Goal: Task Accomplishment & Management: Manage account settings

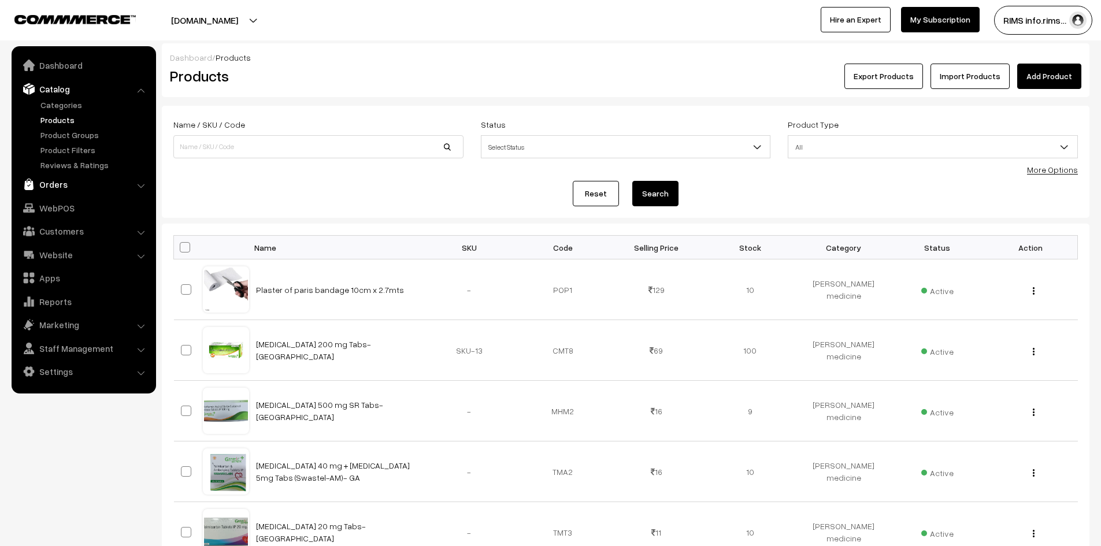
click at [50, 187] on link "Orders" at bounding box center [83, 184] width 138 height 21
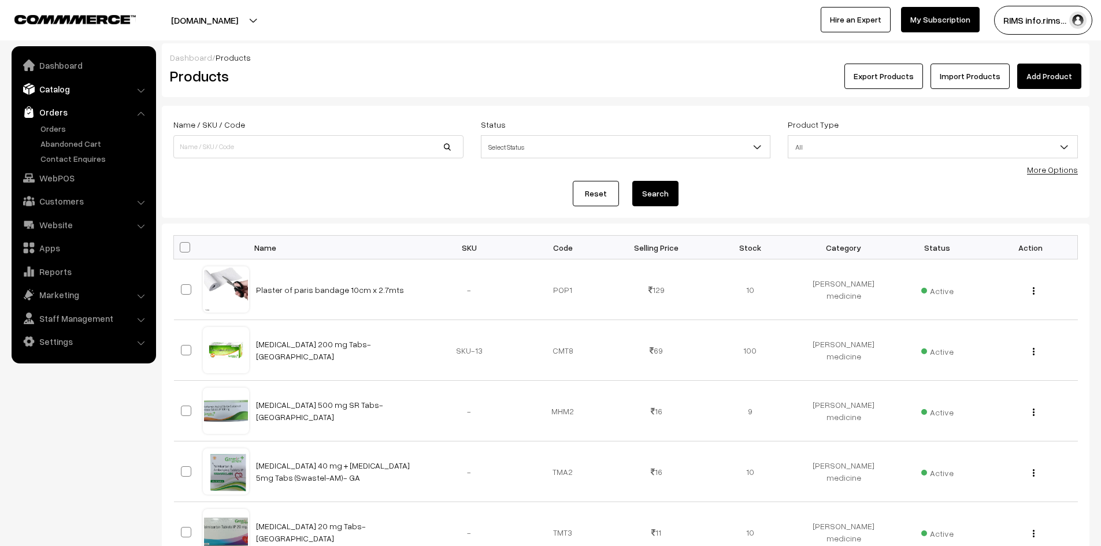
click at [47, 97] on link "Catalog" at bounding box center [83, 89] width 138 height 21
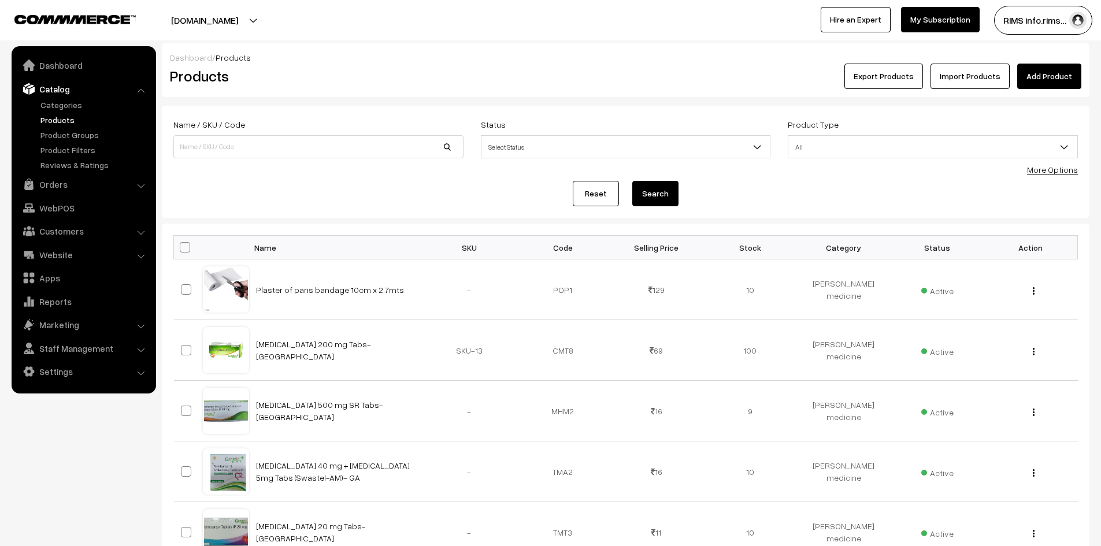
click at [55, 122] on link "Products" at bounding box center [95, 120] width 114 height 12
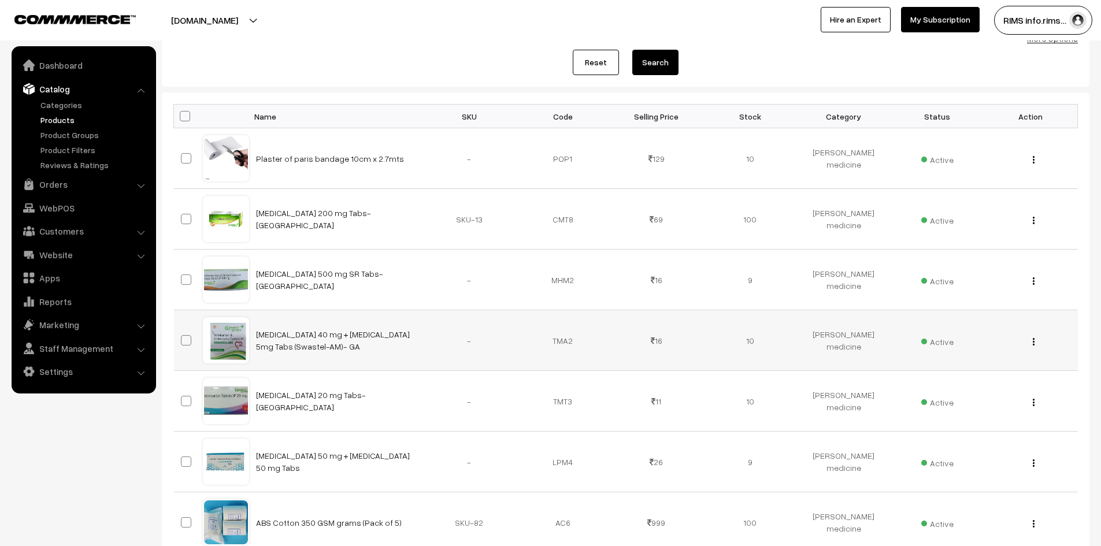
scroll to position [3, 0]
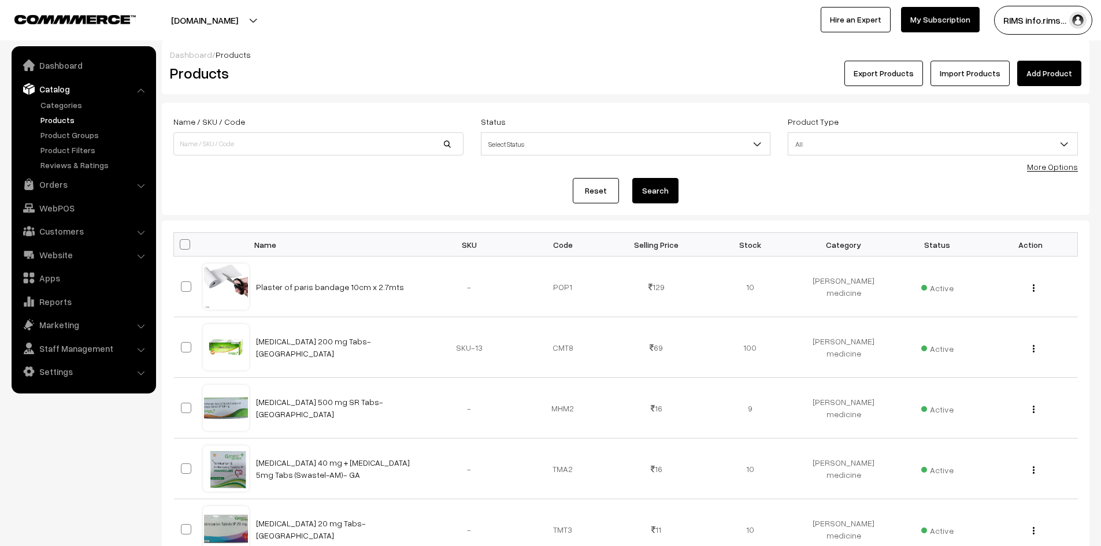
click at [887, 76] on button "Export Products" at bounding box center [883, 73] width 79 height 25
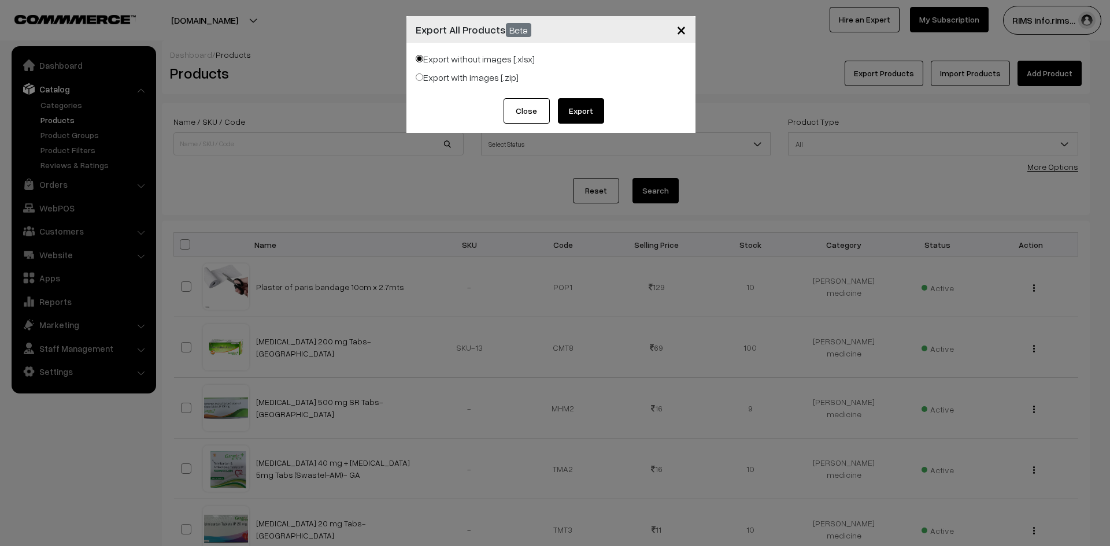
click at [417, 75] on input "Export with images [.zip]" at bounding box center [420, 77] width 8 height 8
radio input "true"
click at [591, 108] on button "Export" at bounding box center [581, 110] width 46 height 25
click at [422, 61] on input "Export without images [.xlsx]" at bounding box center [420, 59] width 8 height 8
radio input "true"
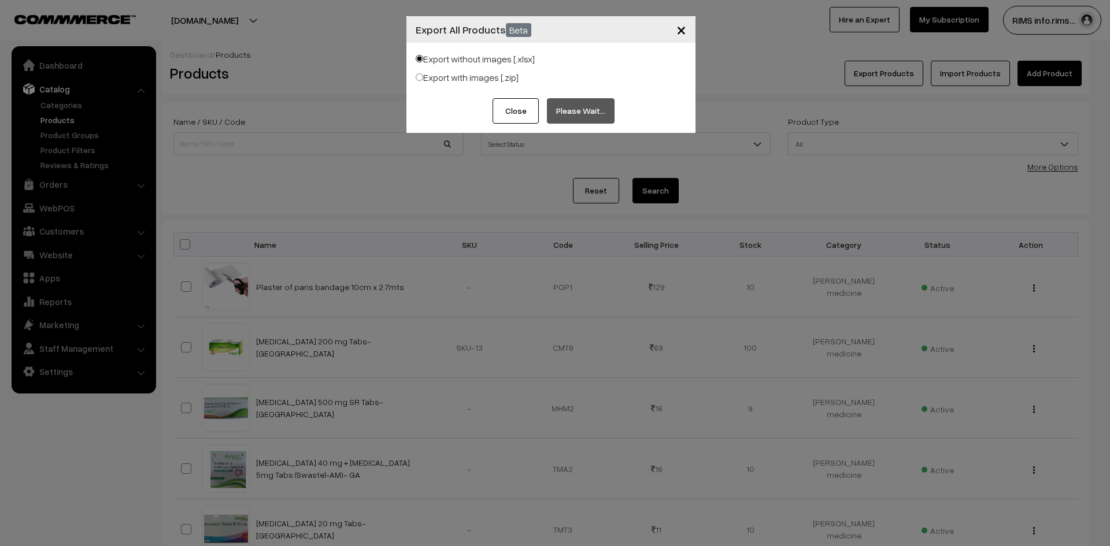
click at [682, 26] on span "×" at bounding box center [681, 28] width 10 height 21
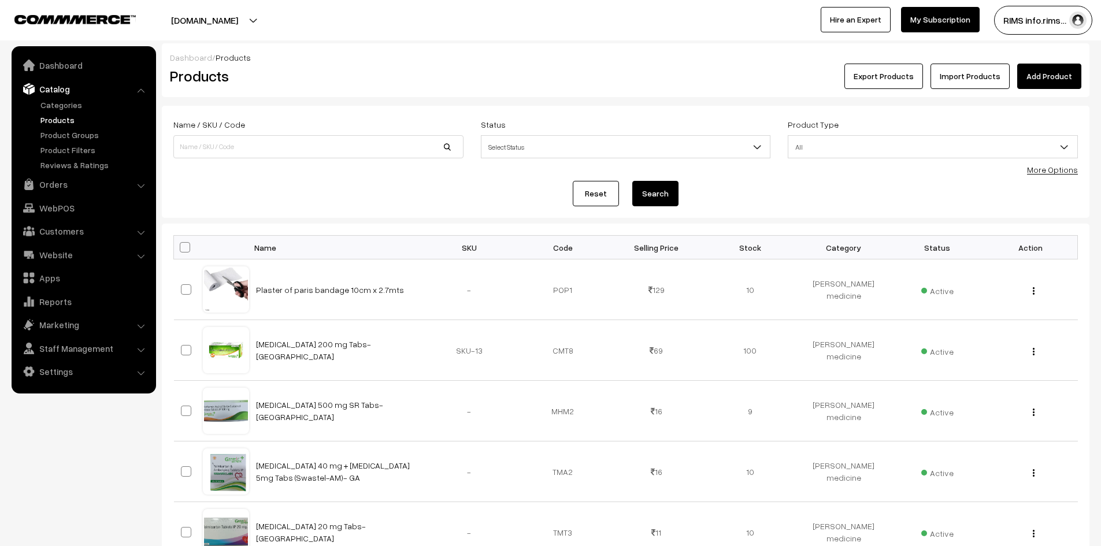
scroll to position [3, 0]
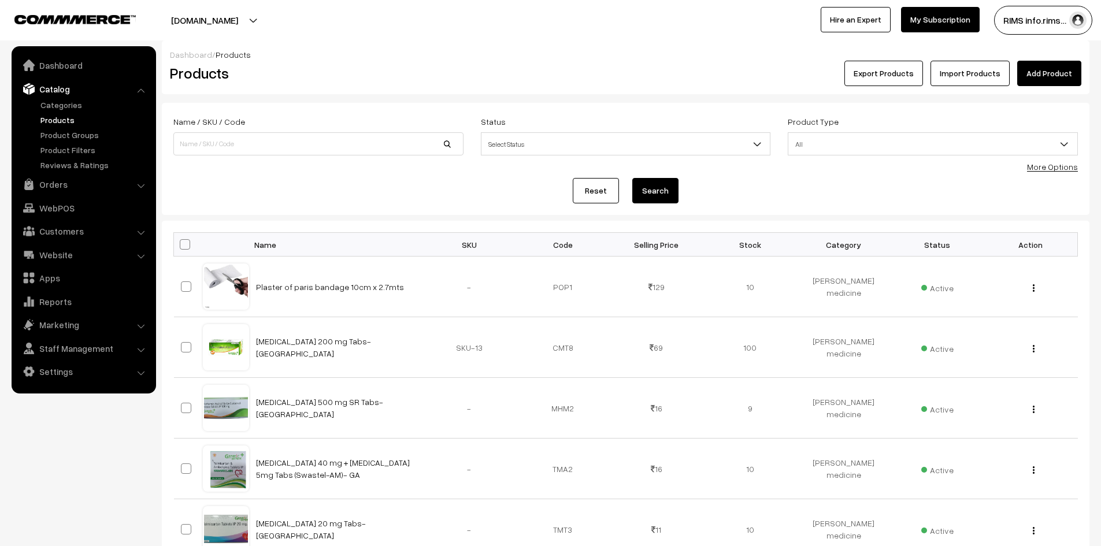
click at [882, 73] on button "Export Products" at bounding box center [883, 73] width 79 height 25
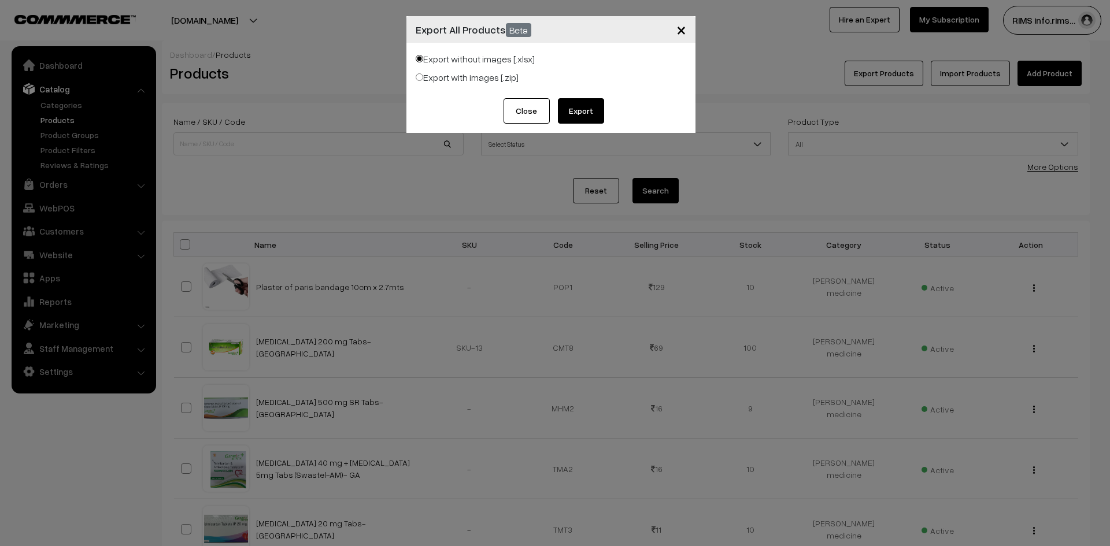
click at [583, 114] on button "Export" at bounding box center [581, 110] width 46 height 25
drag, startPoint x: 778, startPoint y: 459, endPoint x: 777, endPoint y: 470, distance: 11.6
click at [778, 460] on div "× Export All Products Beta Export without images [.xlsx] Export with images [.z…" at bounding box center [555, 273] width 1110 height 546
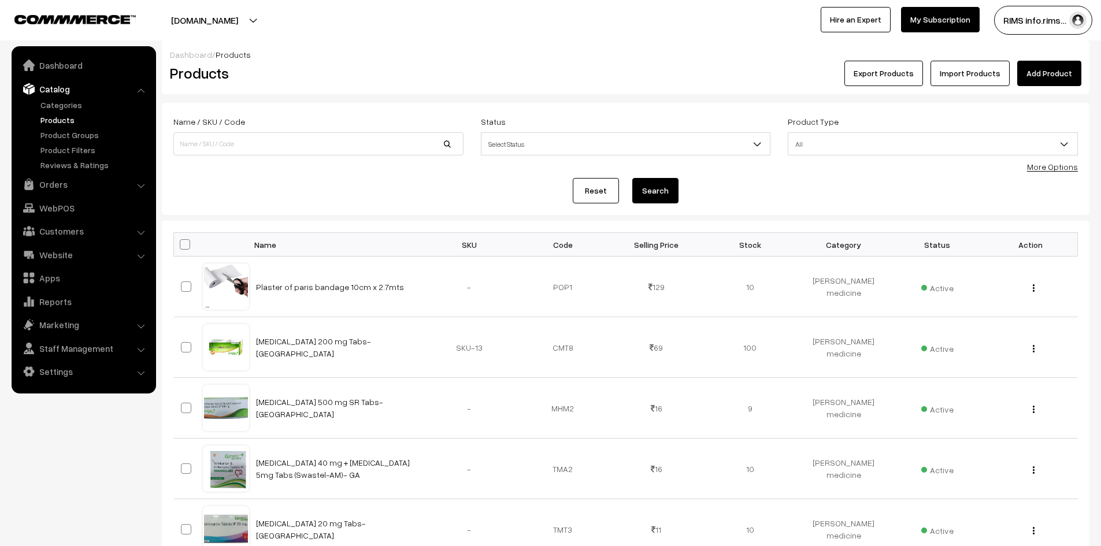
drag, startPoint x: 564, startPoint y: 38, endPoint x: 553, endPoint y: 38, distance: 11.0
click at [562, 38] on div "ayushmanbhava.life Go to Website Create New Store RIMS info.rims… My Profile Re…" at bounding box center [550, 20] width 1101 height 40
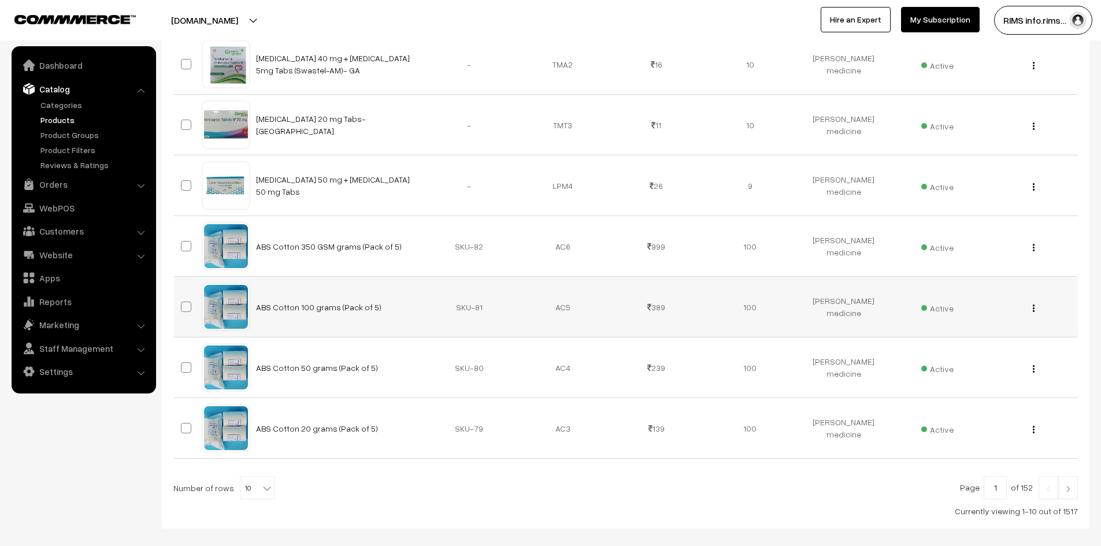
scroll to position [465, 0]
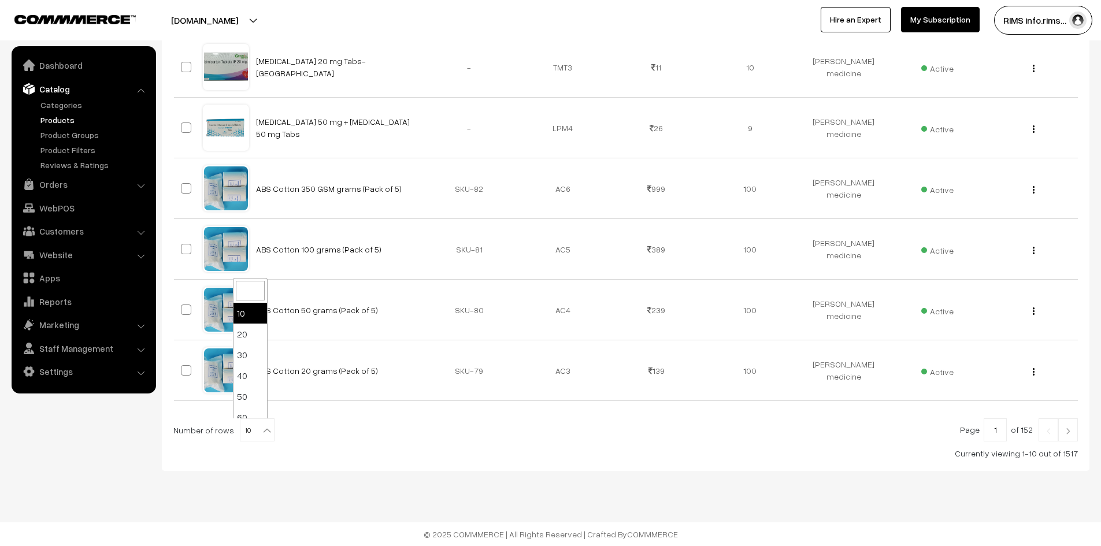
click at [248, 429] on span "10" at bounding box center [257, 430] width 34 height 23
select select "100"
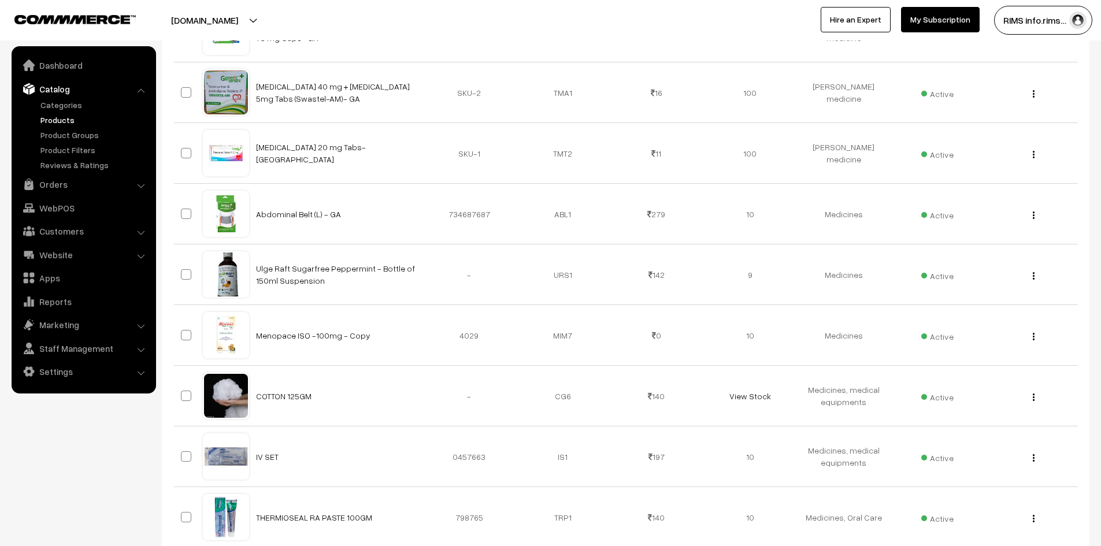
scroll to position [5980, 0]
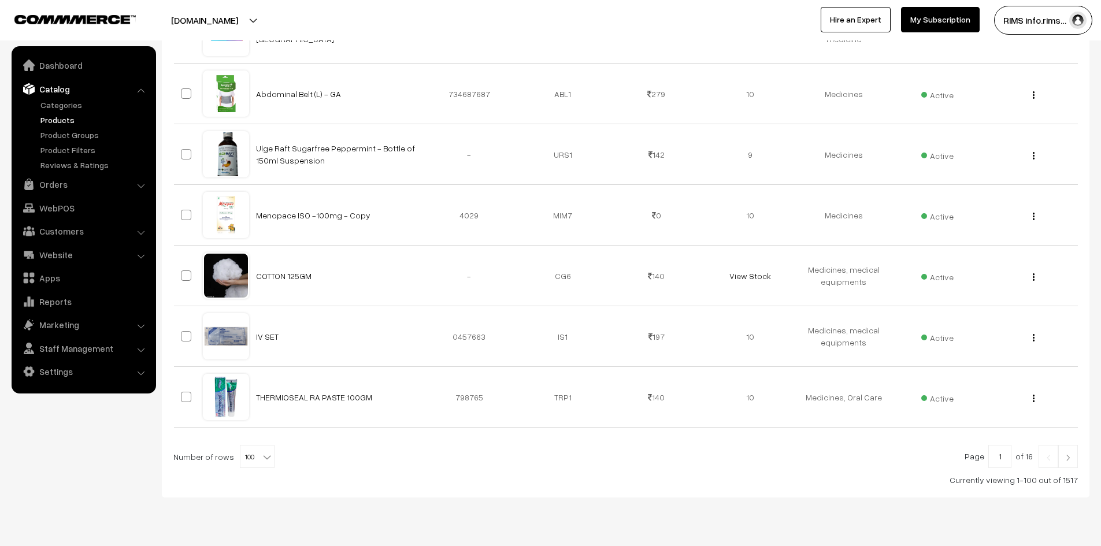
click at [1068, 445] on link at bounding box center [1068, 456] width 20 height 23
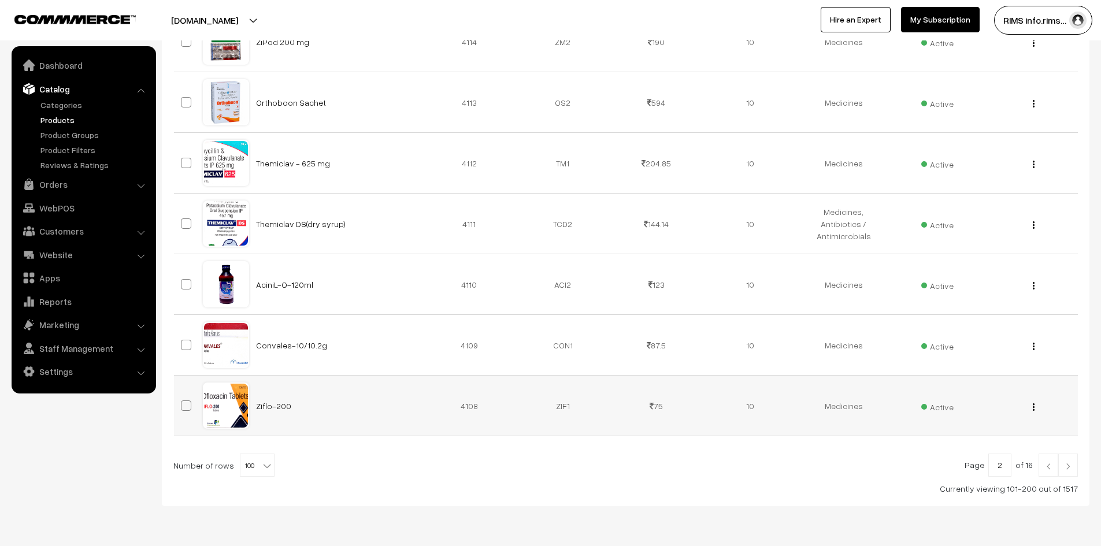
scroll to position [5934, 0]
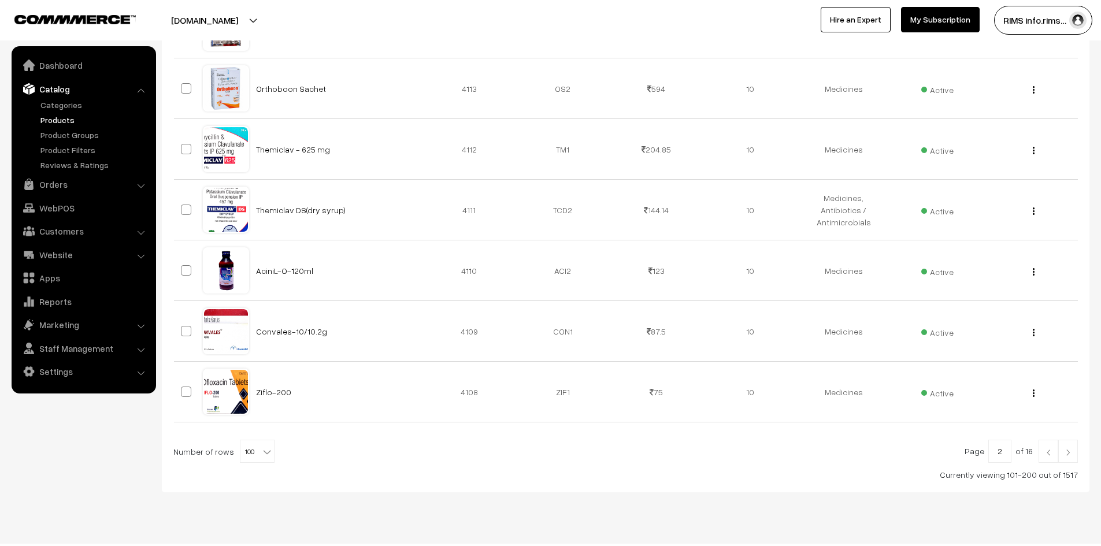
click at [1067, 440] on link at bounding box center [1068, 451] width 20 height 23
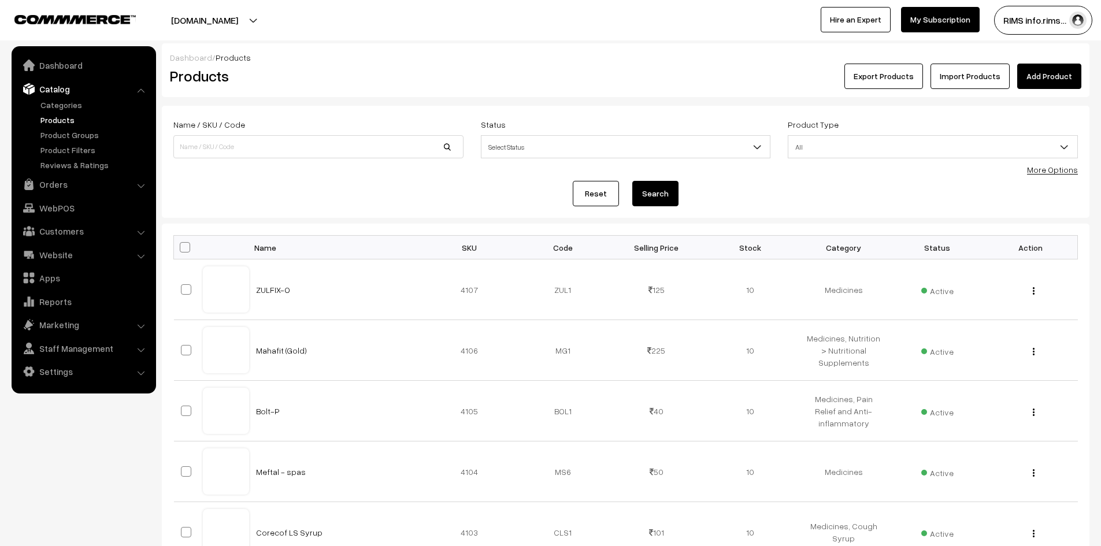
click at [187, 247] on span at bounding box center [185, 247] width 10 height 10
click at [181, 247] on input "checkbox" at bounding box center [178, 247] width 8 height 8
checkbox input "true"
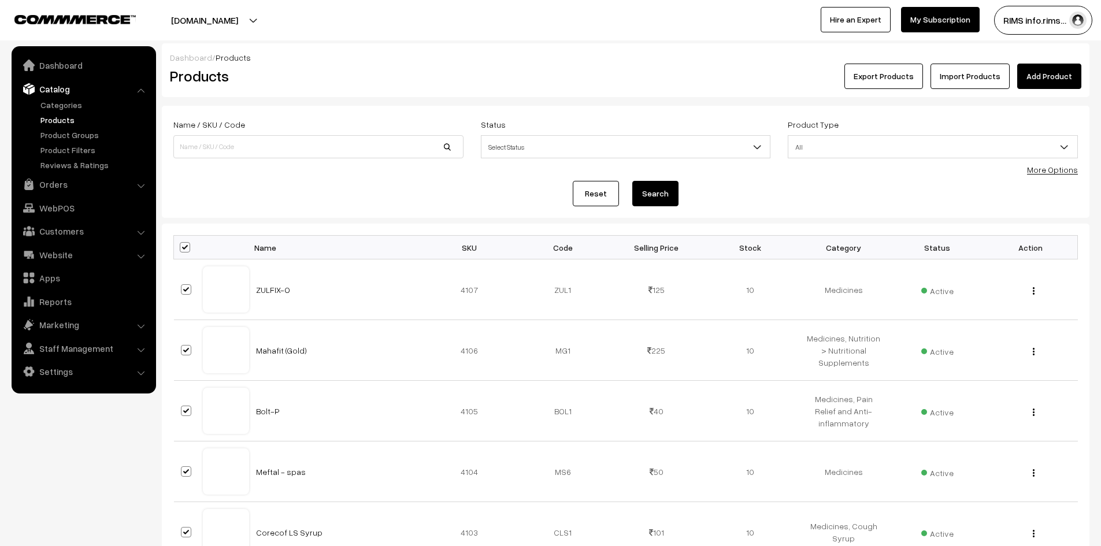
checkbox input "true"
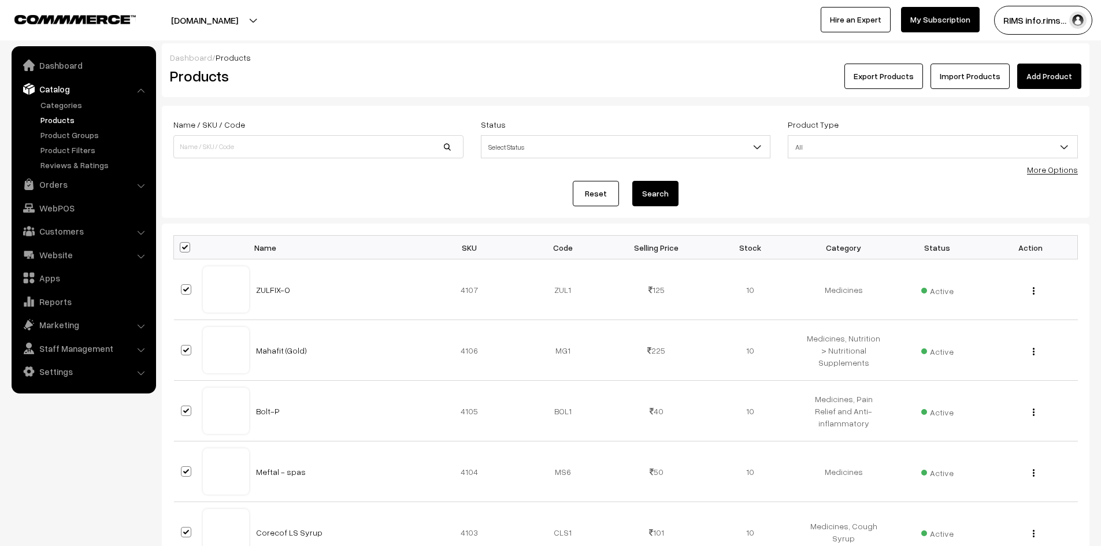
checkbox input "true"
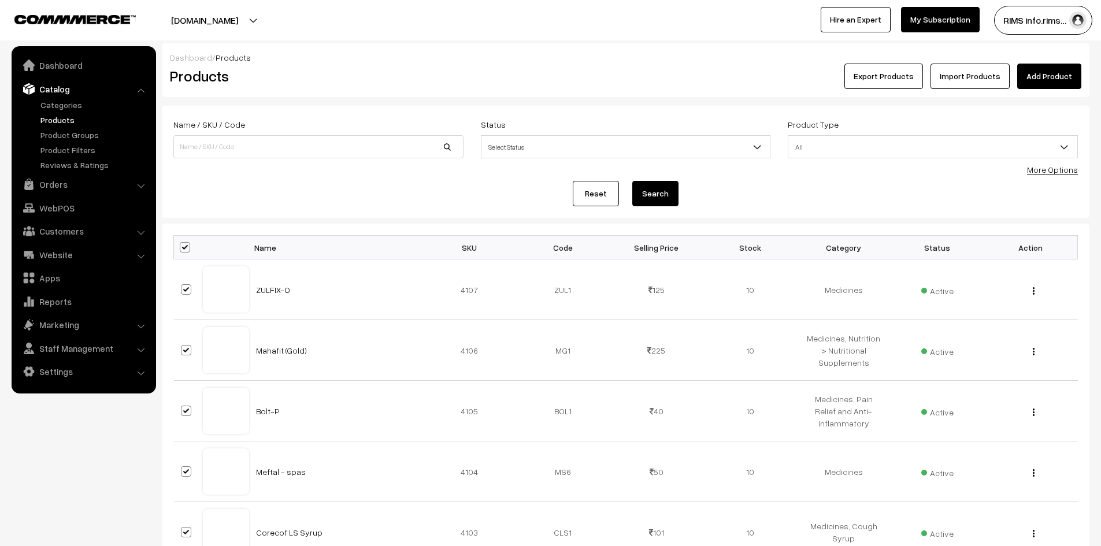
checkbox input "true"
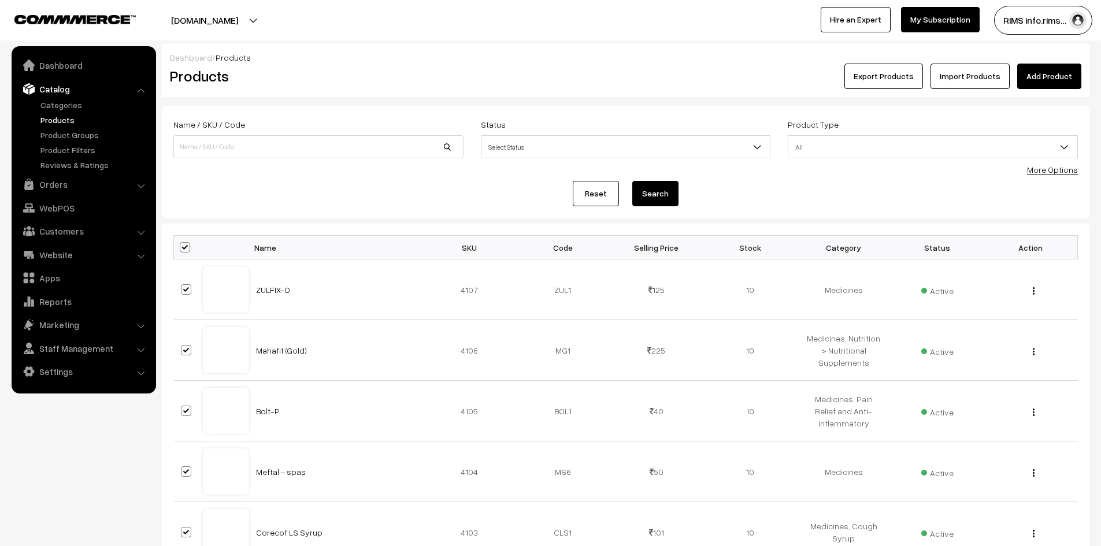
checkbox input "true"
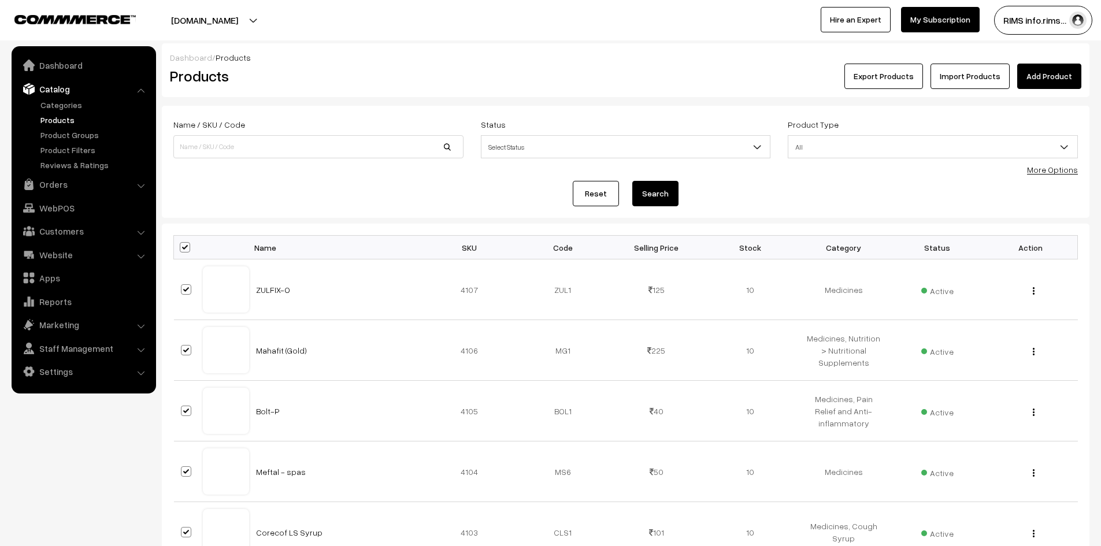
checkbox input "true"
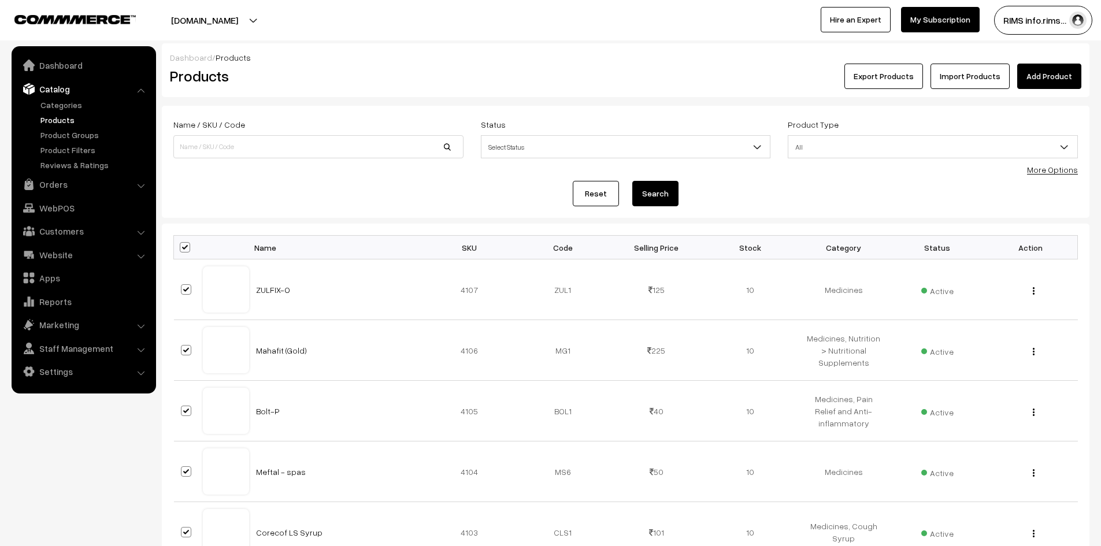
checkbox input "true"
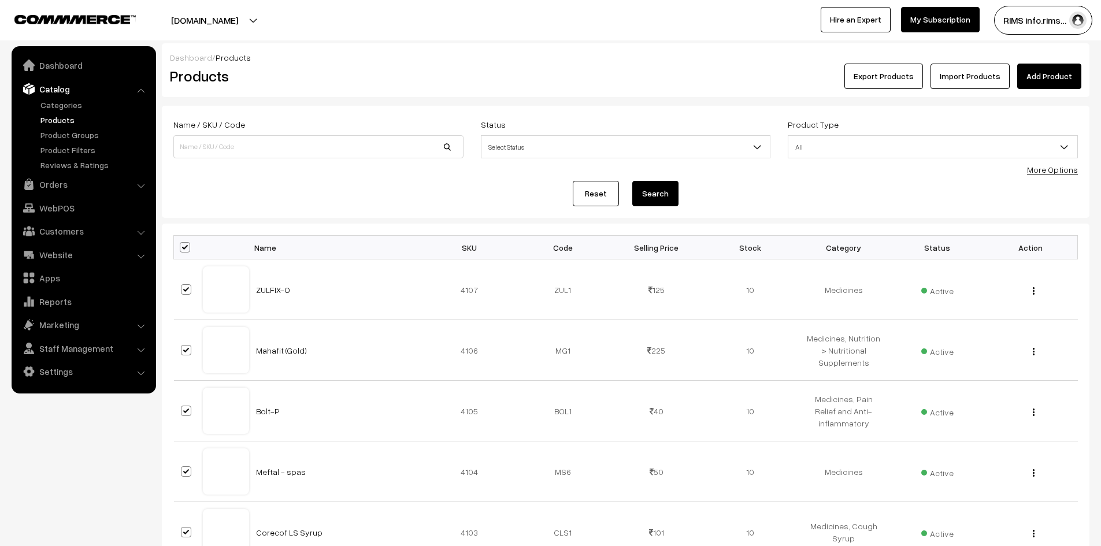
checkbox input "true"
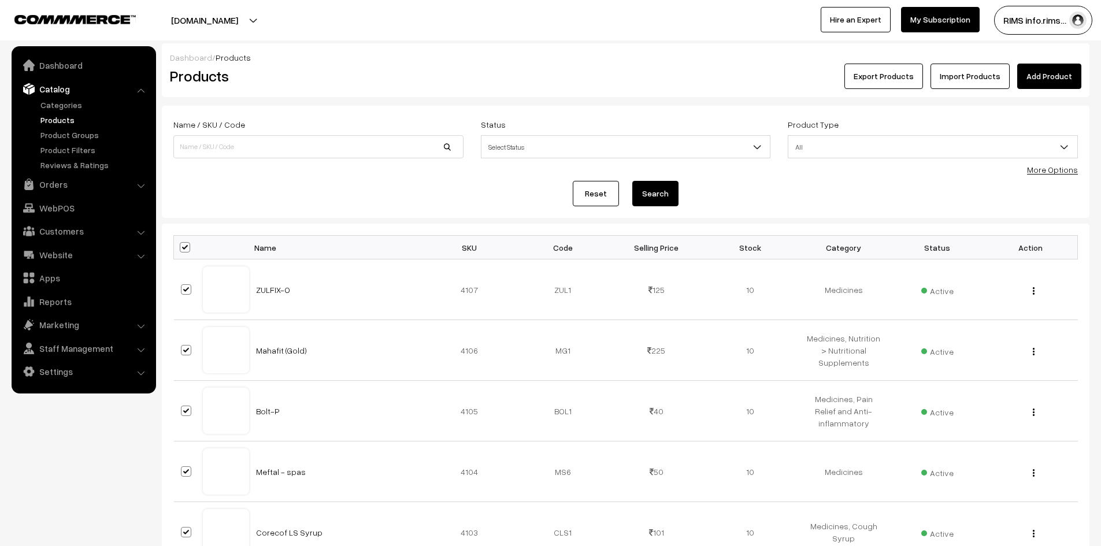
checkbox input "true"
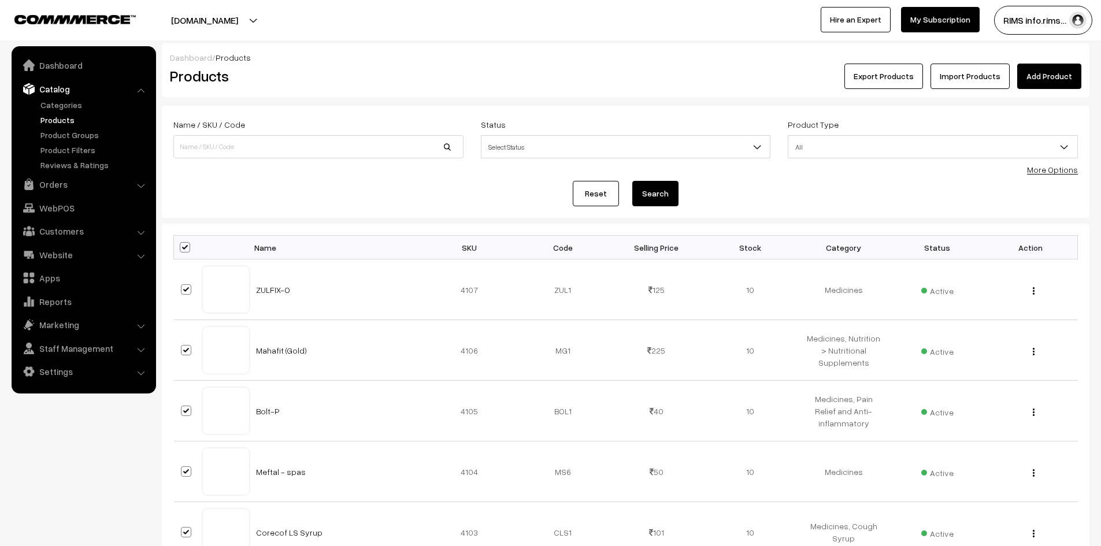
checkbox input "true"
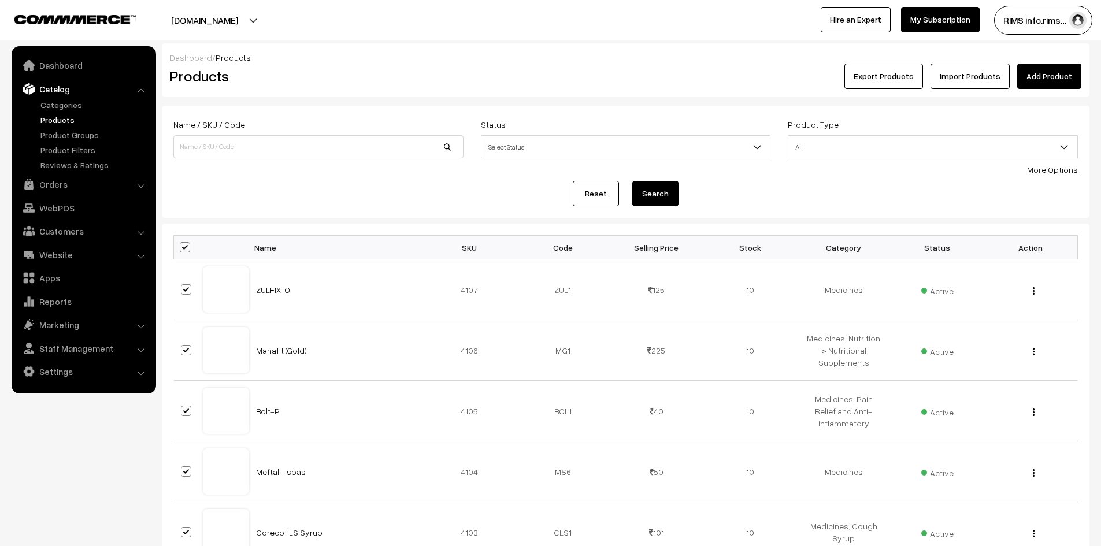
checkbox input "true"
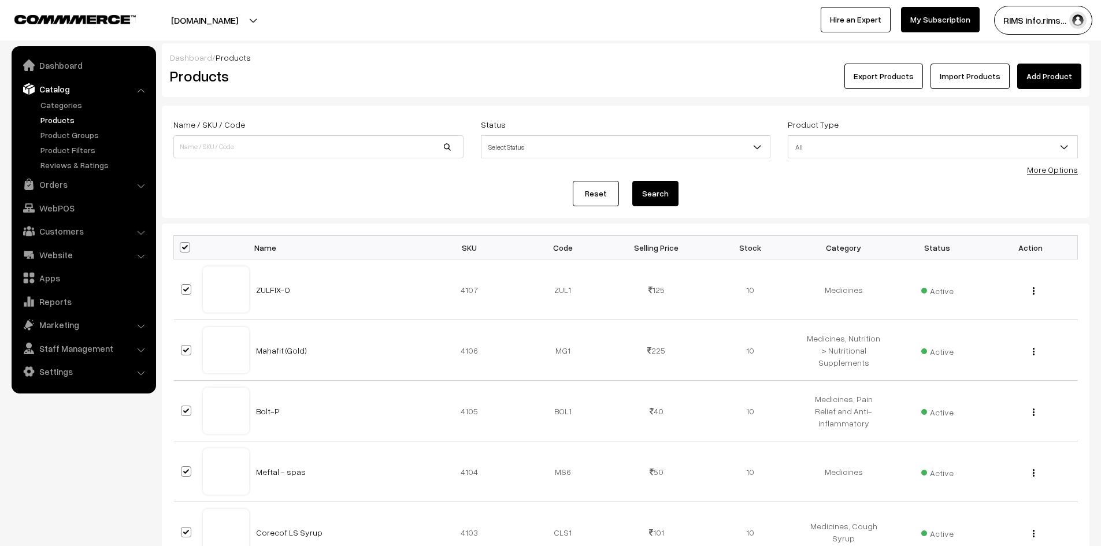
checkbox input "true"
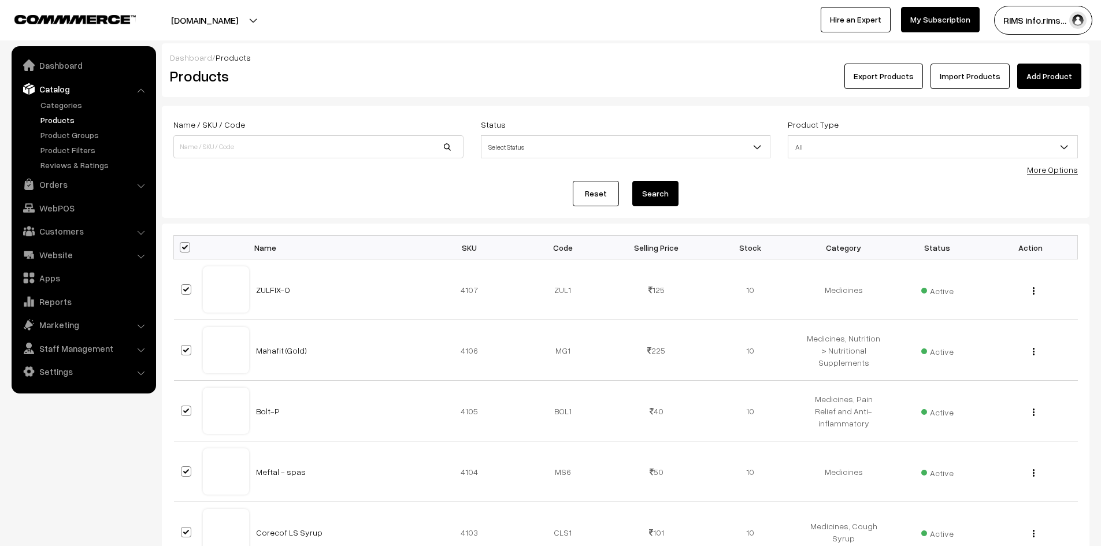
checkbox input "true"
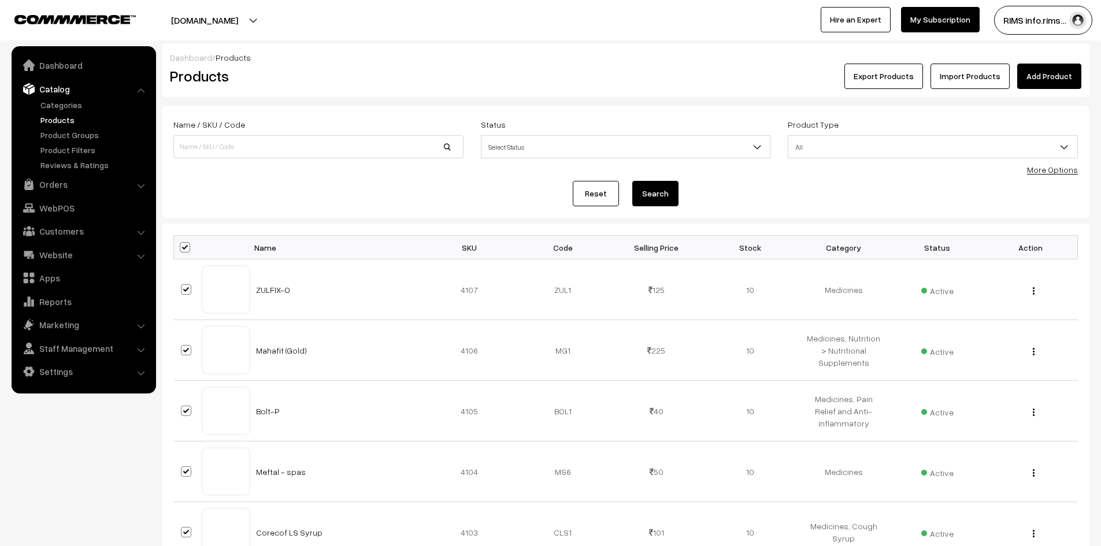
checkbox input "true"
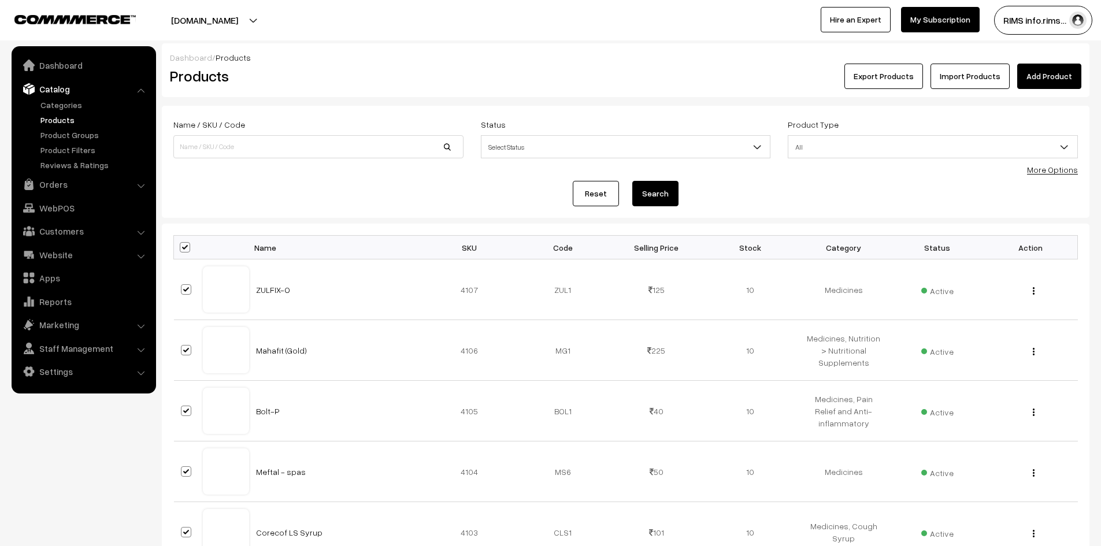
checkbox input "true"
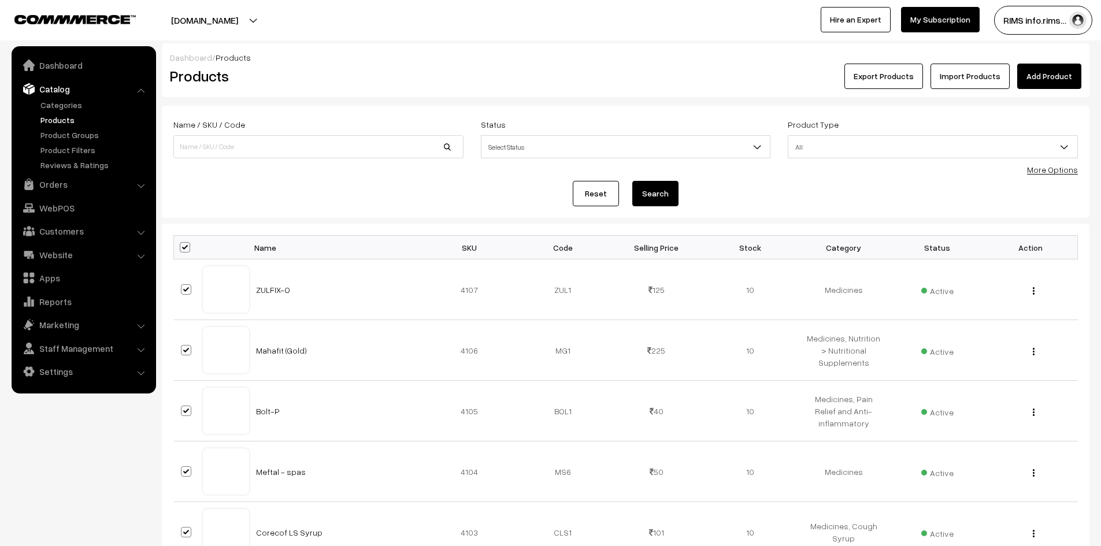
checkbox input "true"
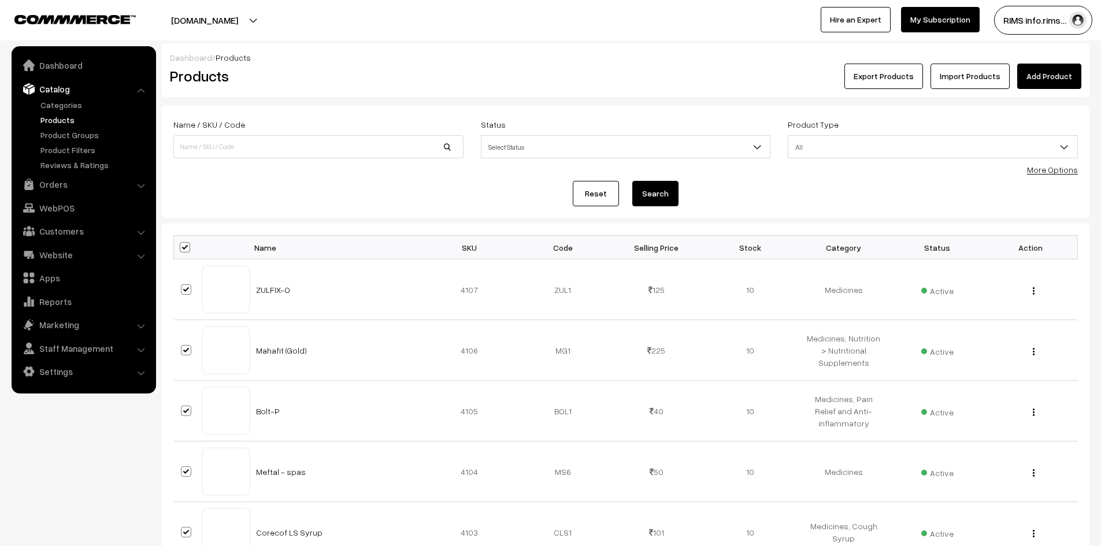
checkbox input "true"
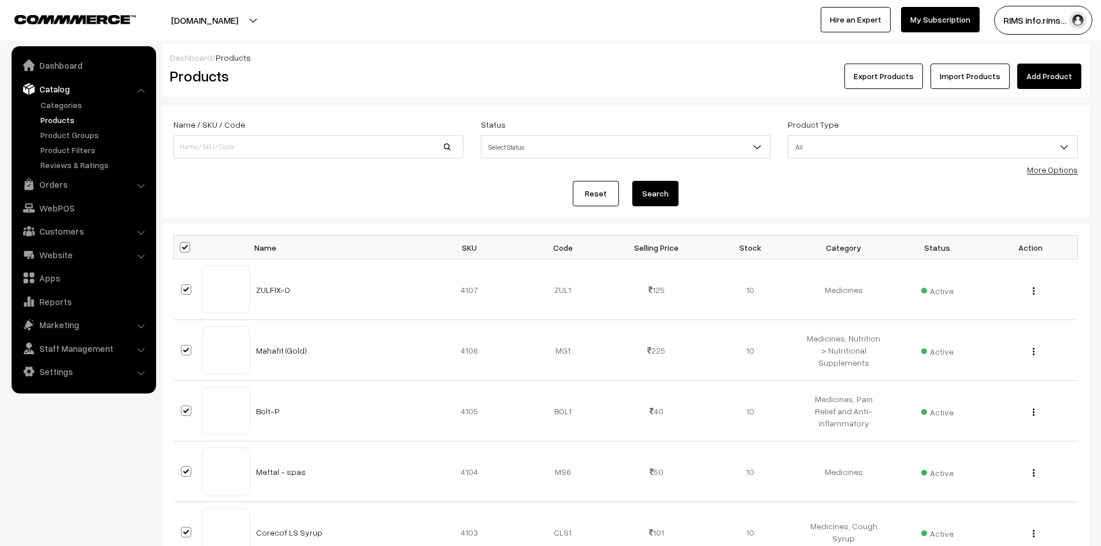
checkbox input "true"
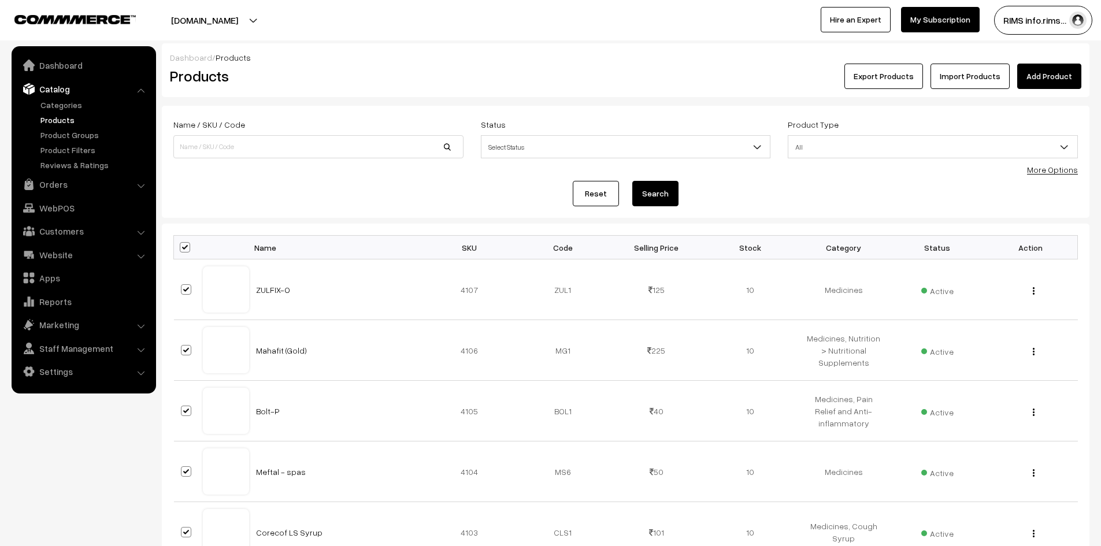
checkbox input "true"
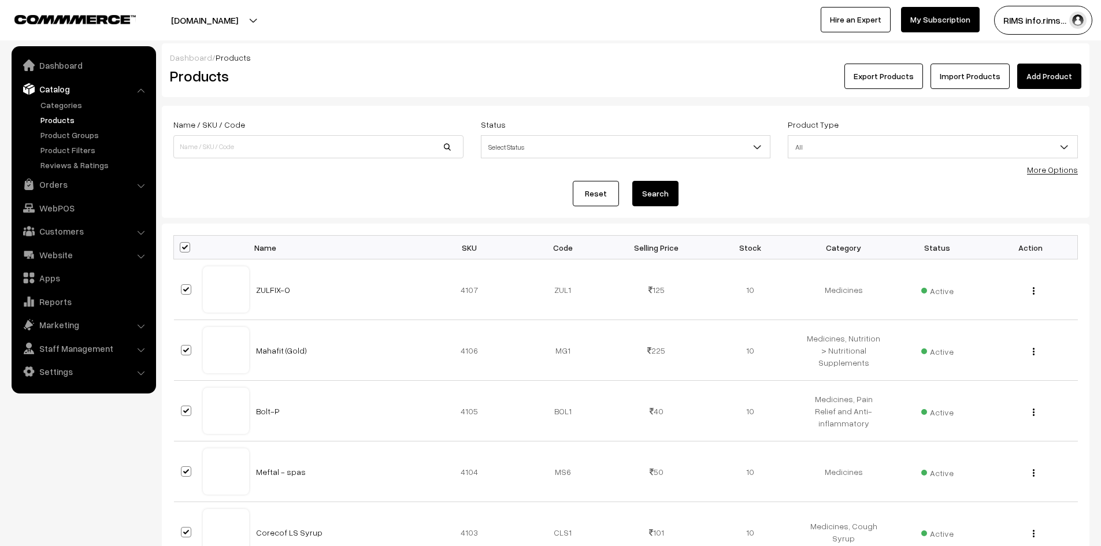
checkbox input "true"
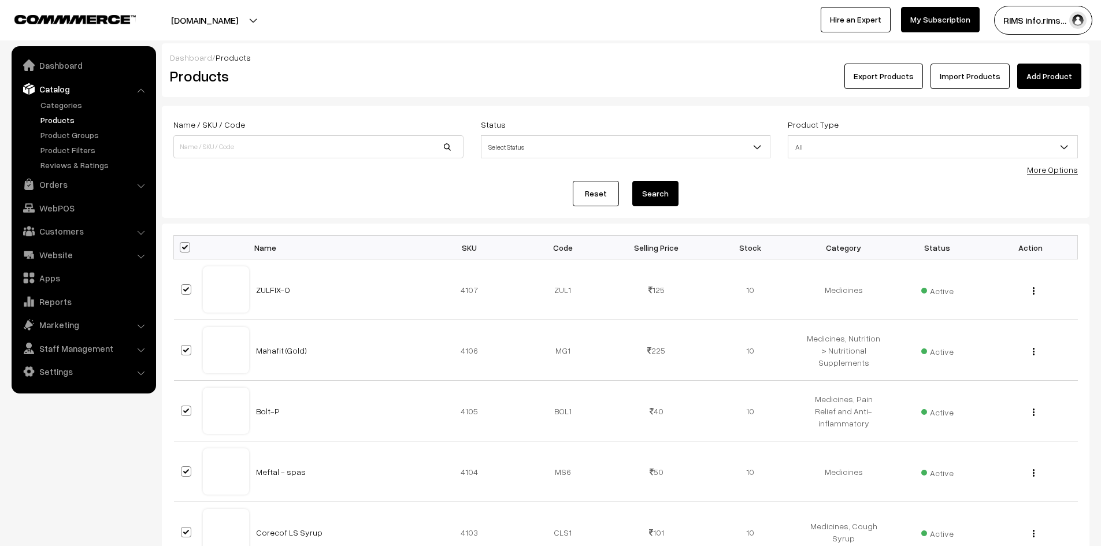
checkbox input "true"
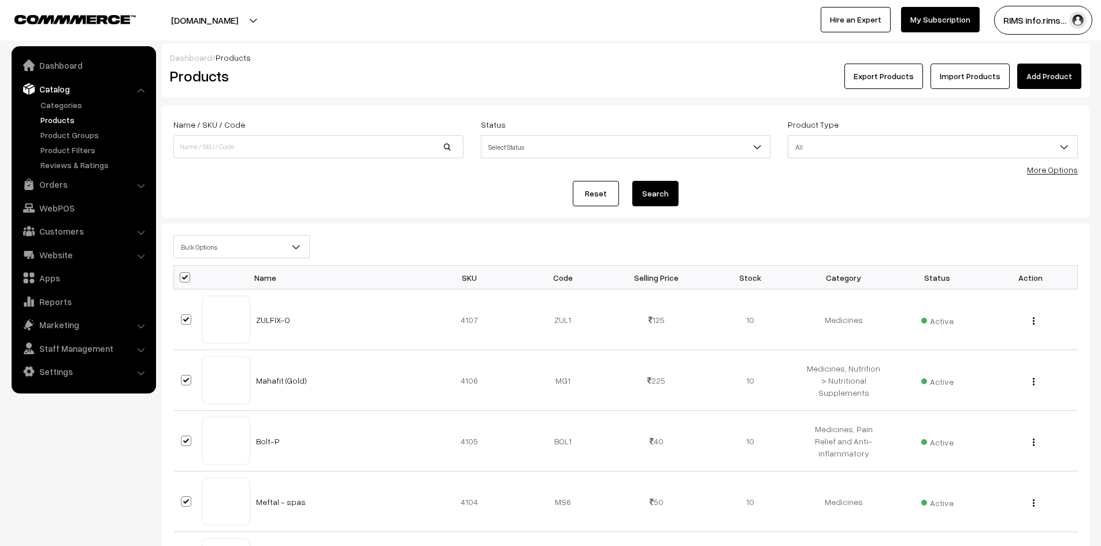
click at [226, 249] on span "Bulk Options" at bounding box center [241, 247] width 135 height 20
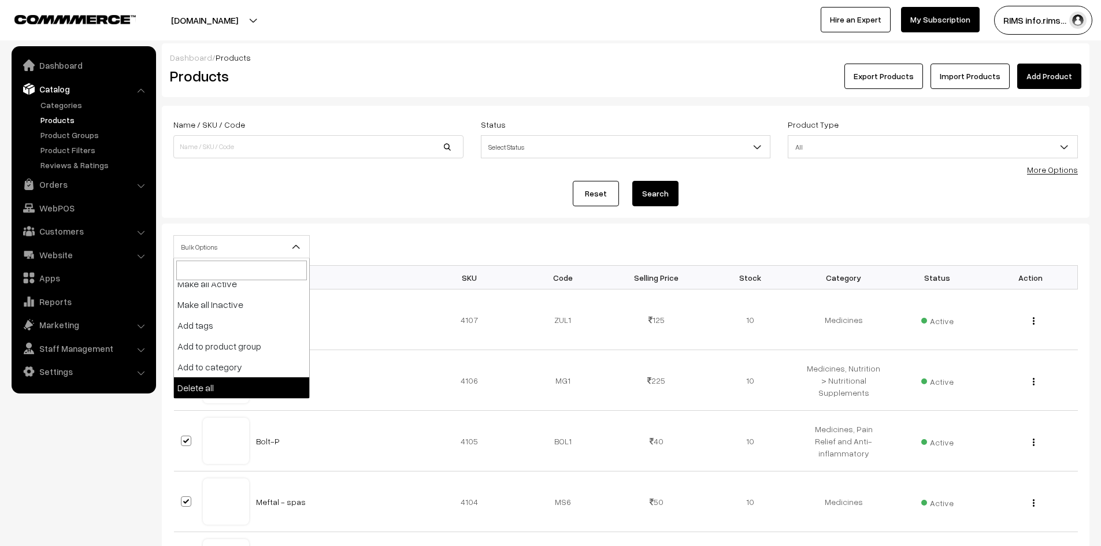
select select "delete"
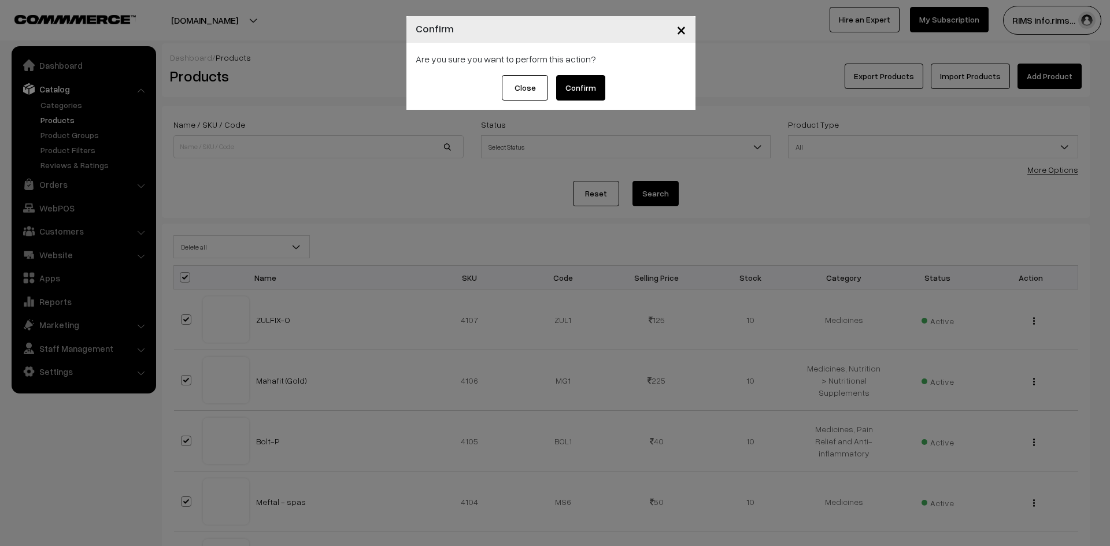
click at [579, 94] on button "Confirm" at bounding box center [580, 87] width 49 height 25
click at [687, 23] on button "×" at bounding box center [681, 30] width 28 height 36
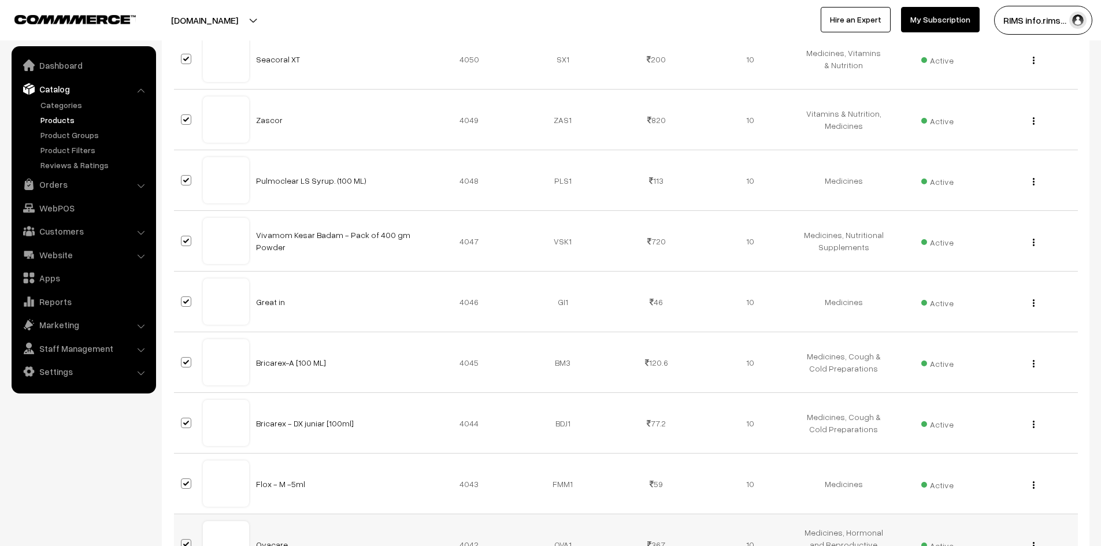
scroll to position [3243, 0]
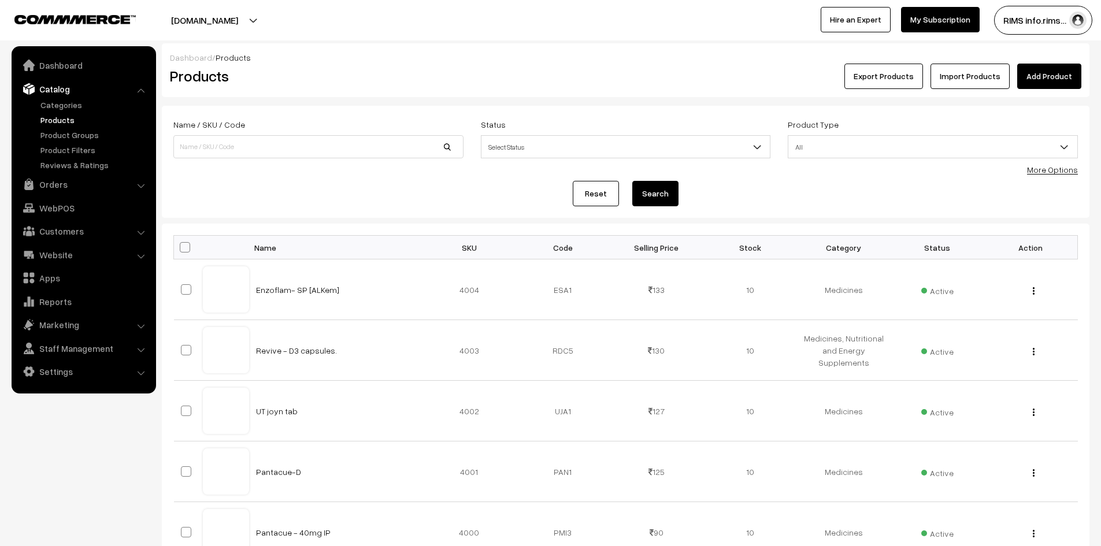
click at [189, 251] on span at bounding box center [185, 247] width 10 height 10
click at [181, 251] on input "checkbox" at bounding box center [178, 247] width 8 height 8
checkbox input "true"
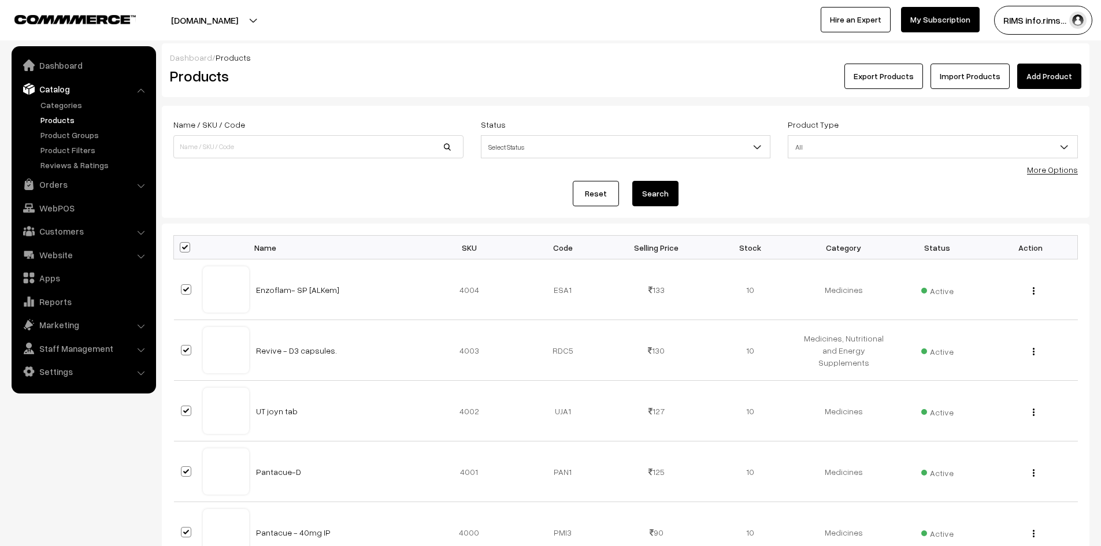
checkbox input "true"
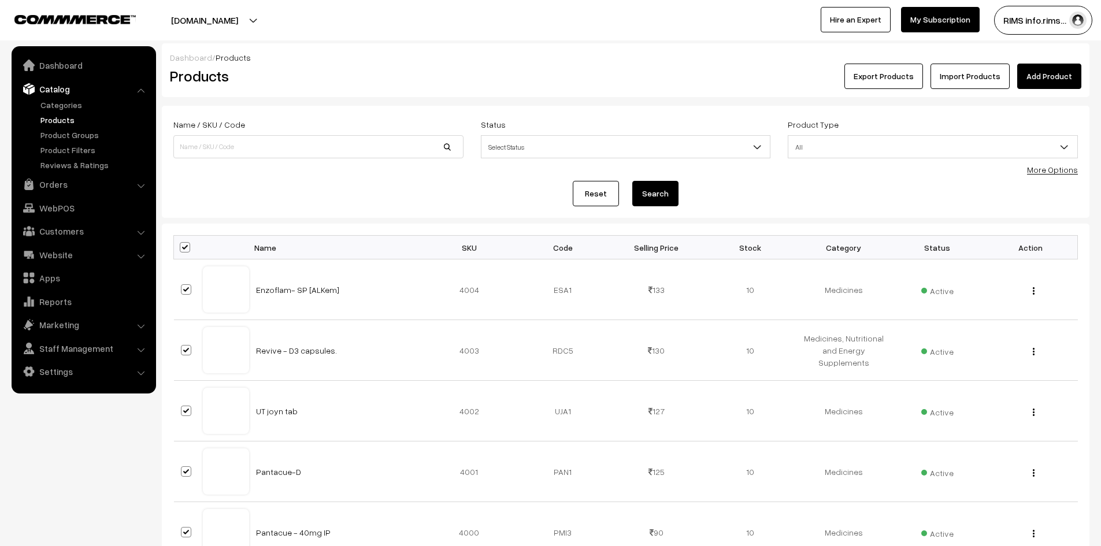
checkbox input "true"
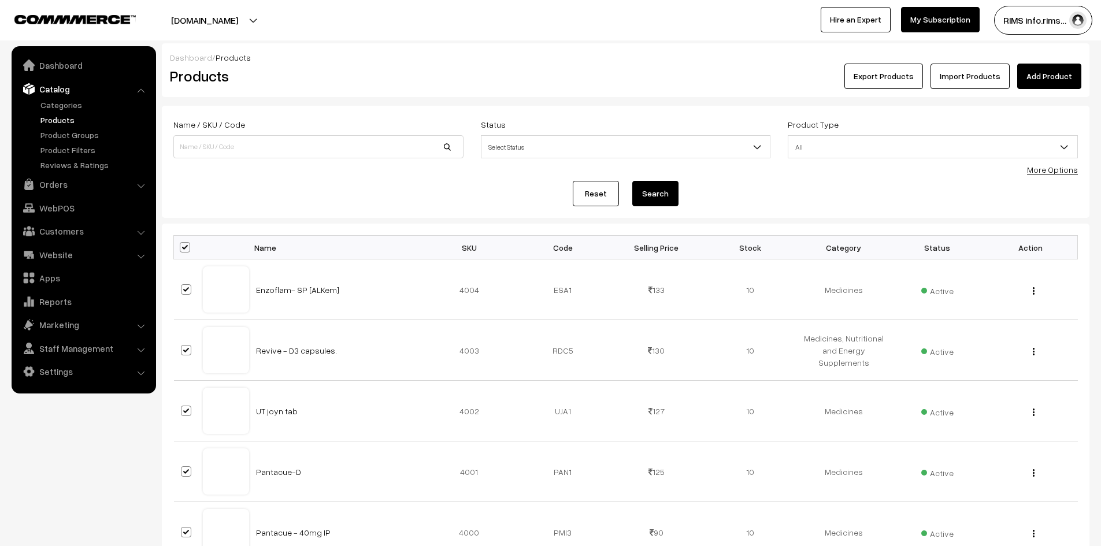
checkbox input "true"
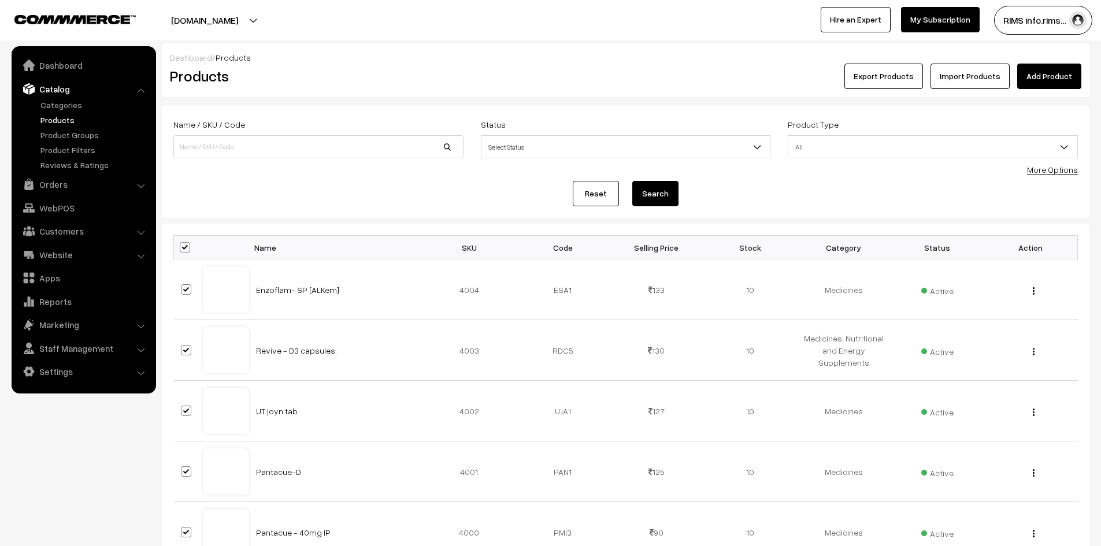
checkbox input "true"
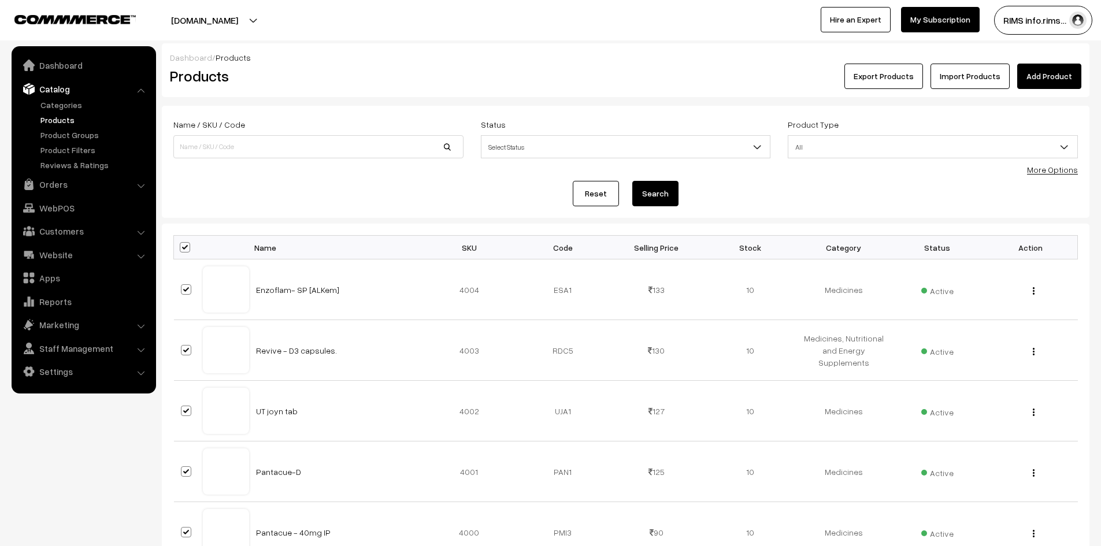
checkbox input "true"
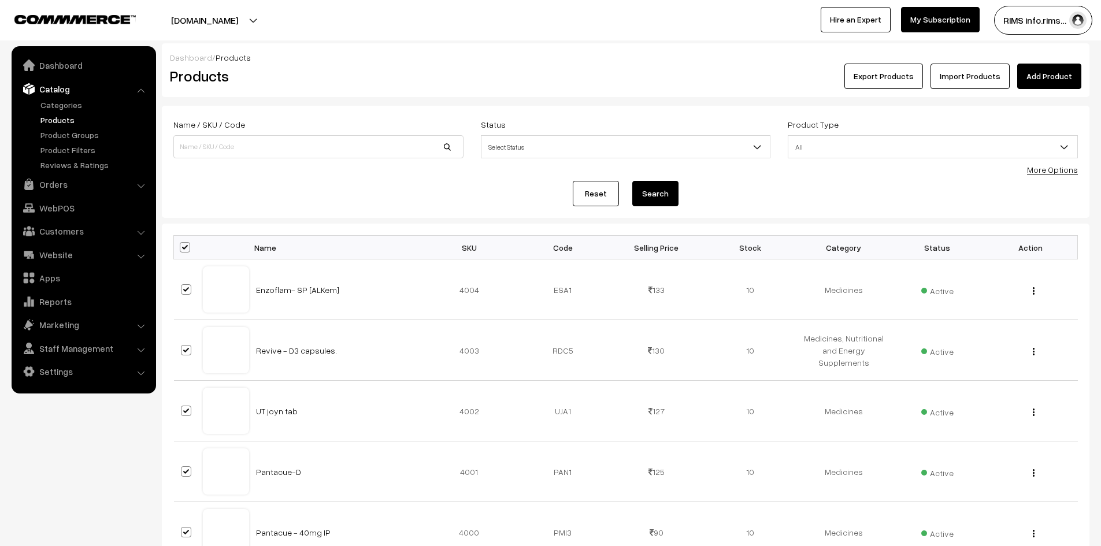
checkbox input "true"
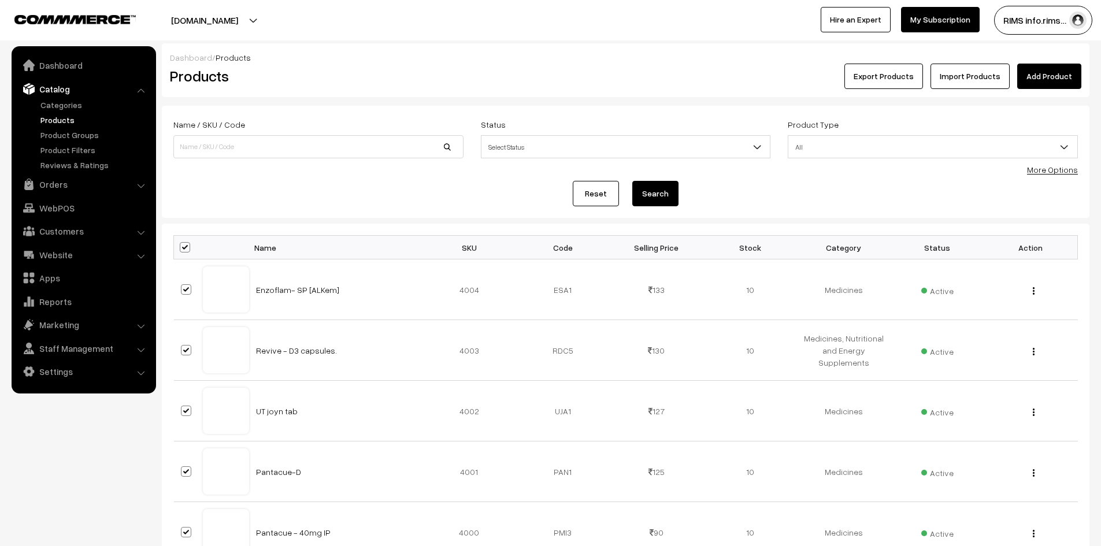
checkbox input "true"
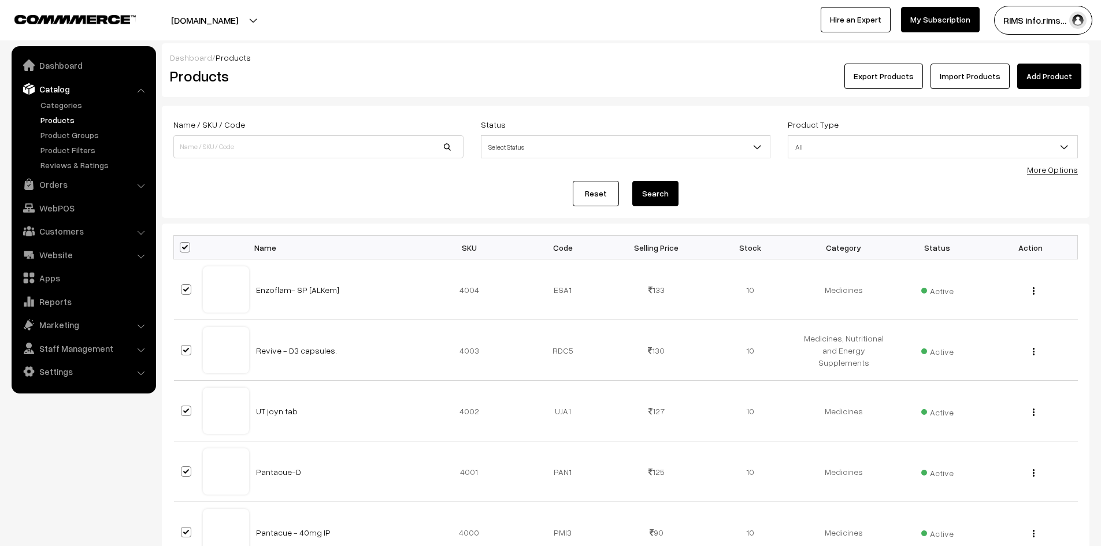
checkbox input "true"
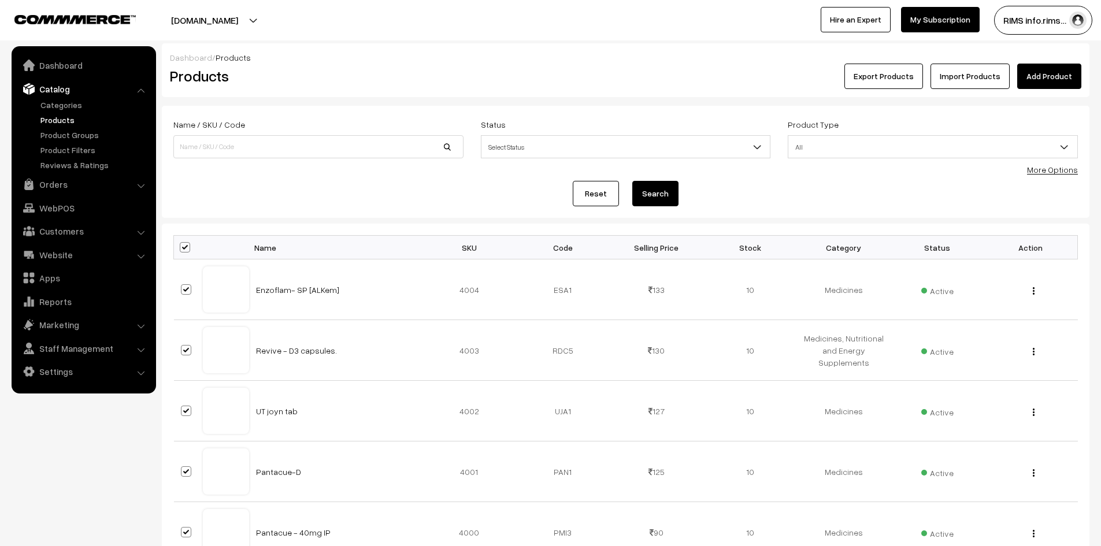
checkbox input "true"
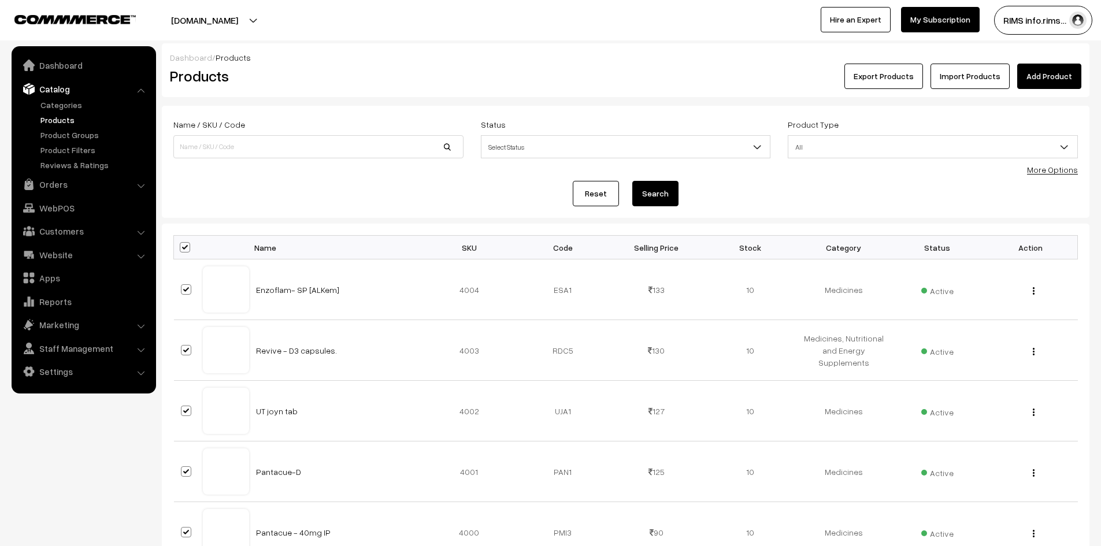
checkbox input "true"
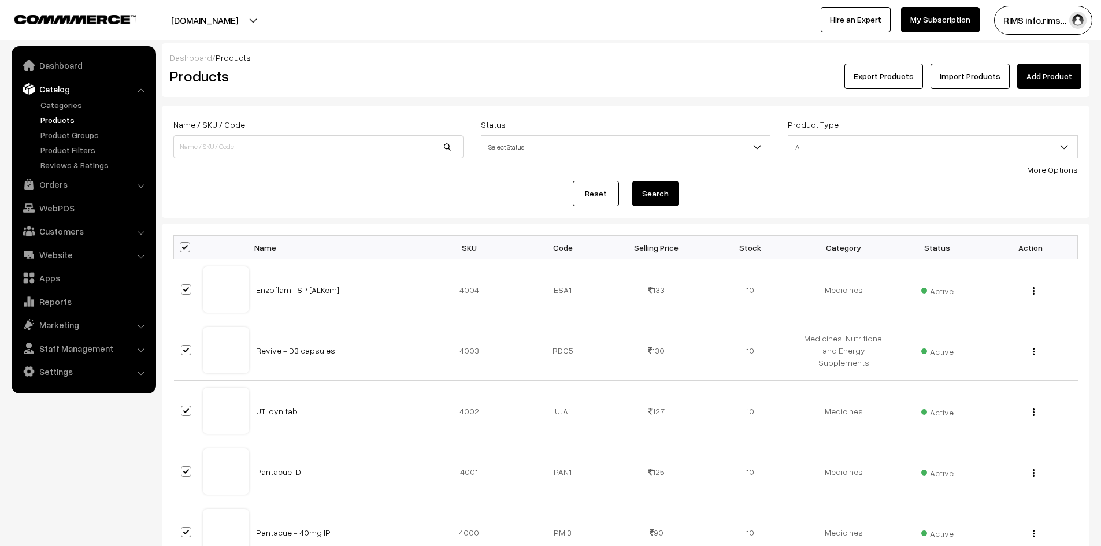
checkbox input "true"
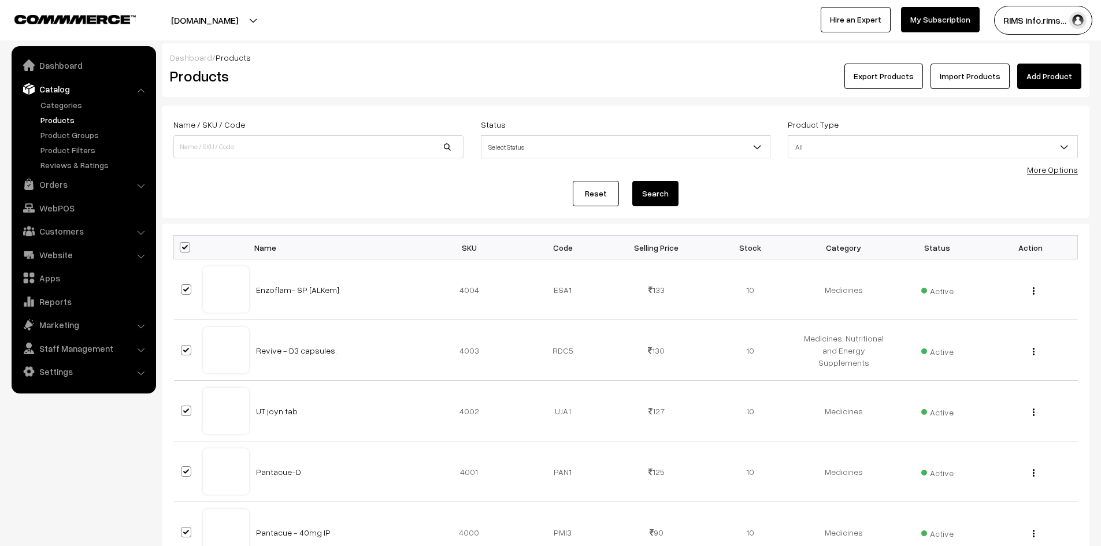
checkbox input "true"
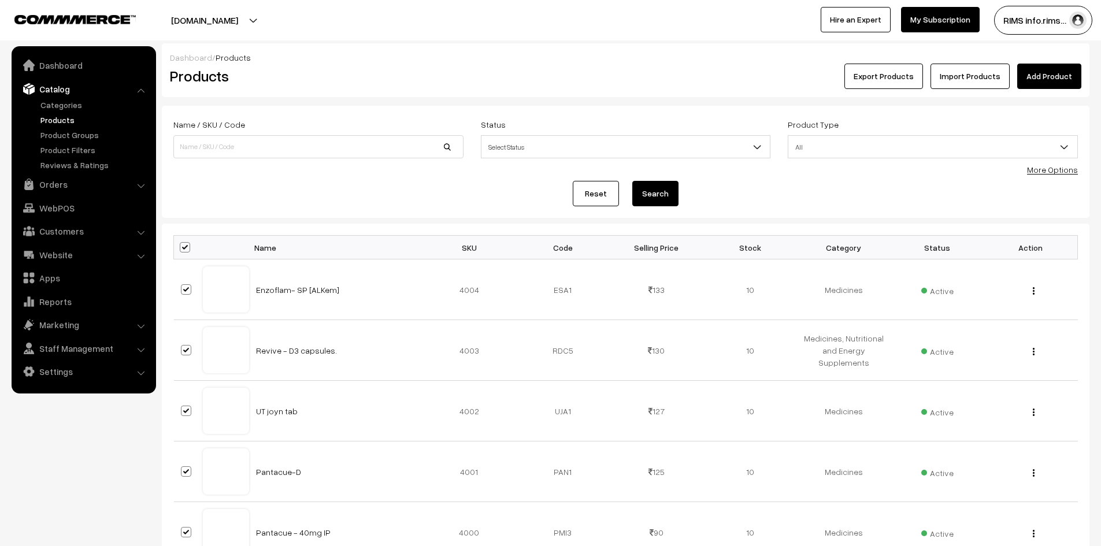
checkbox input "true"
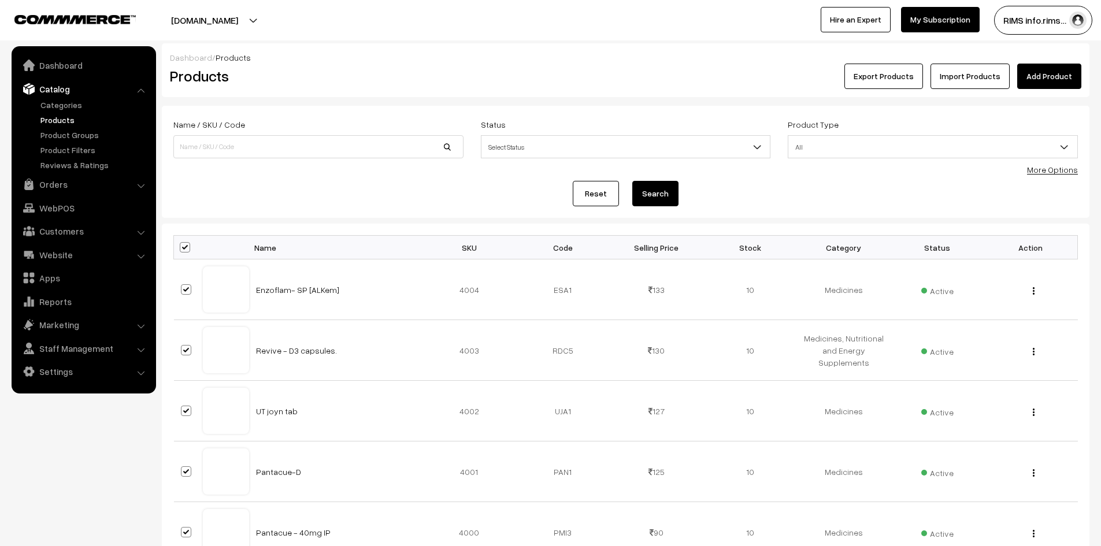
checkbox input "true"
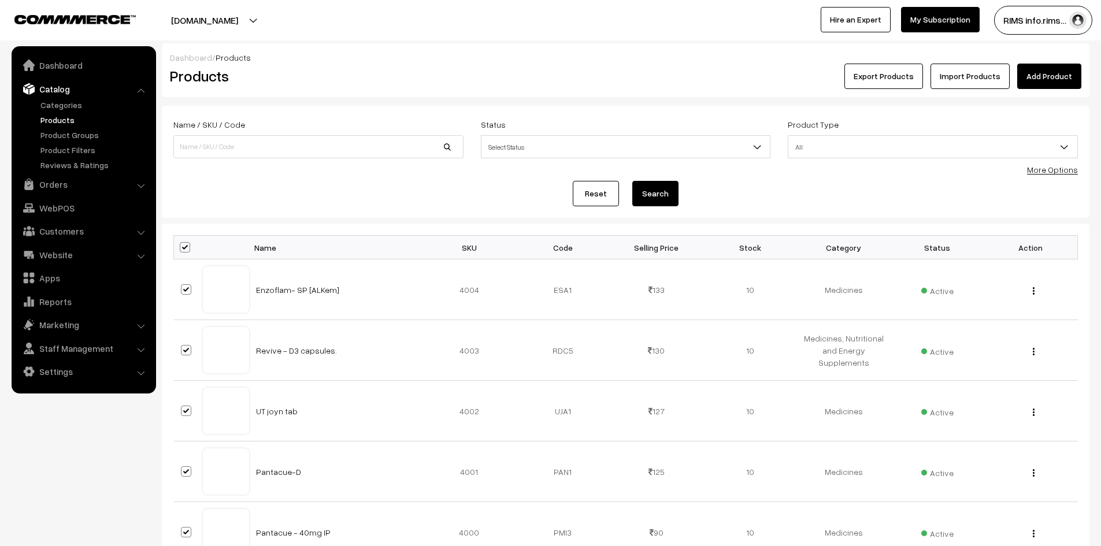
checkbox input "true"
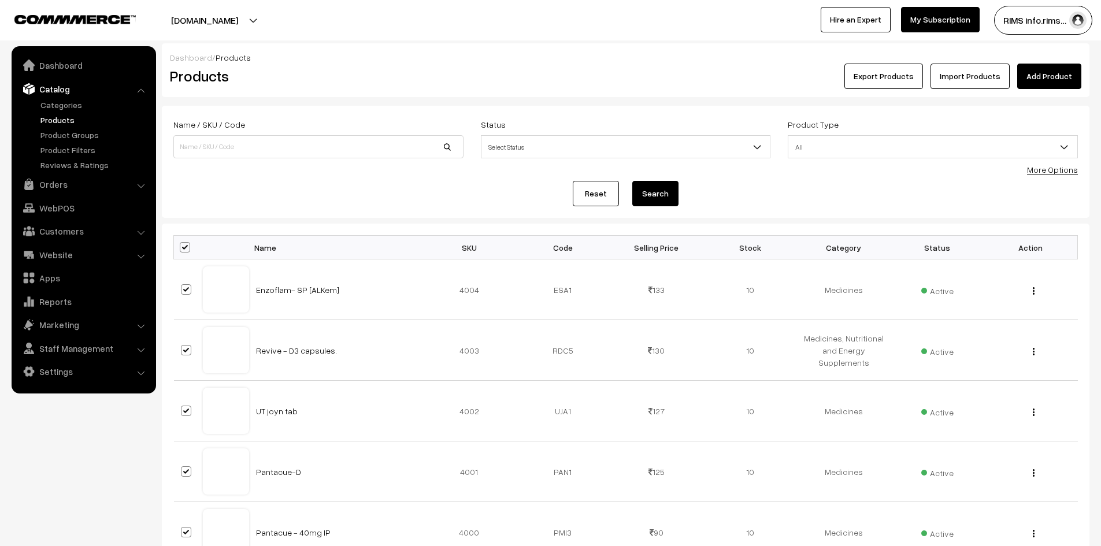
checkbox input "true"
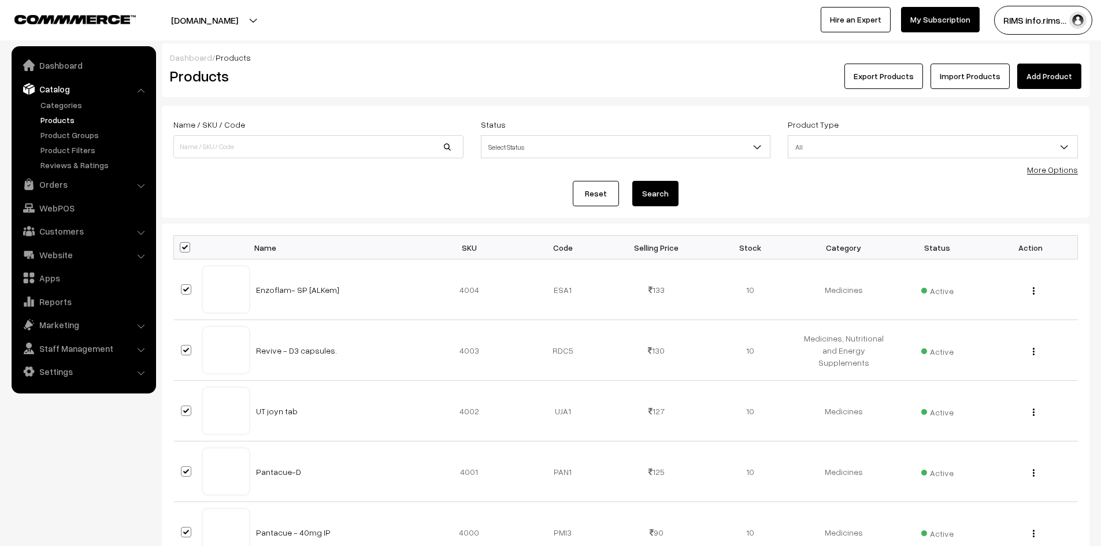
checkbox input "true"
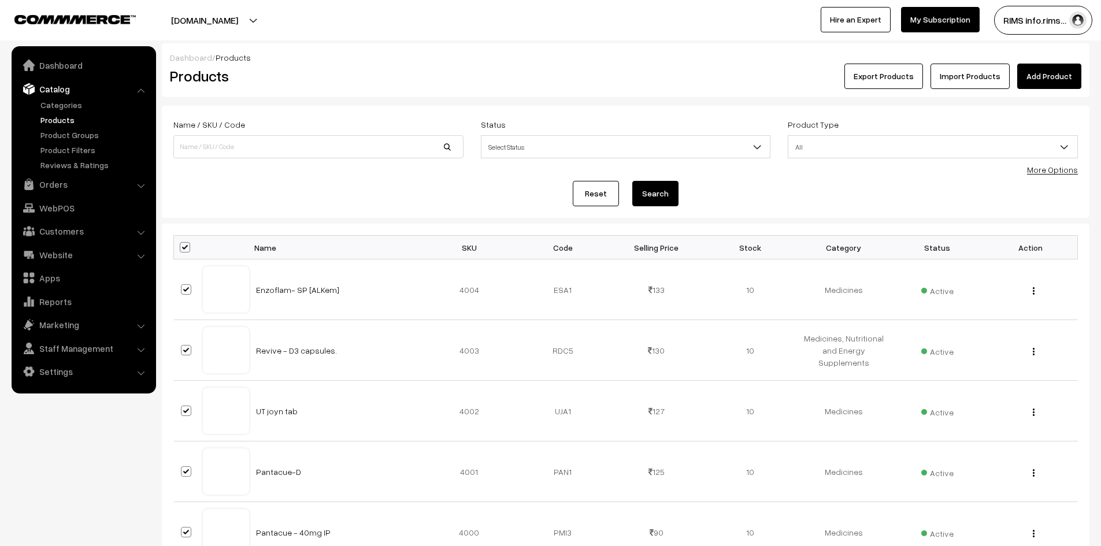
checkbox input "true"
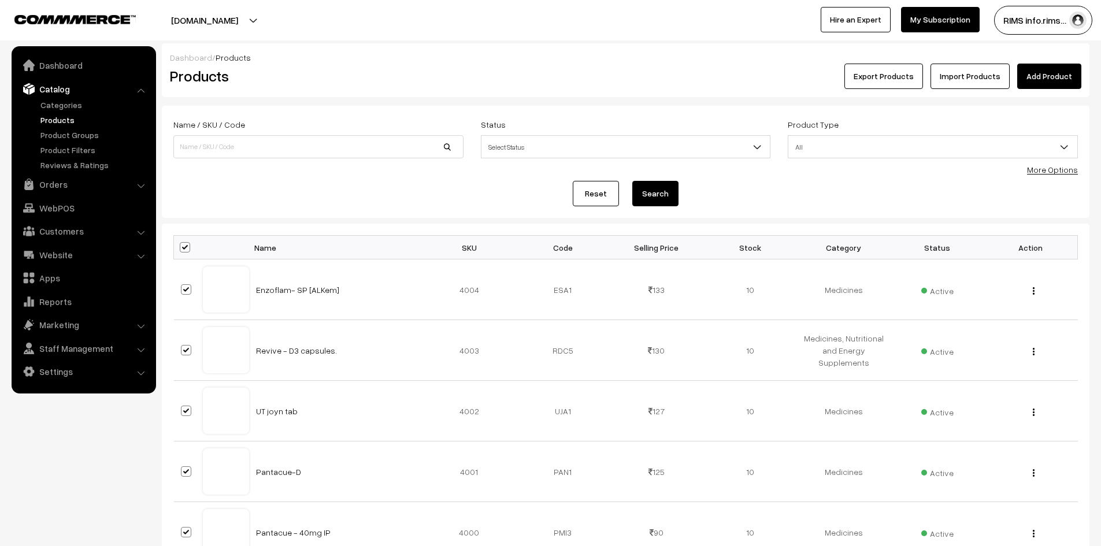
checkbox input "true"
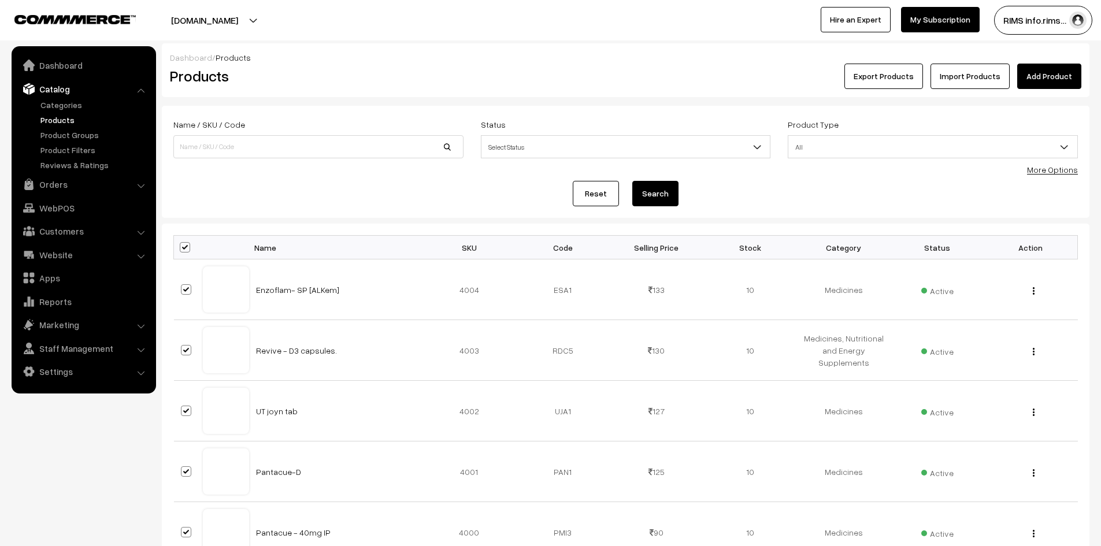
checkbox input "true"
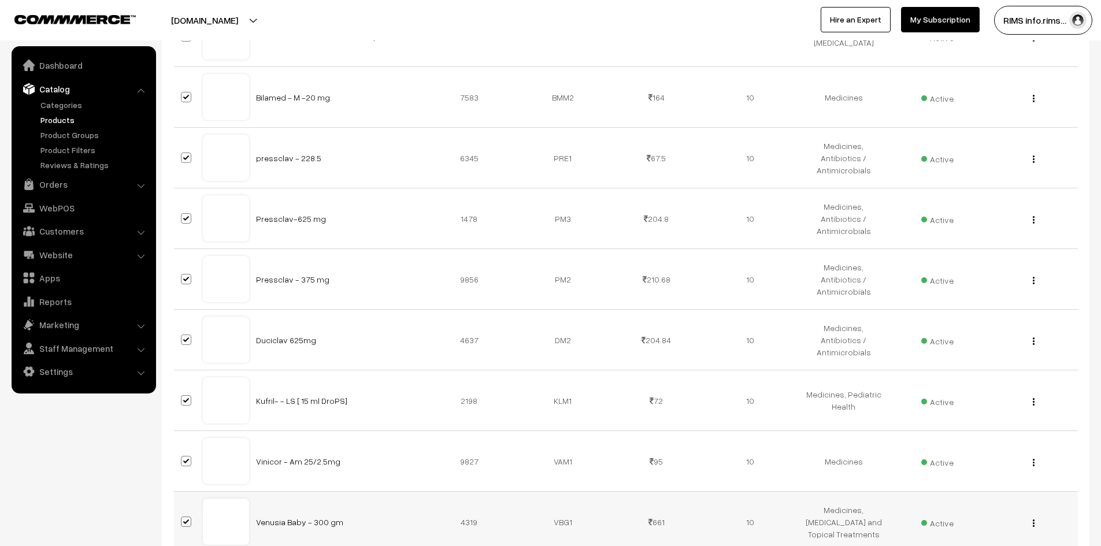
scroll to position [5964, 0]
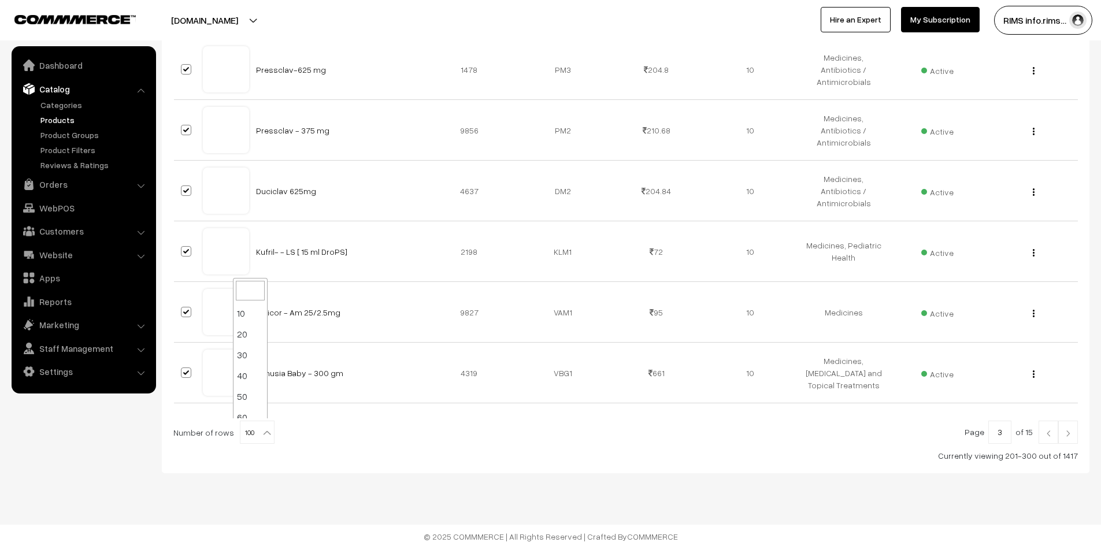
click at [250, 435] on span "100" at bounding box center [257, 432] width 34 height 23
click at [347, 435] on div at bounding box center [625, 432] width 905 height 23
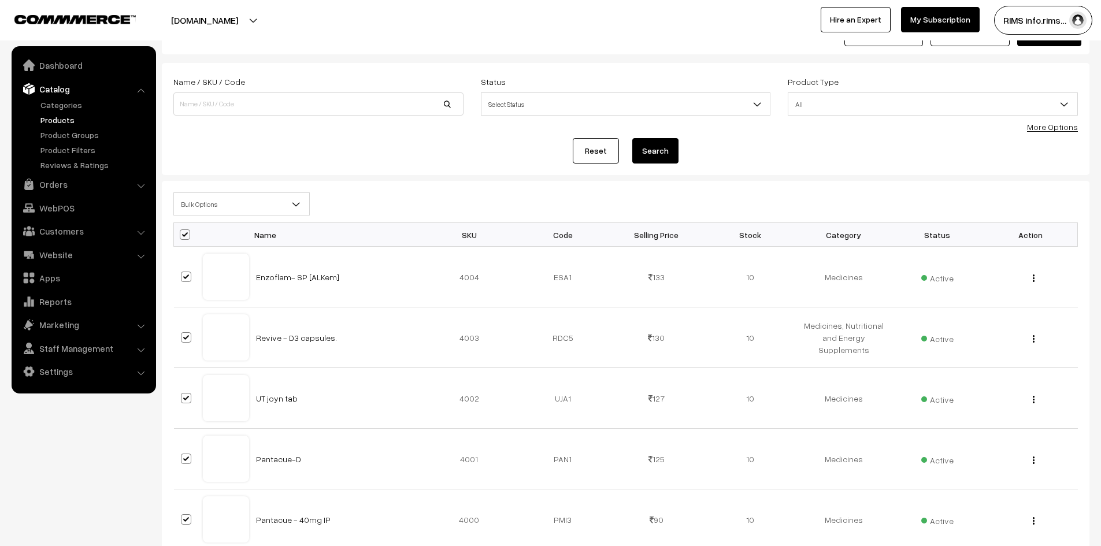
scroll to position [0, 0]
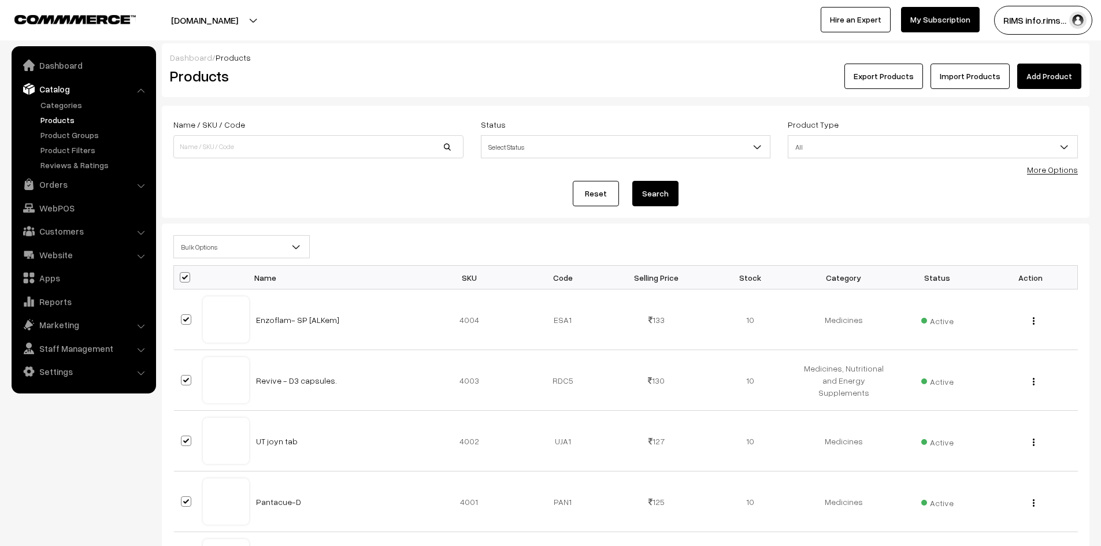
click at [232, 243] on span "Bulk Options" at bounding box center [241, 247] width 135 height 20
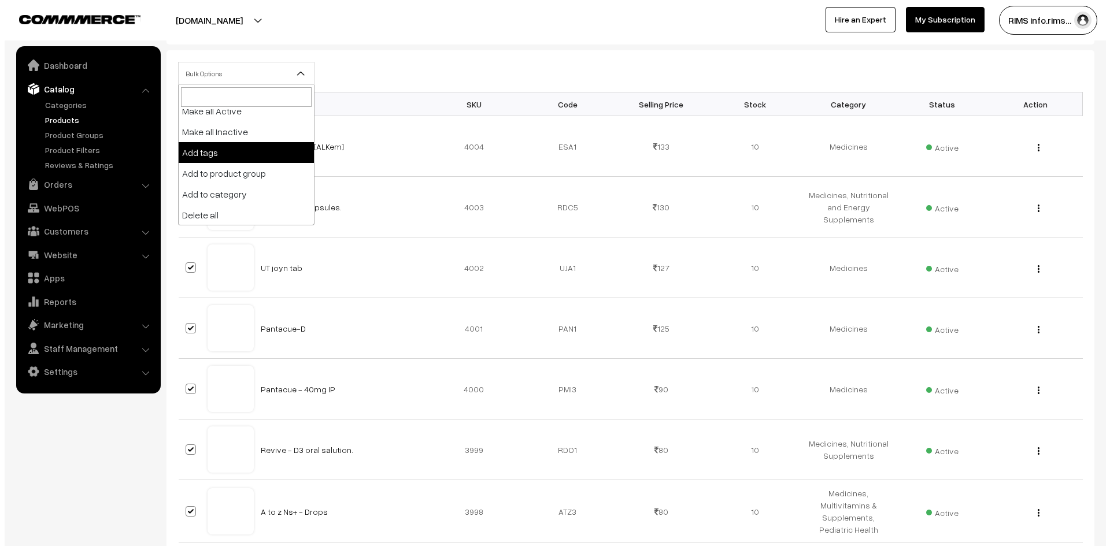
scroll to position [72, 0]
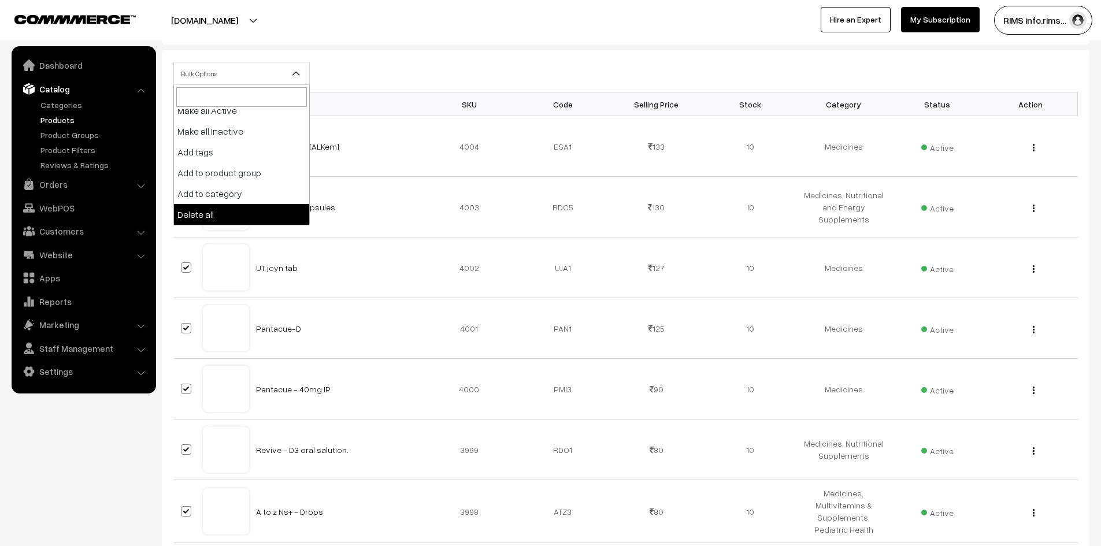
select select "delete"
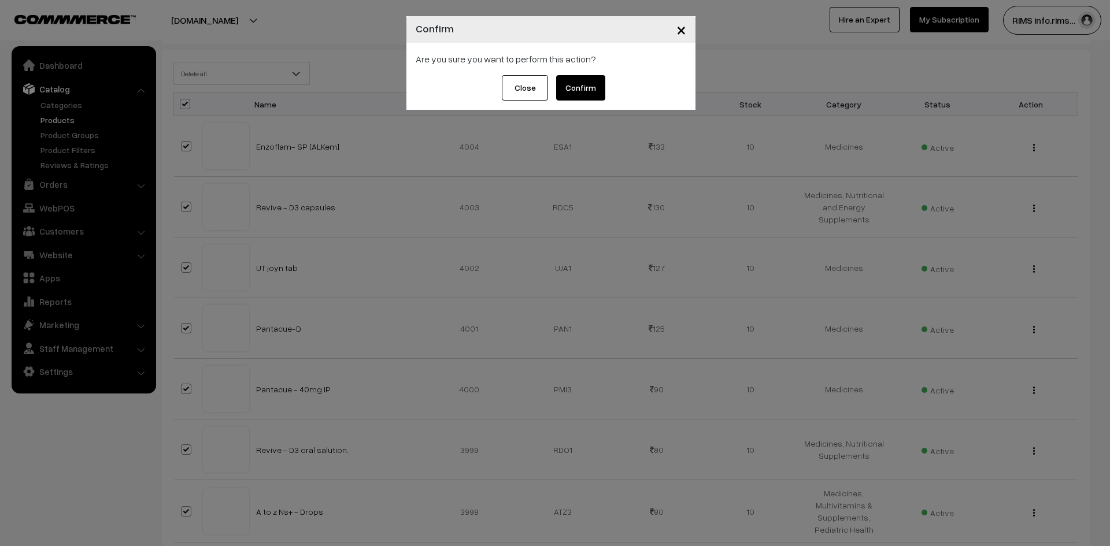
click at [588, 88] on button "Confirm" at bounding box center [580, 87] width 49 height 25
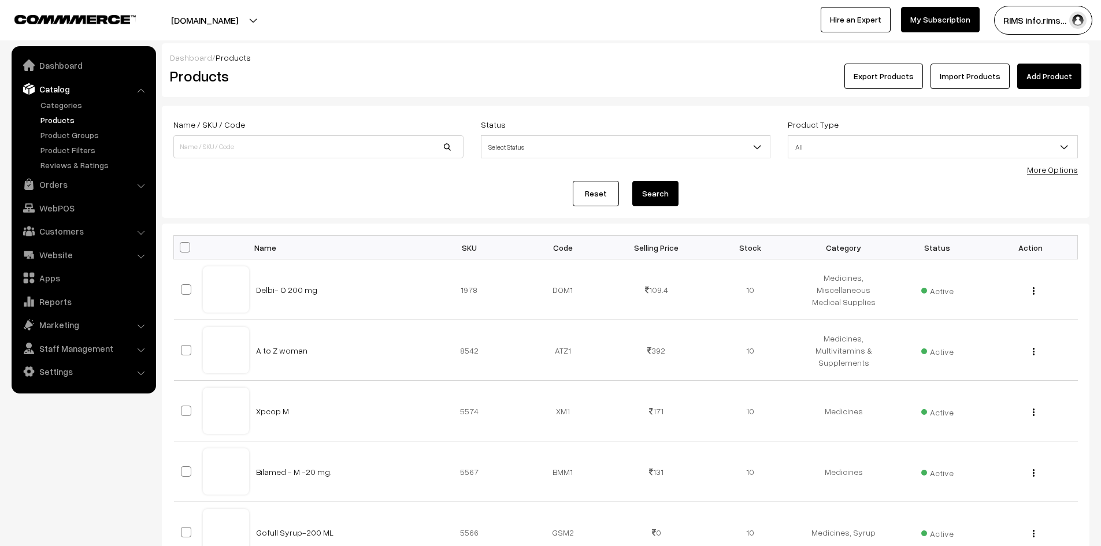
drag, startPoint x: 183, startPoint y: 246, endPoint x: 210, endPoint y: 243, distance: 27.8
click at [182, 246] on span at bounding box center [185, 247] width 10 height 10
click at [181, 246] on input "checkbox" at bounding box center [178, 247] width 8 height 8
checkbox input "true"
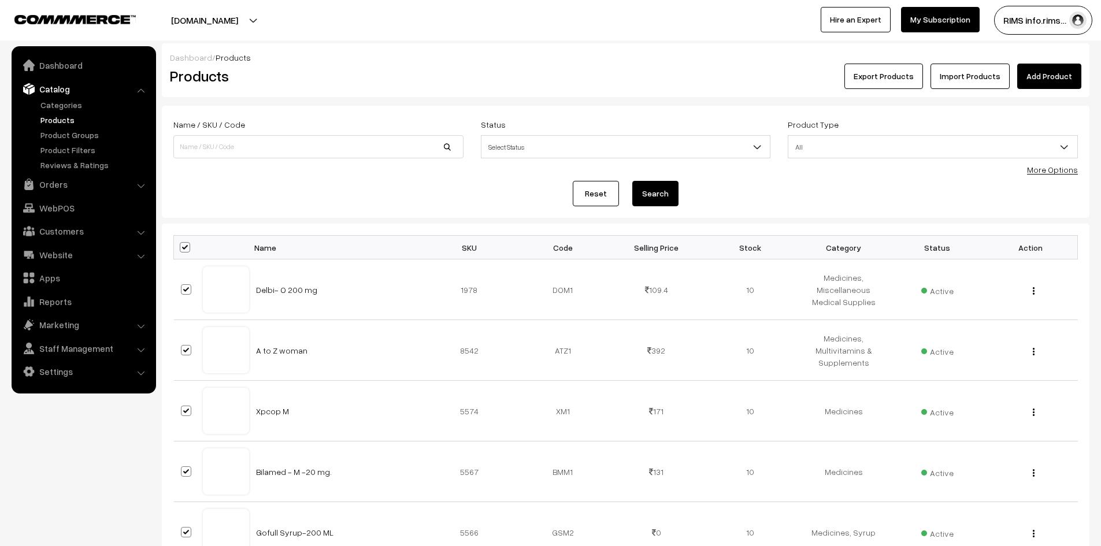
checkbox input "true"
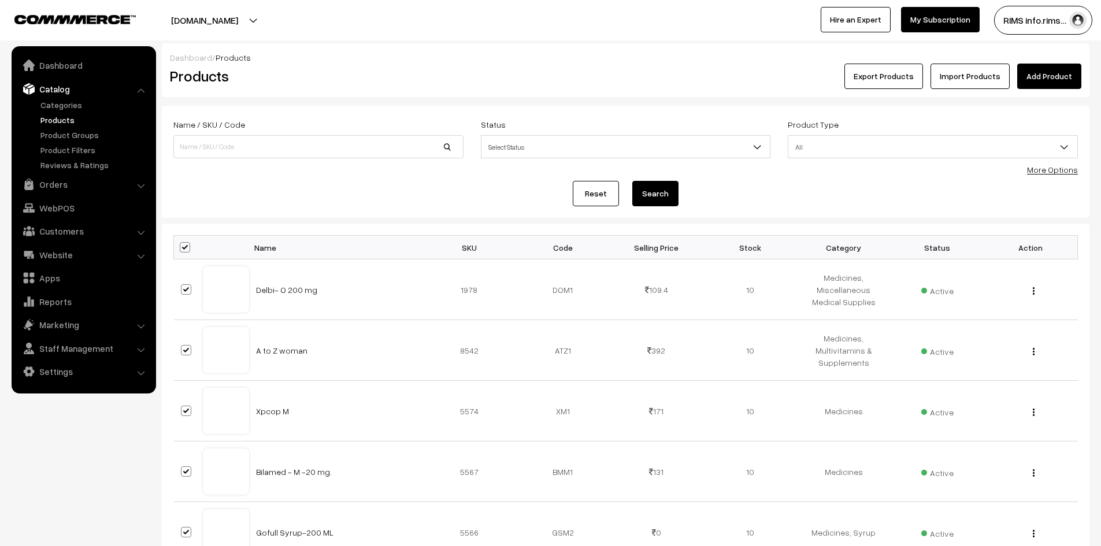
checkbox input "true"
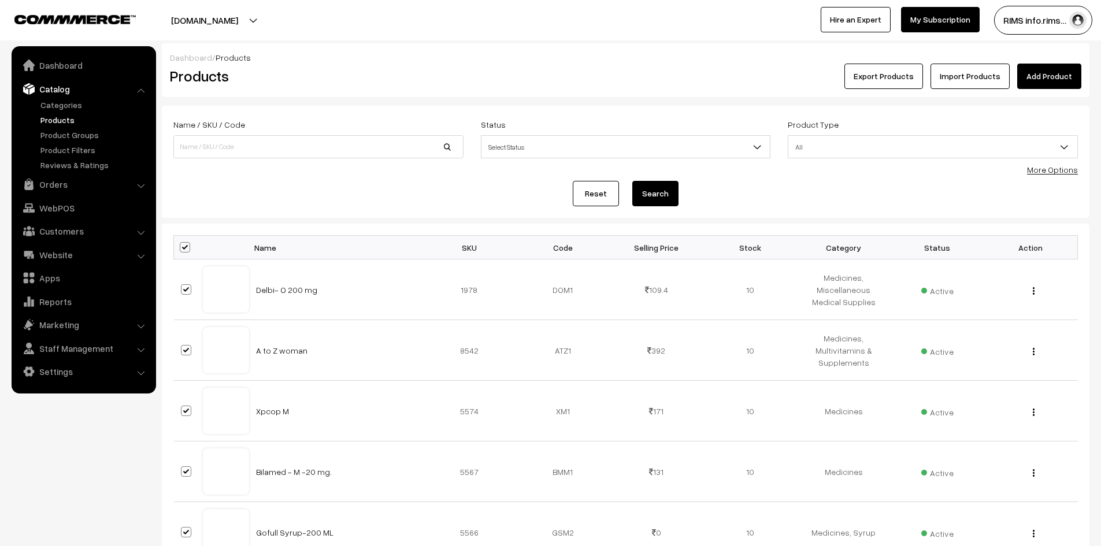
checkbox input "true"
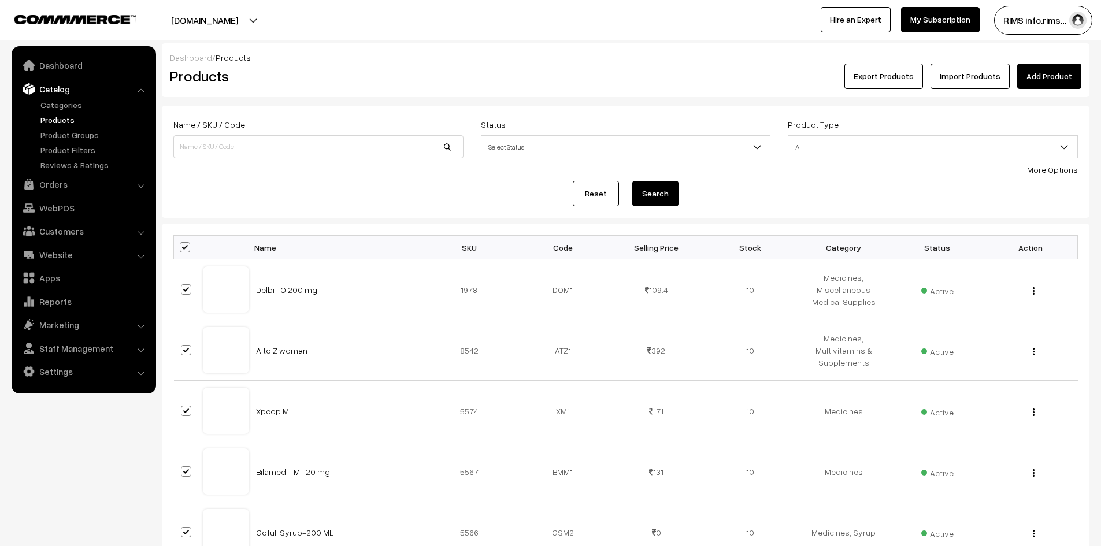
checkbox input "true"
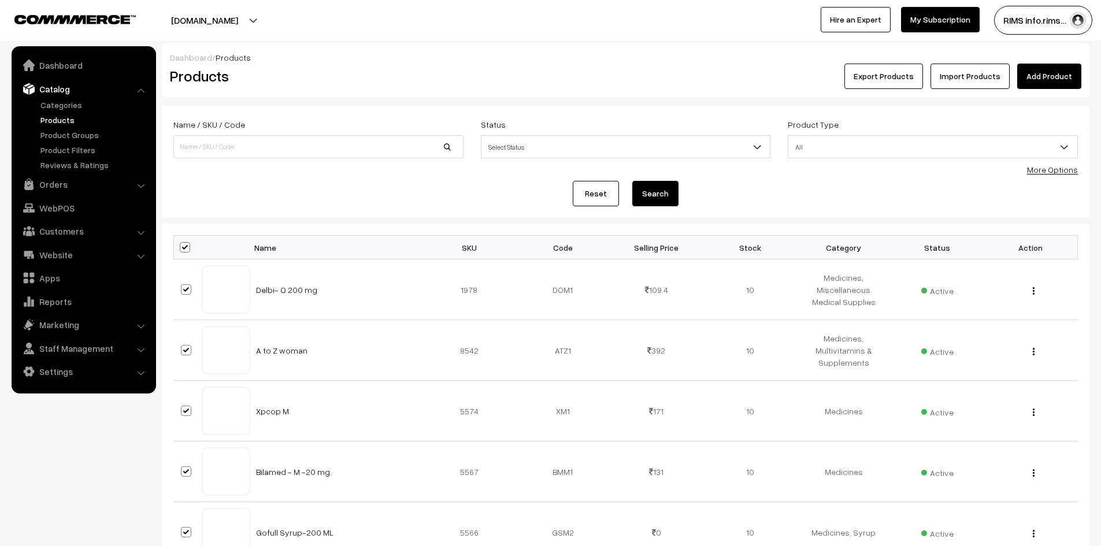
checkbox input "true"
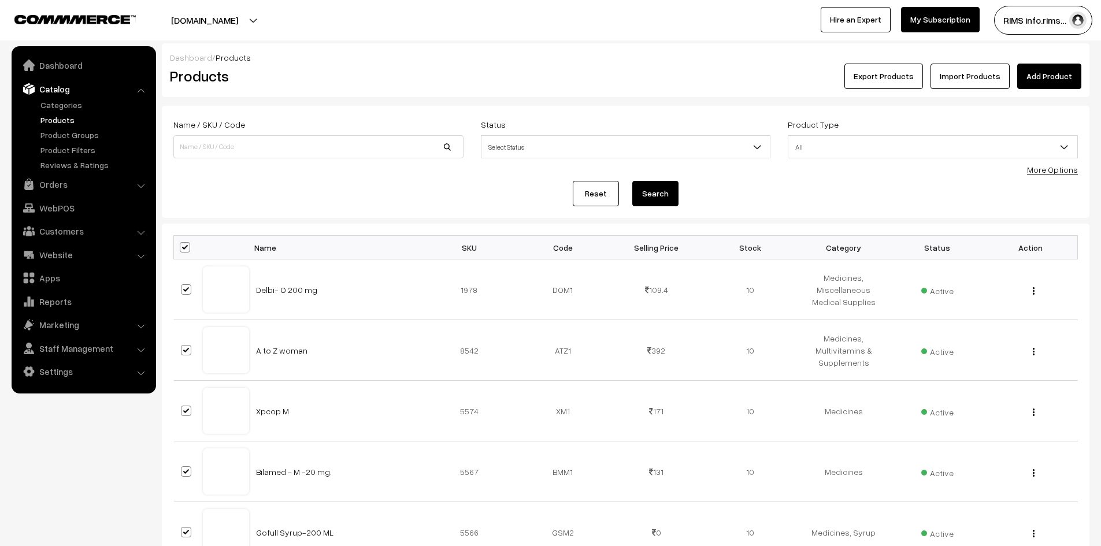
checkbox input "true"
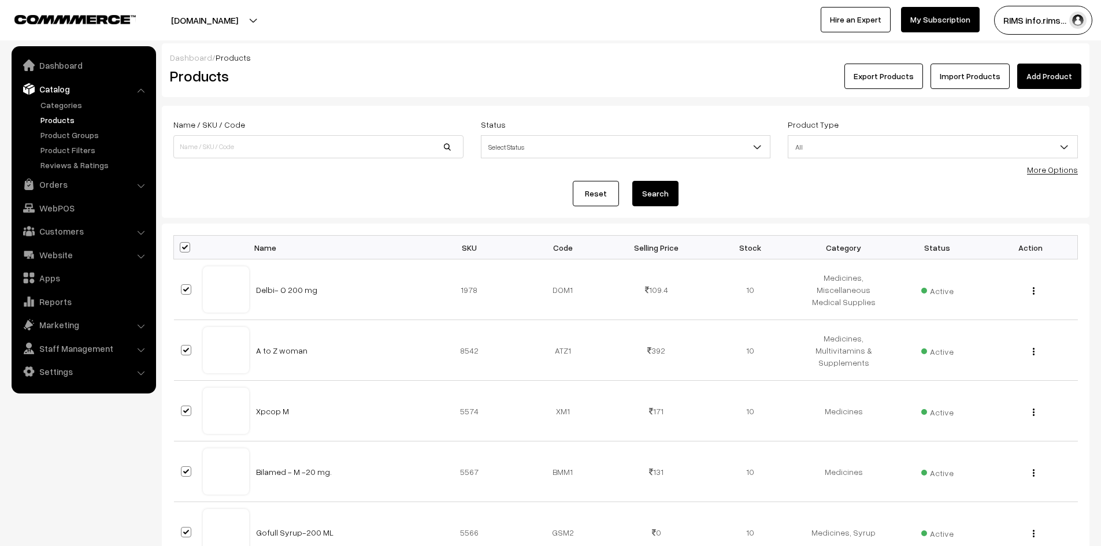
checkbox input "true"
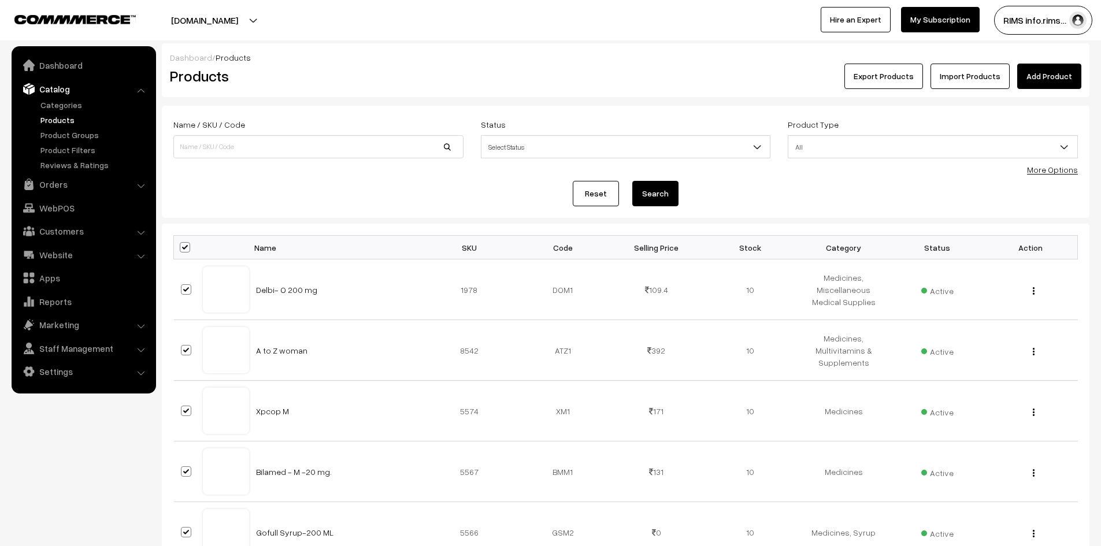
checkbox input "true"
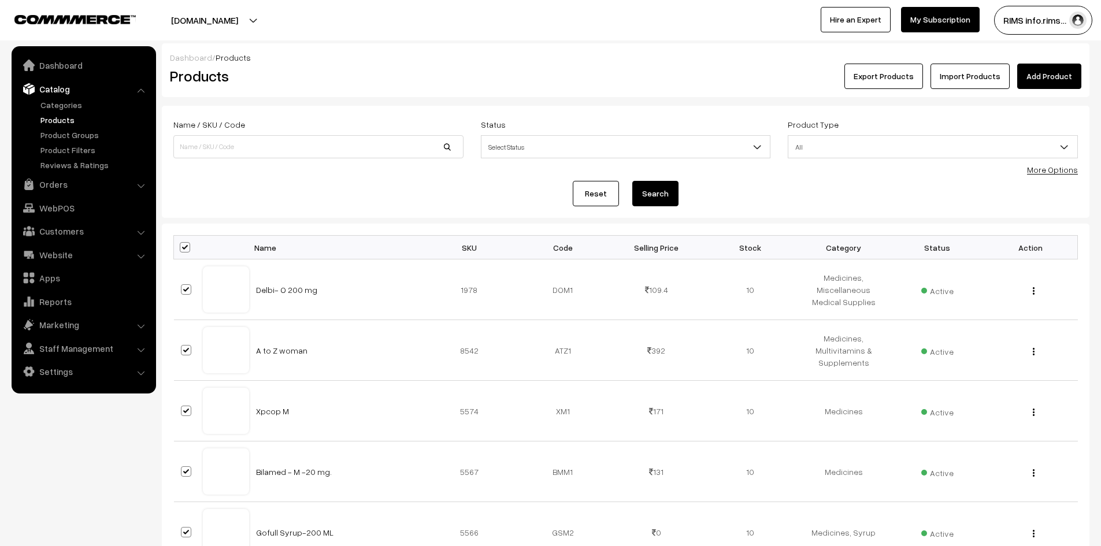
checkbox input "true"
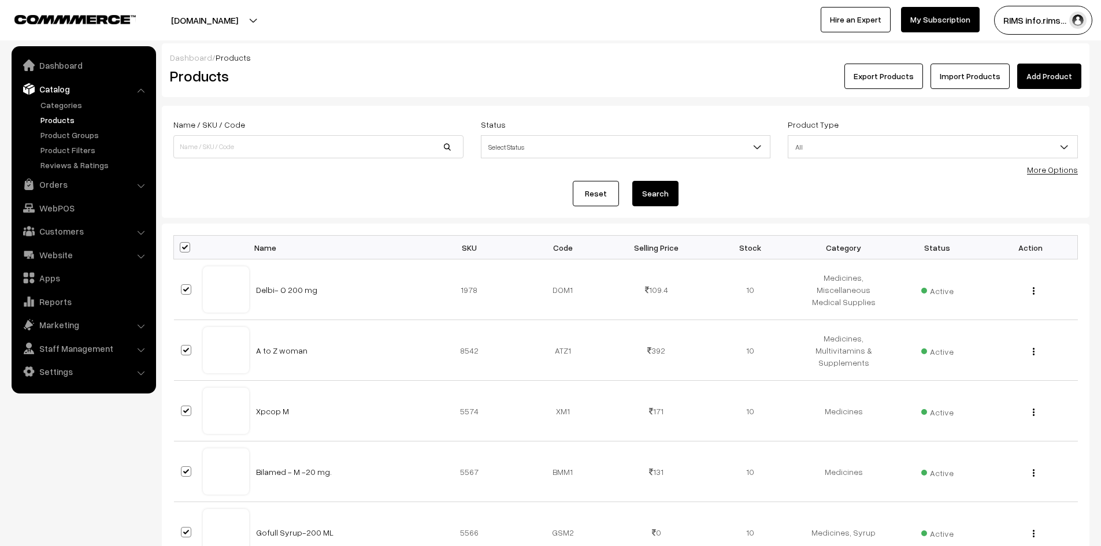
checkbox input "true"
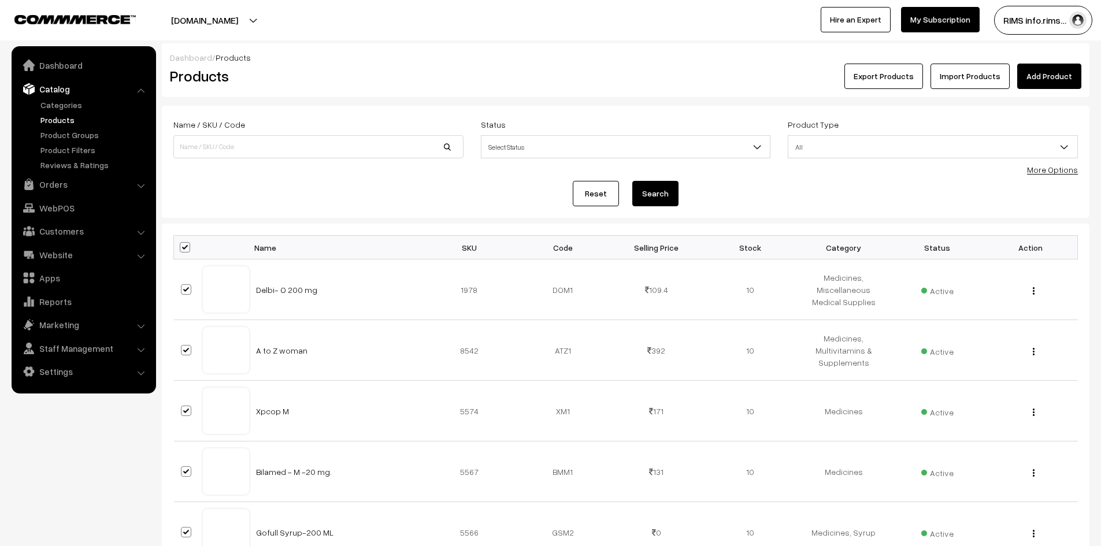
checkbox input "true"
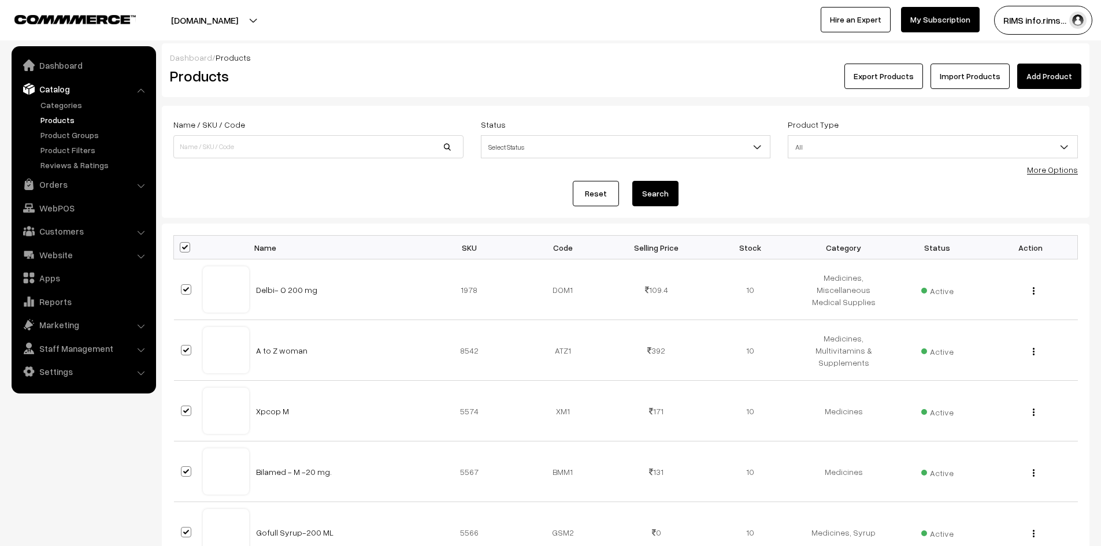
checkbox input "true"
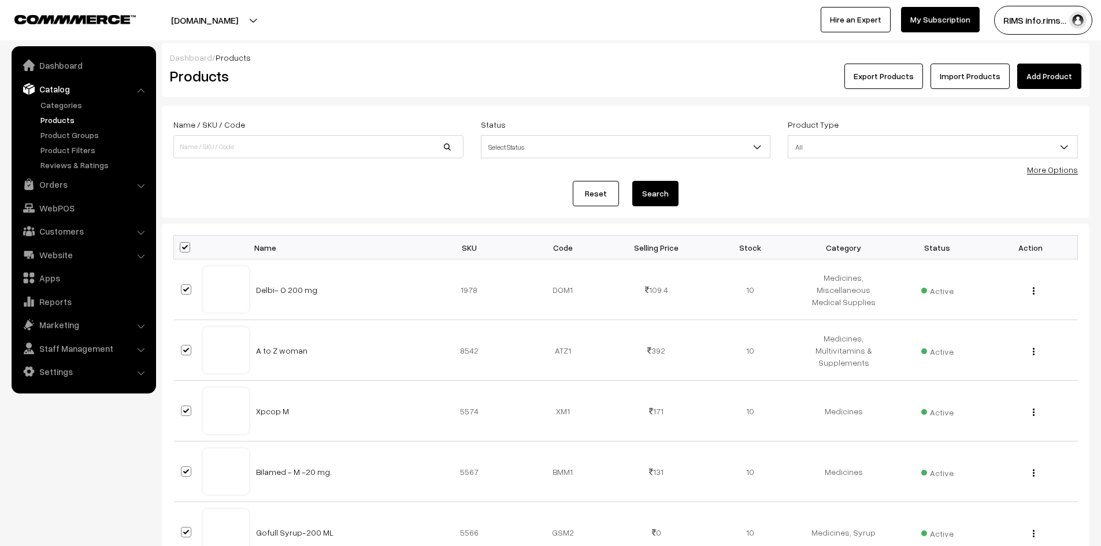
checkbox input "true"
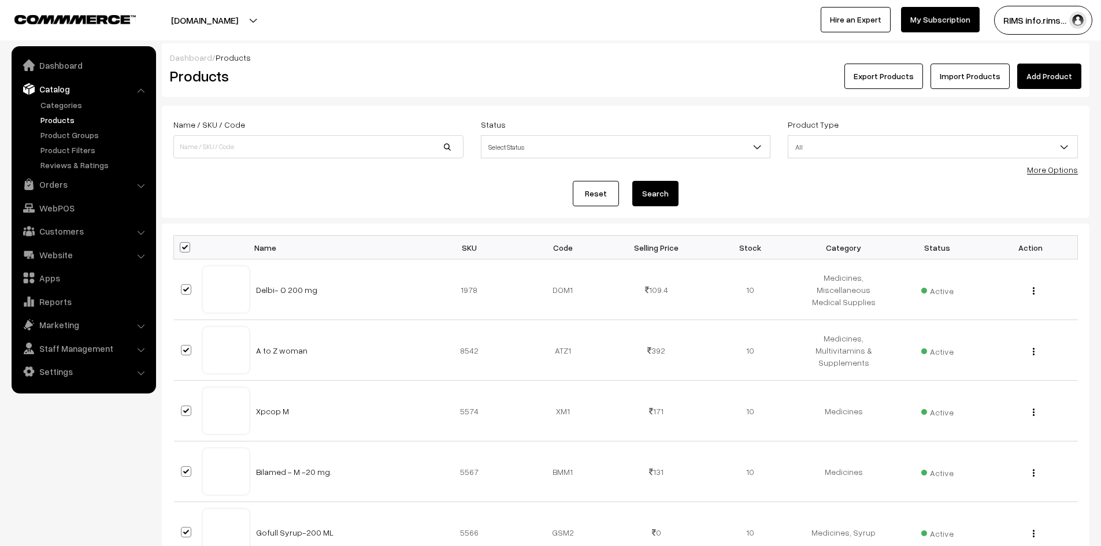
checkbox input "true"
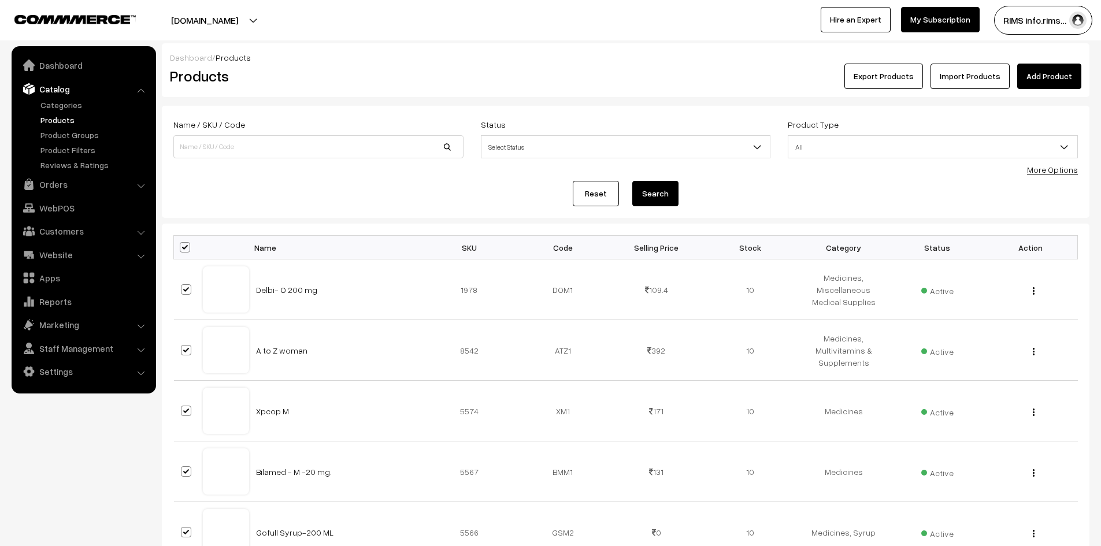
checkbox input "true"
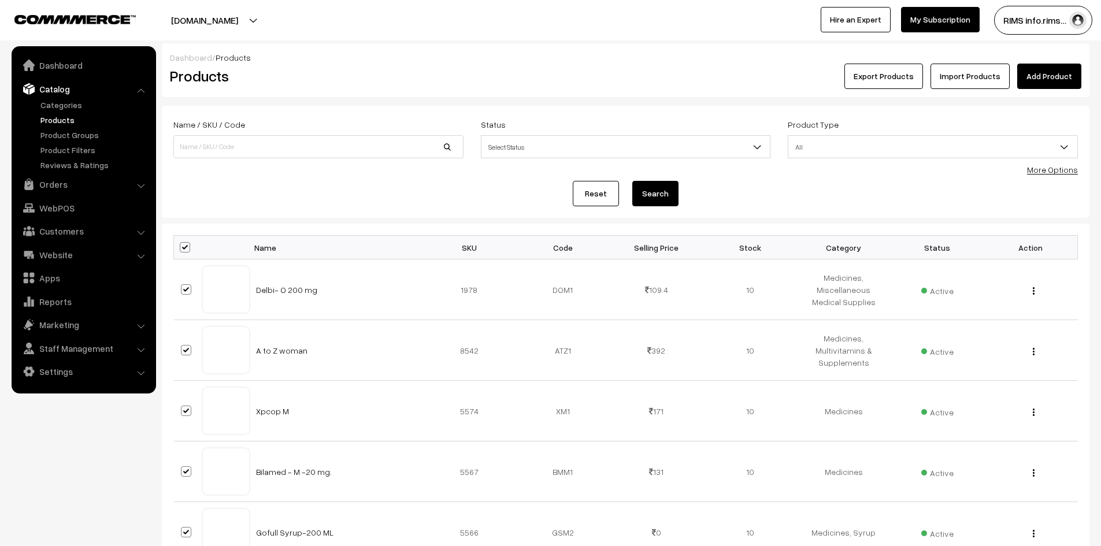
checkbox input "true"
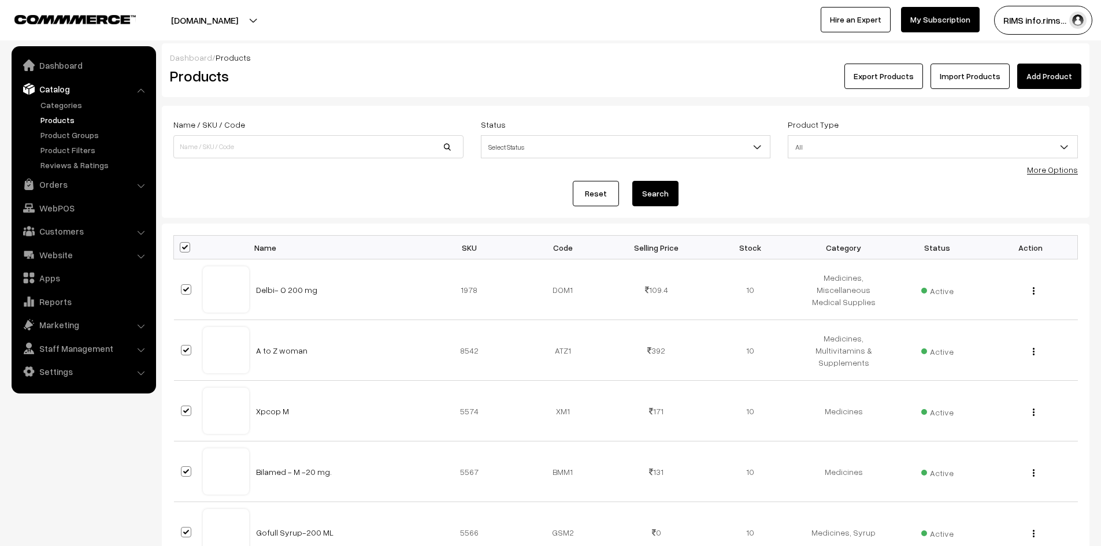
checkbox input "true"
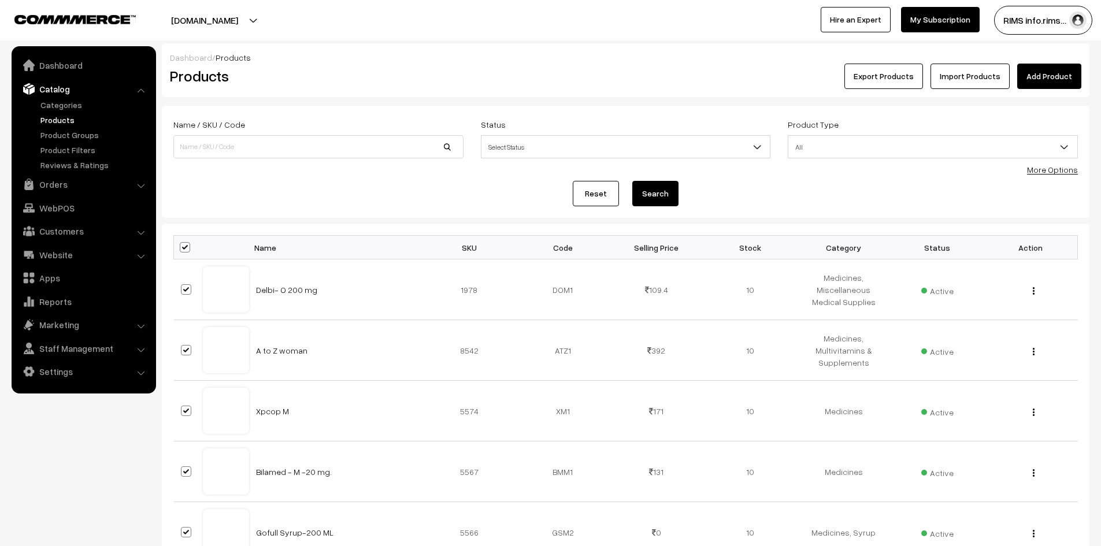
checkbox input "true"
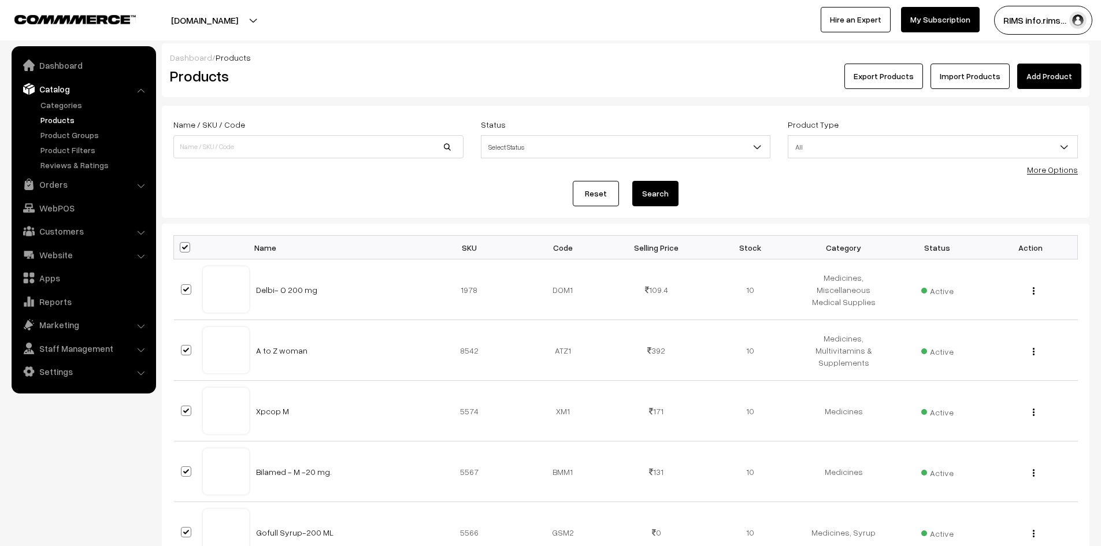
checkbox input "true"
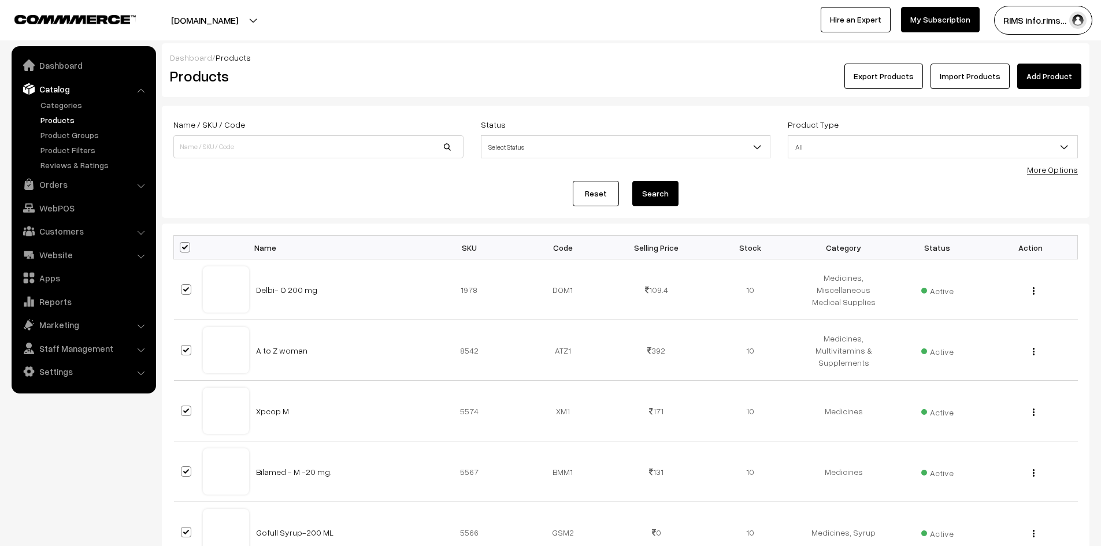
checkbox input "true"
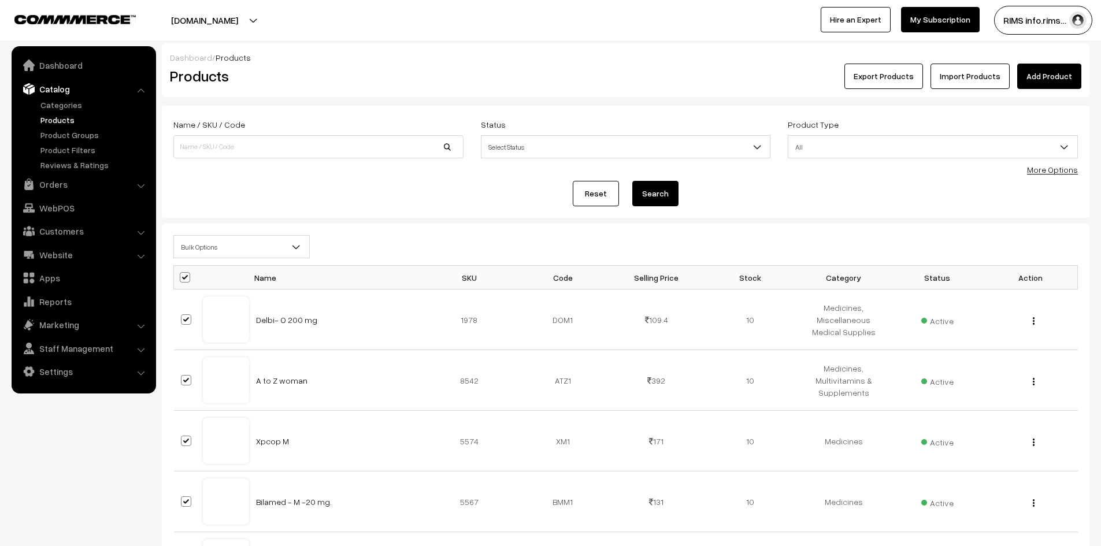
click at [223, 251] on span "Bulk Options" at bounding box center [241, 247] width 135 height 20
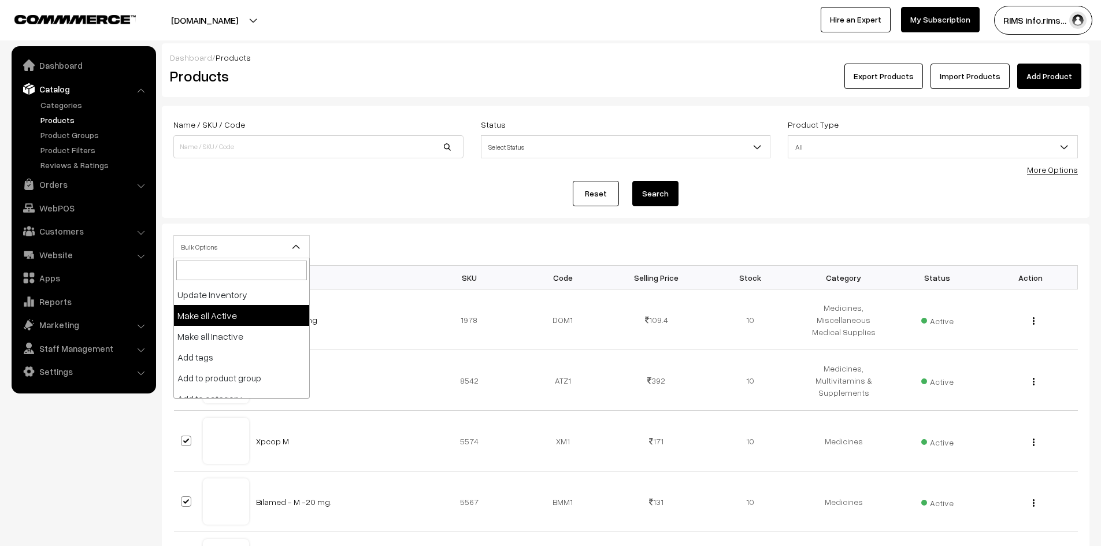
scroll to position [72, 0]
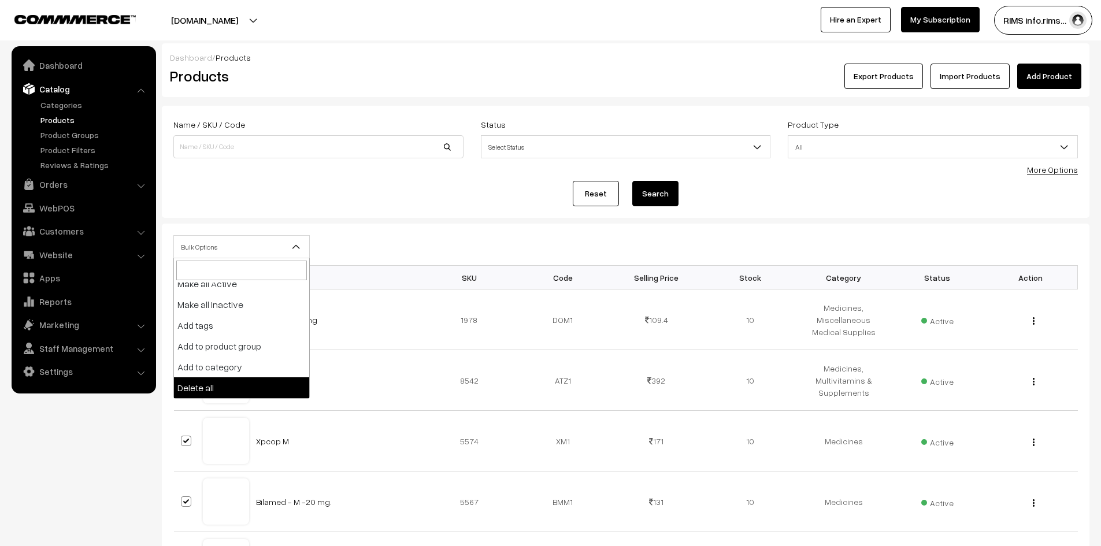
select select "delete"
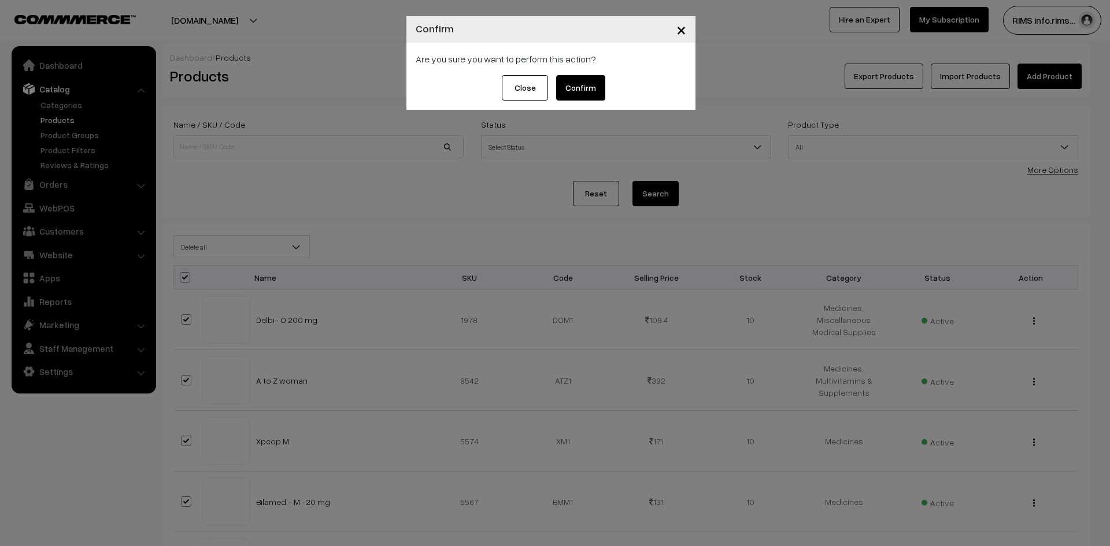
click at [575, 92] on button "Confirm" at bounding box center [580, 87] width 49 height 25
click at [680, 33] on span "×" at bounding box center [681, 28] width 10 height 21
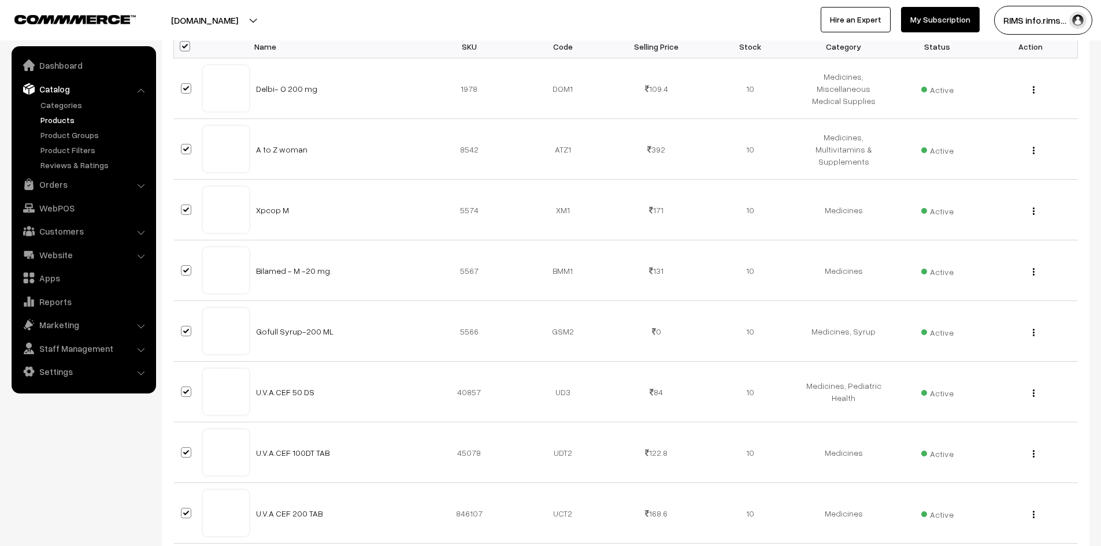
scroll to position [0, 0]
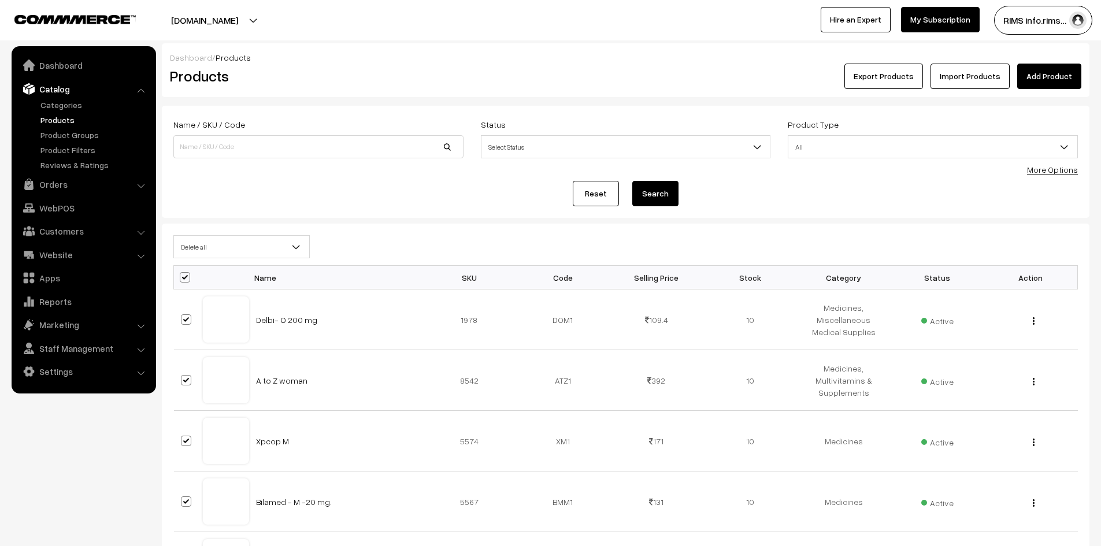
click at [183, 277] on span at bounding box center [185, 277] width 10 height 10
click at [181, 277] on input "checkbox" at bounding box center [178, 277] width 8 height 8
checkbox input "false"
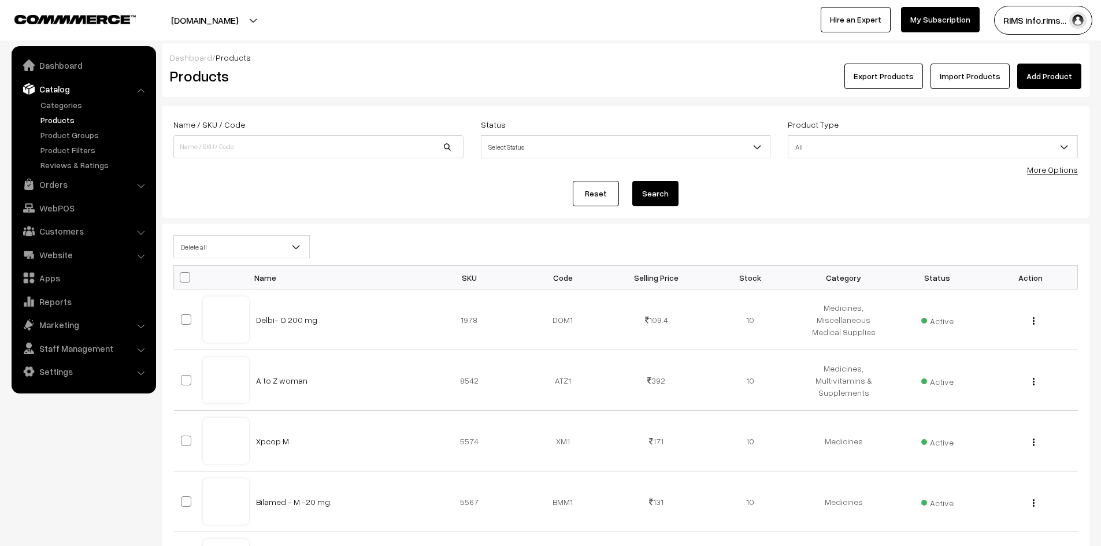
checkbox input "false"
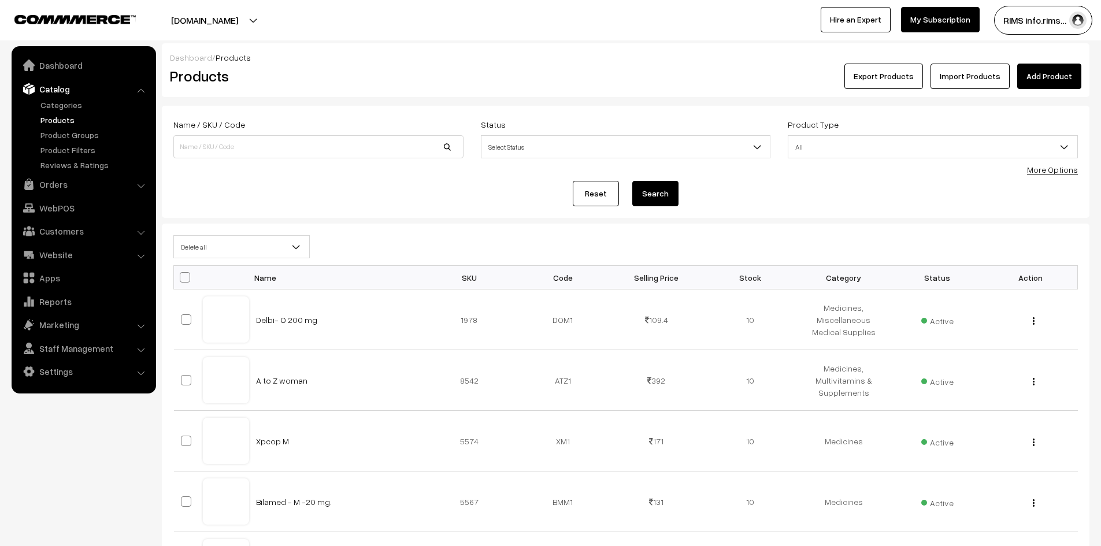
checkbox input "false"
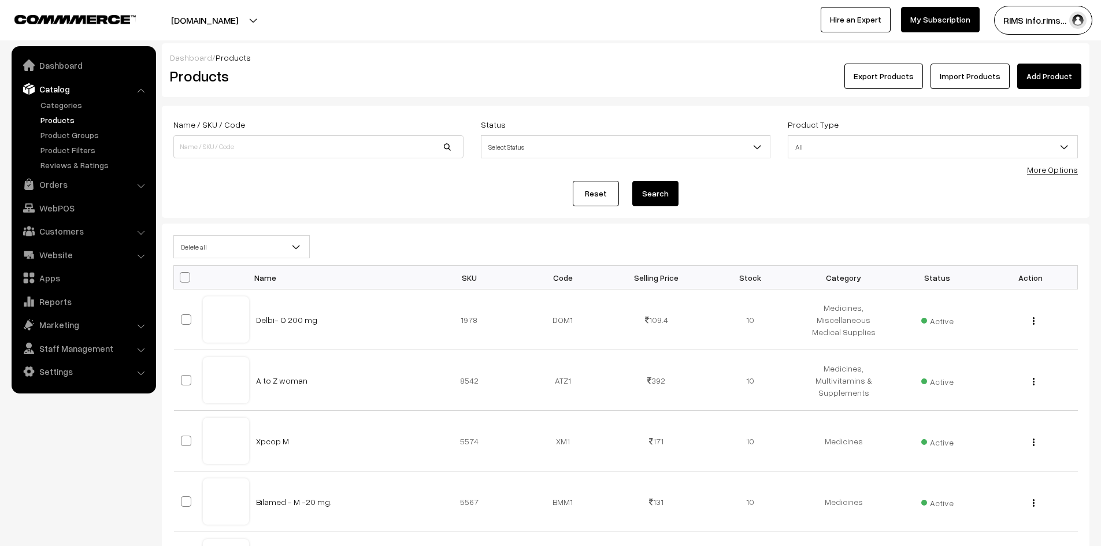
checkbox input "false"
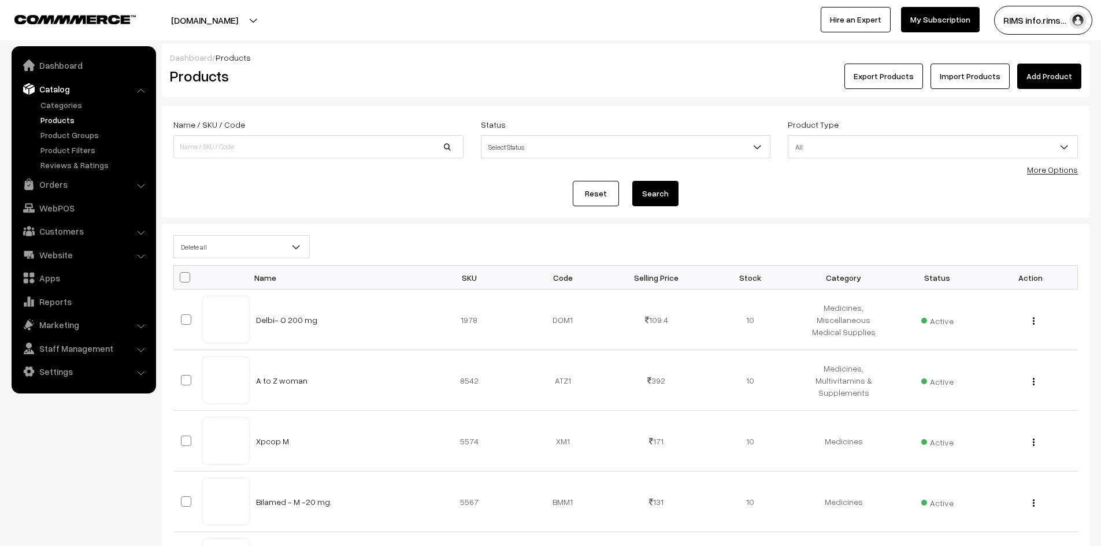
checkbox input "false"
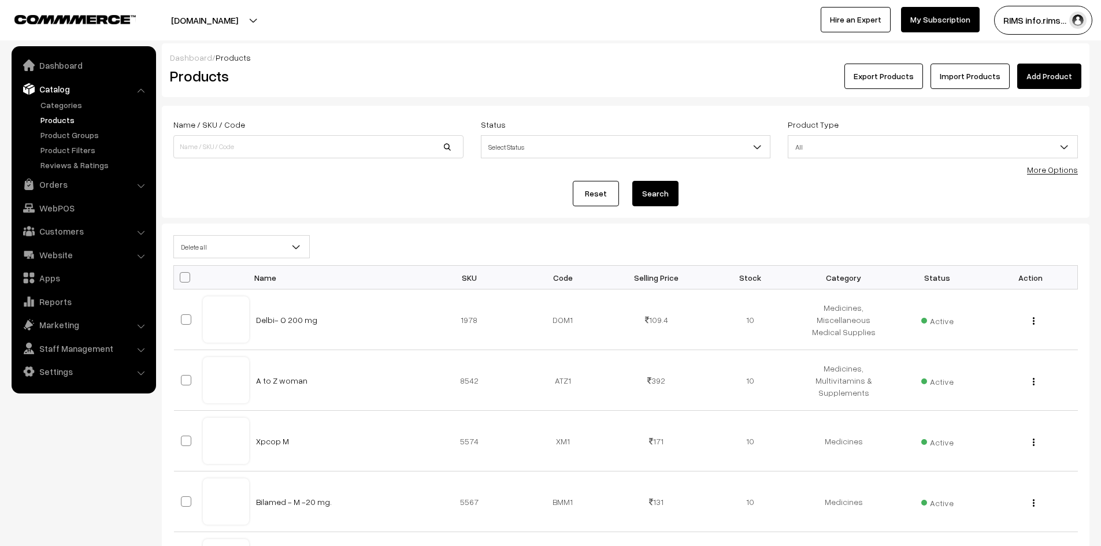
checkbox input "false"
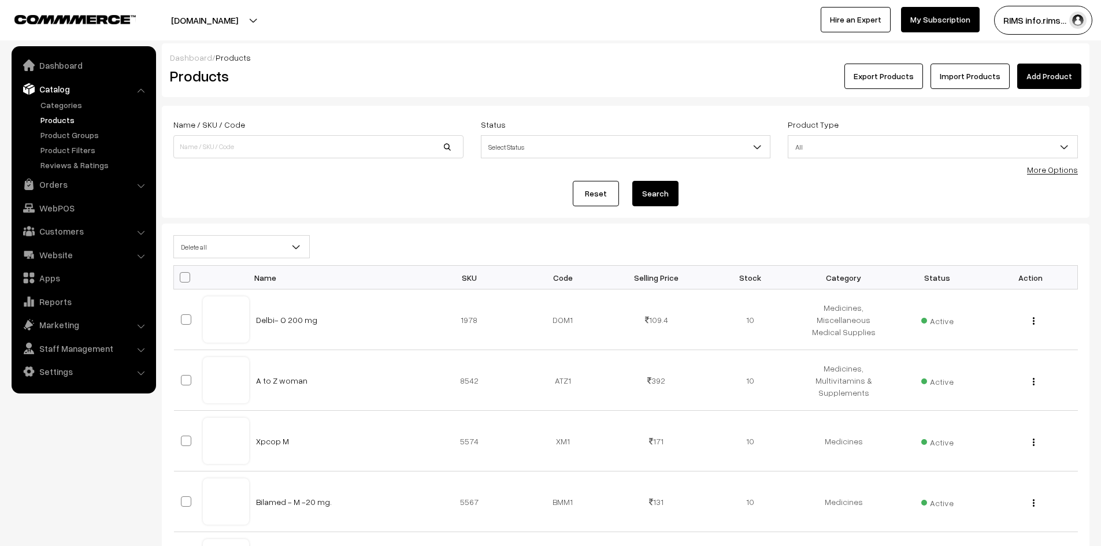
checkbox input "false"
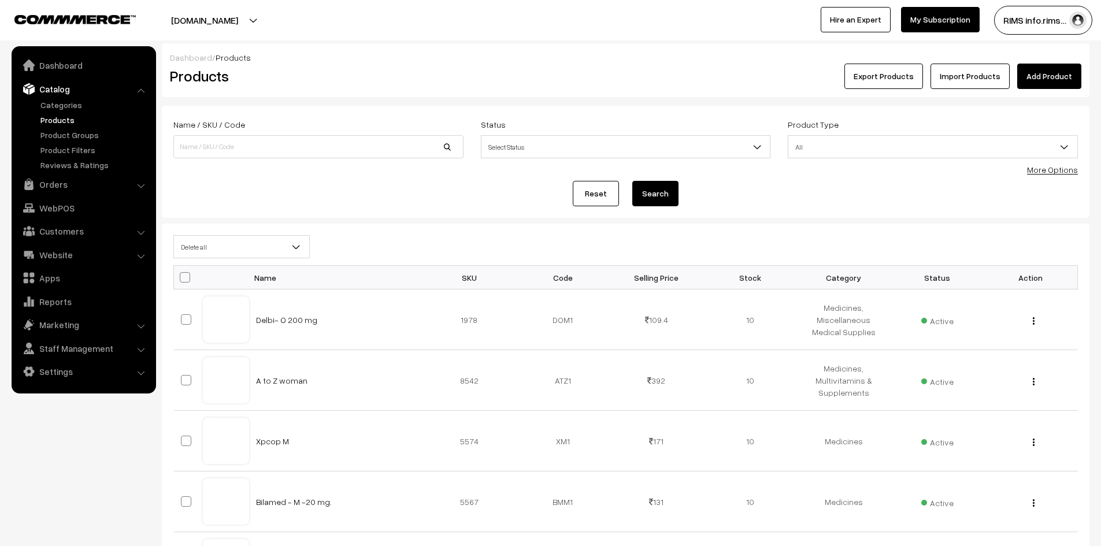
checkbox input "false"
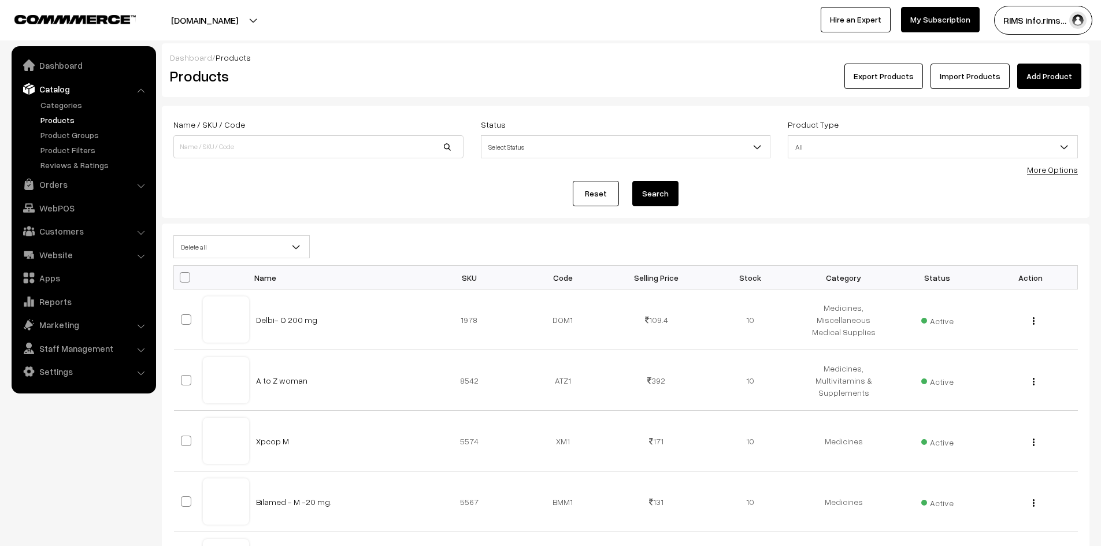
checkbox input "false"
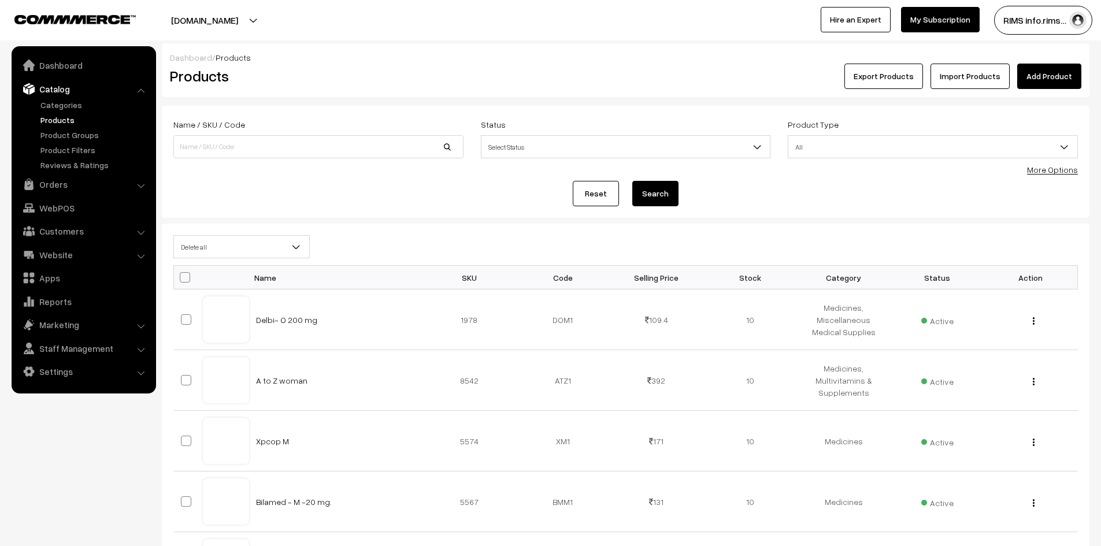
checkbox input "false"
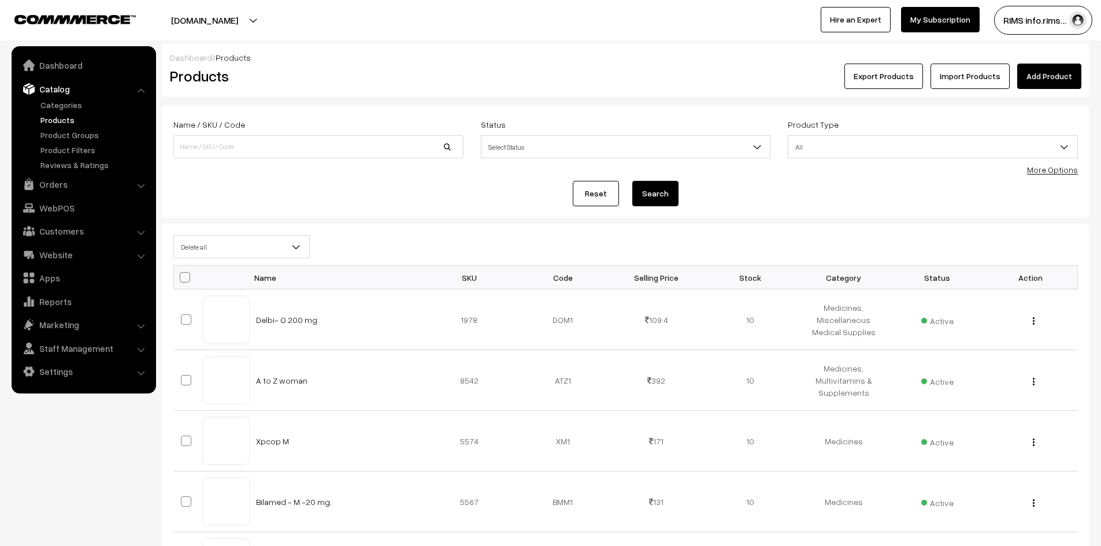
checkbox input "false"
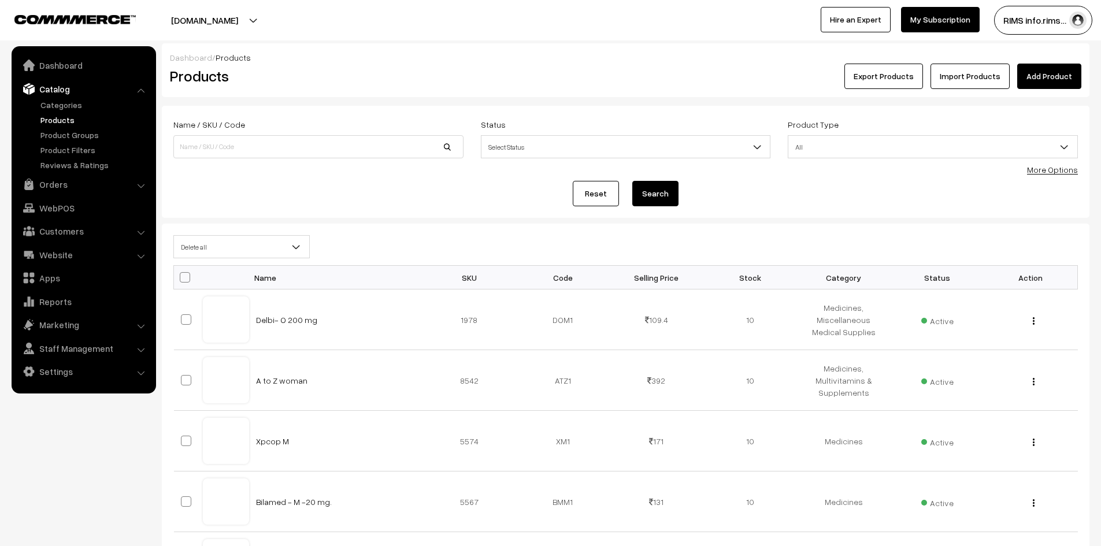
checkbox input "false"
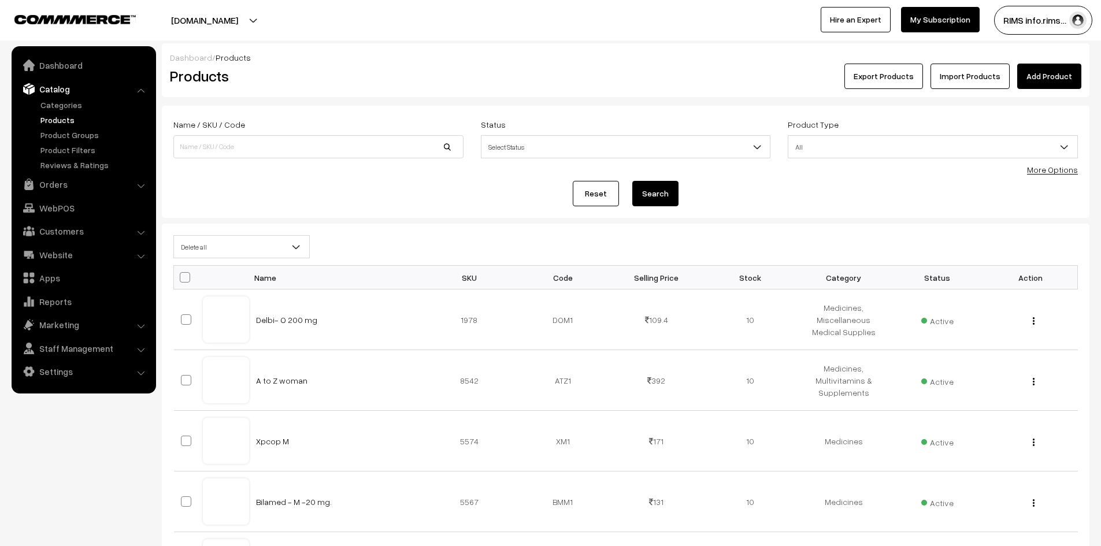
checkbox input "false"
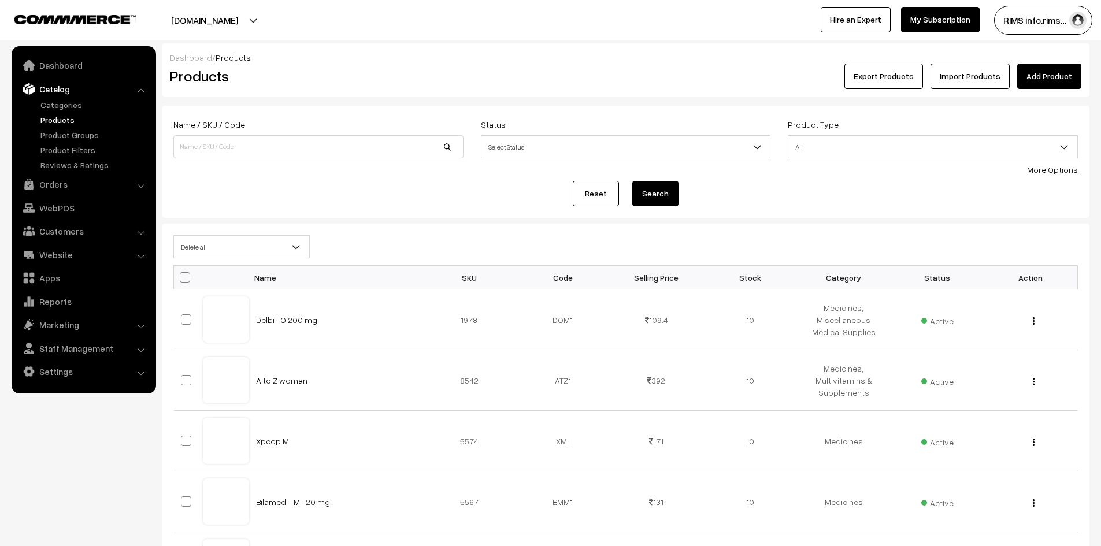
checkbox input "false"
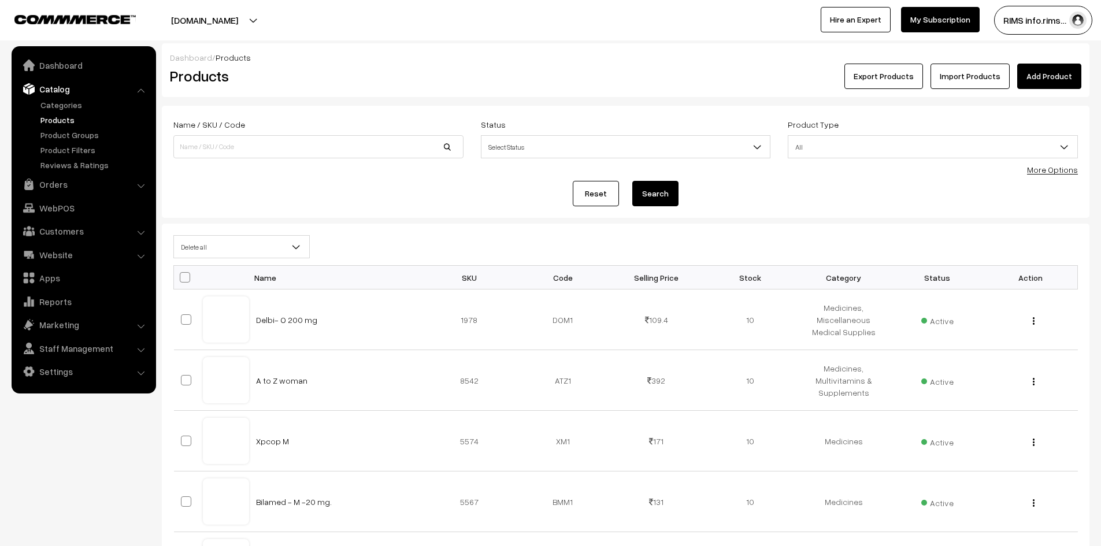
checkbox input "false"
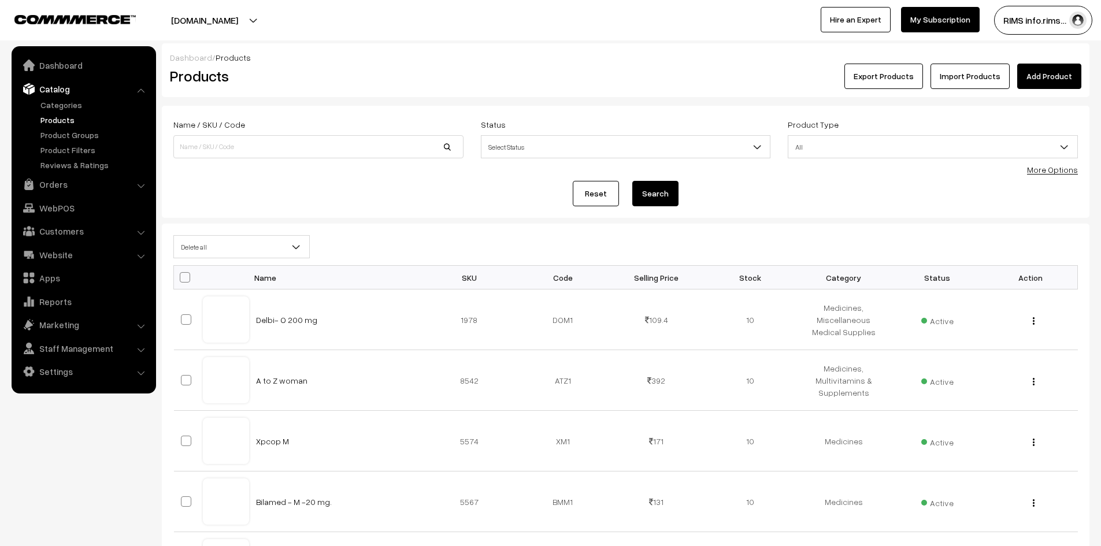
checkbox input "false"
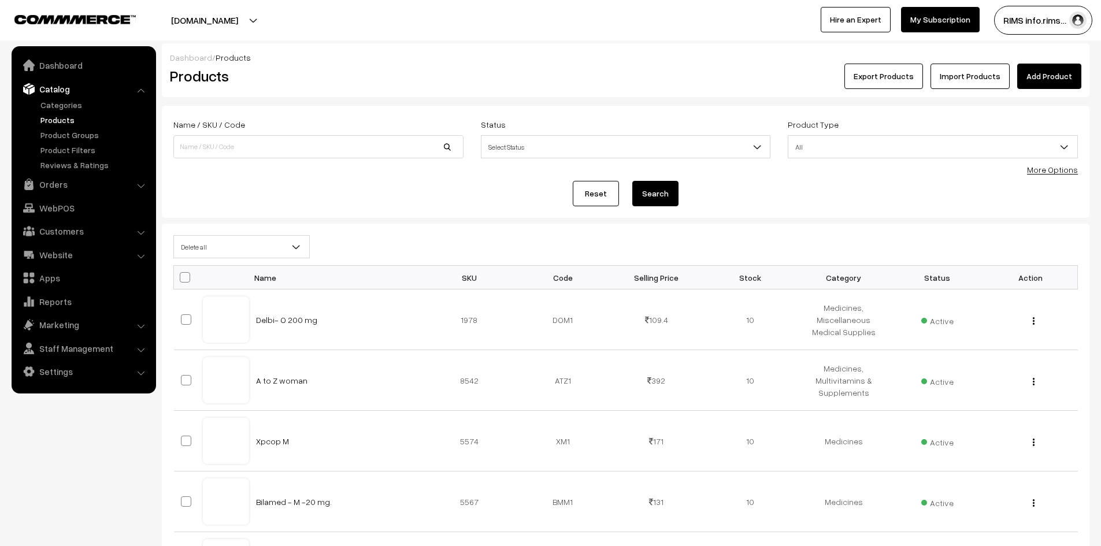
checkbox input "false"
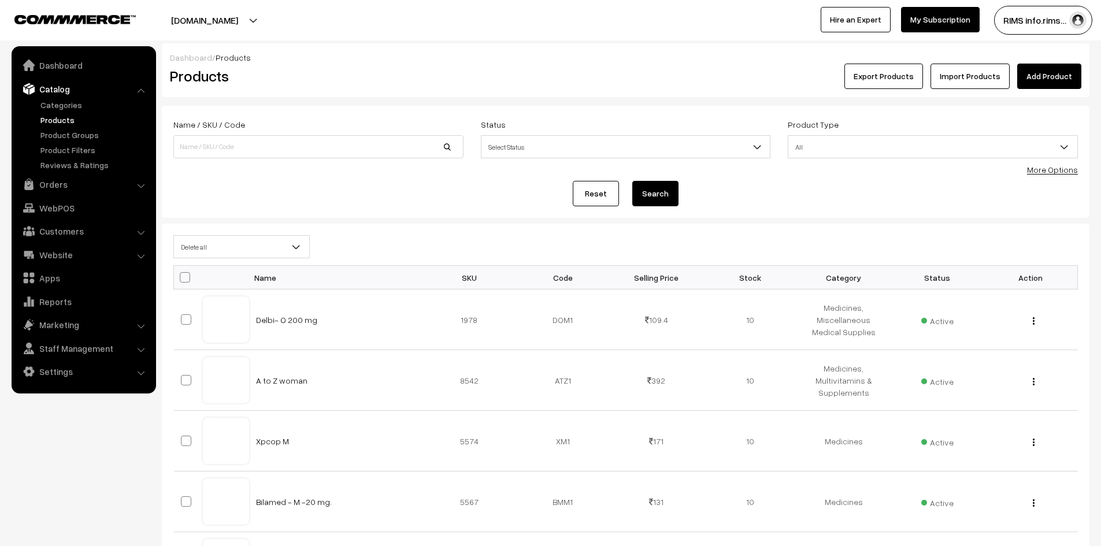
checkbox input "false"
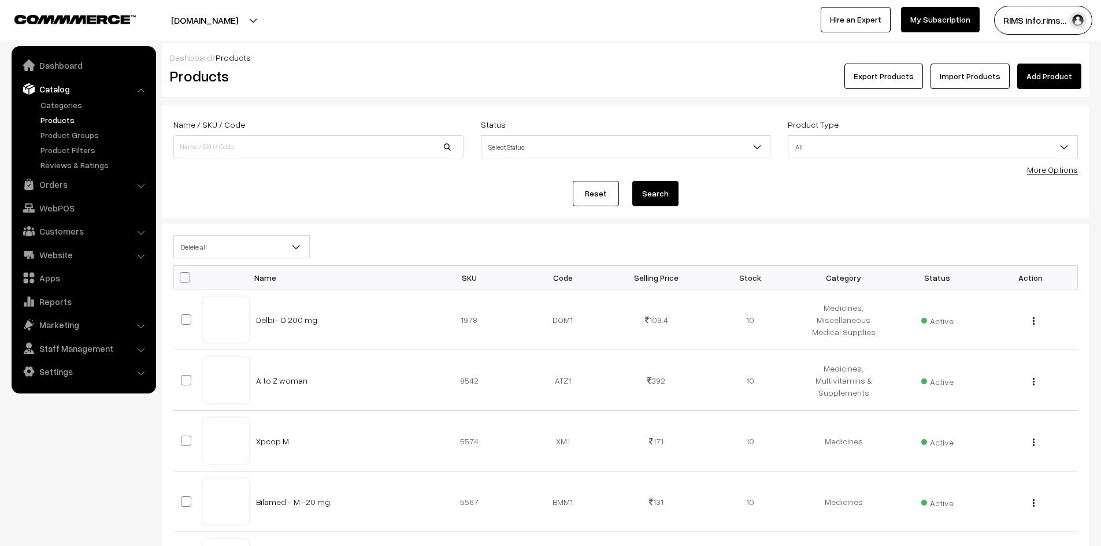
checkbox input "false"
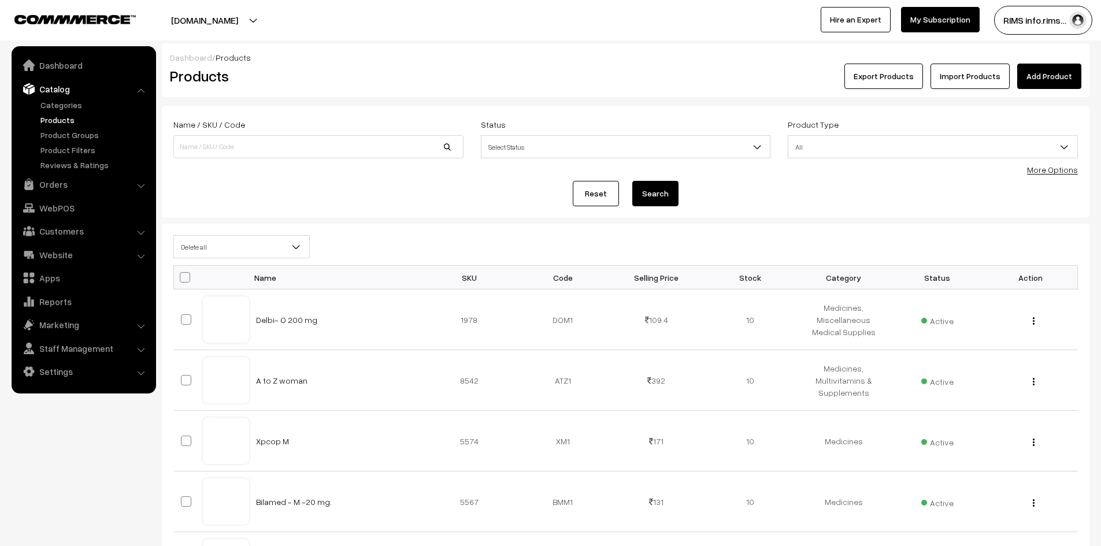
checkbox input "false"
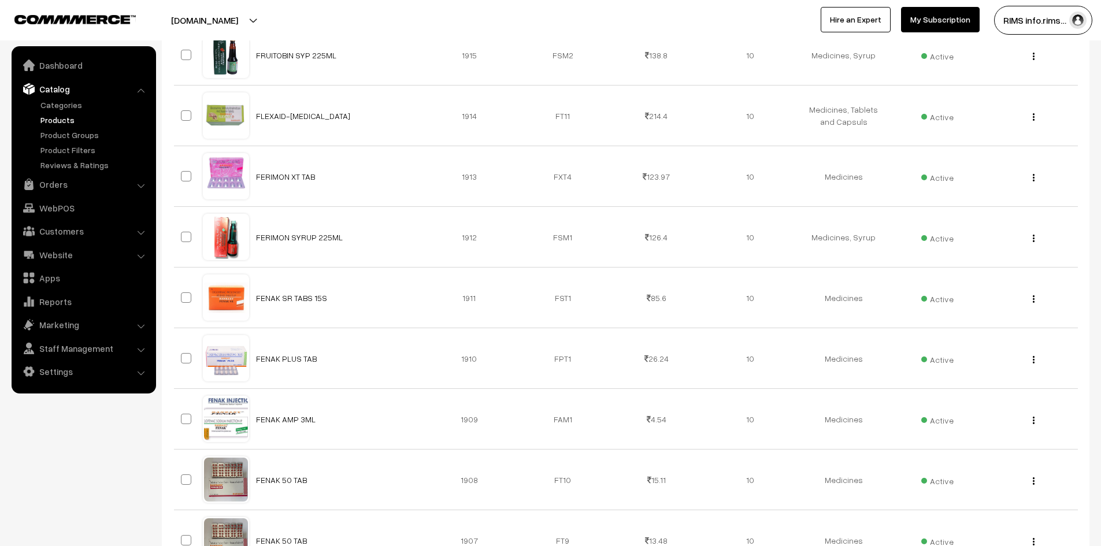
scroll to position [5927, 0]
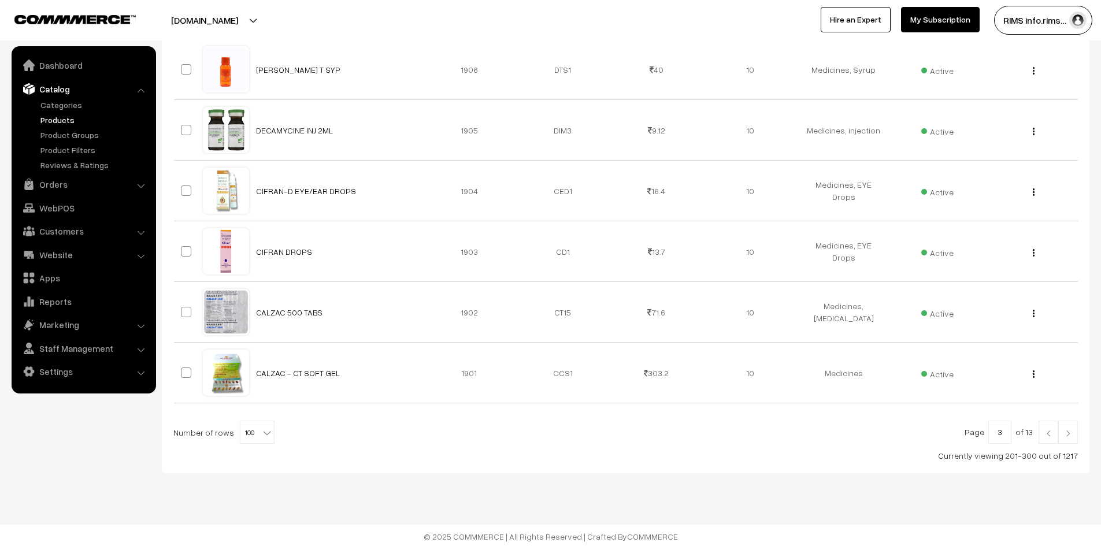
click at [1064, 433] on img at bounding box center [1068, 433] width 10 height 7
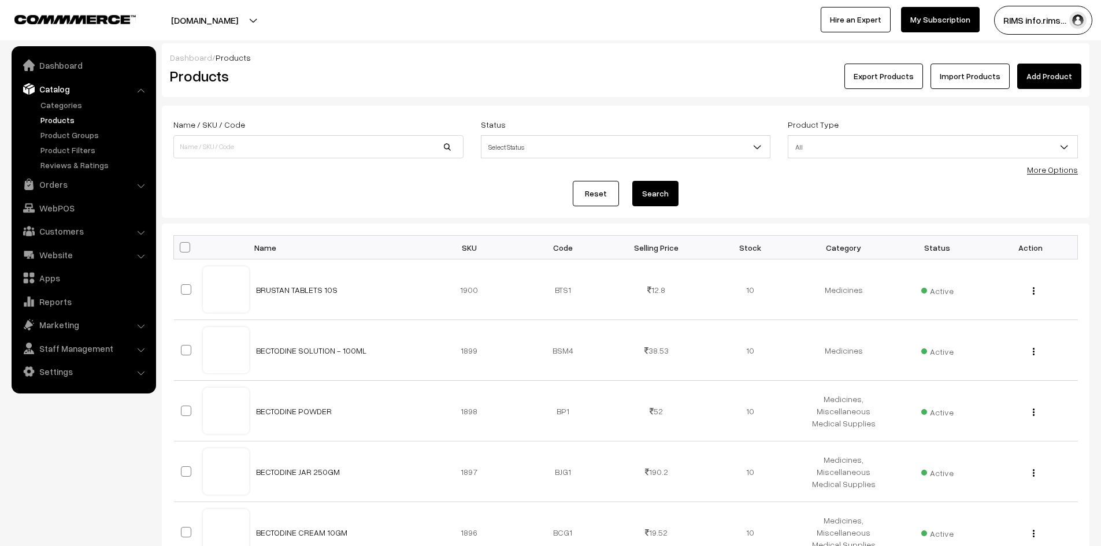
click at [184, 241] on th at bounding box center [188, 248] width 29 height 24
click at [183, 243] on span at bounding box center [185, 247] width 10 height 10
click at [181, 243] on input "checkbox" at bounding box center [178, 247] width 8 height 8
checkbox input "true"
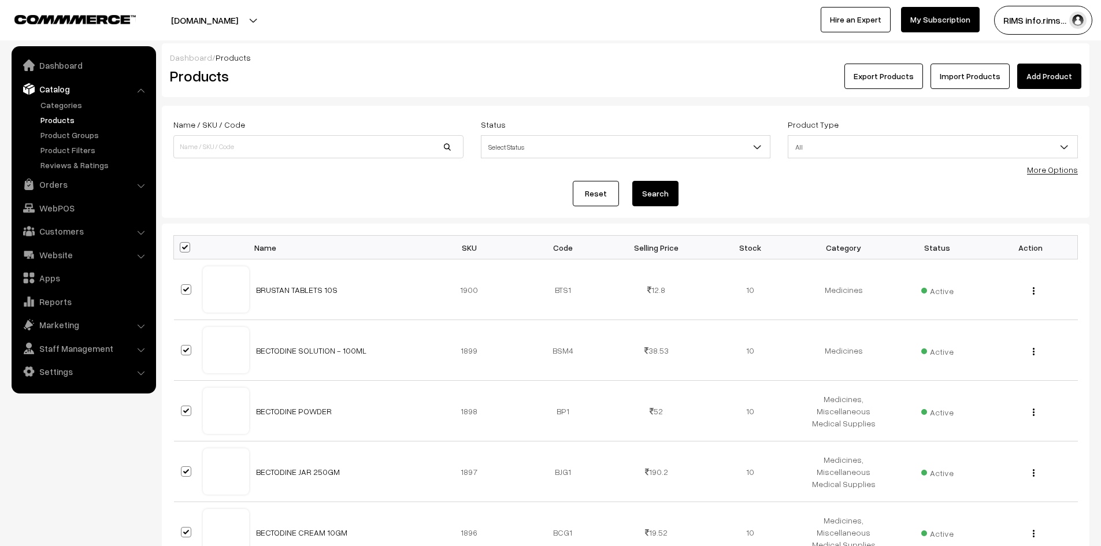
checkbox input "true"
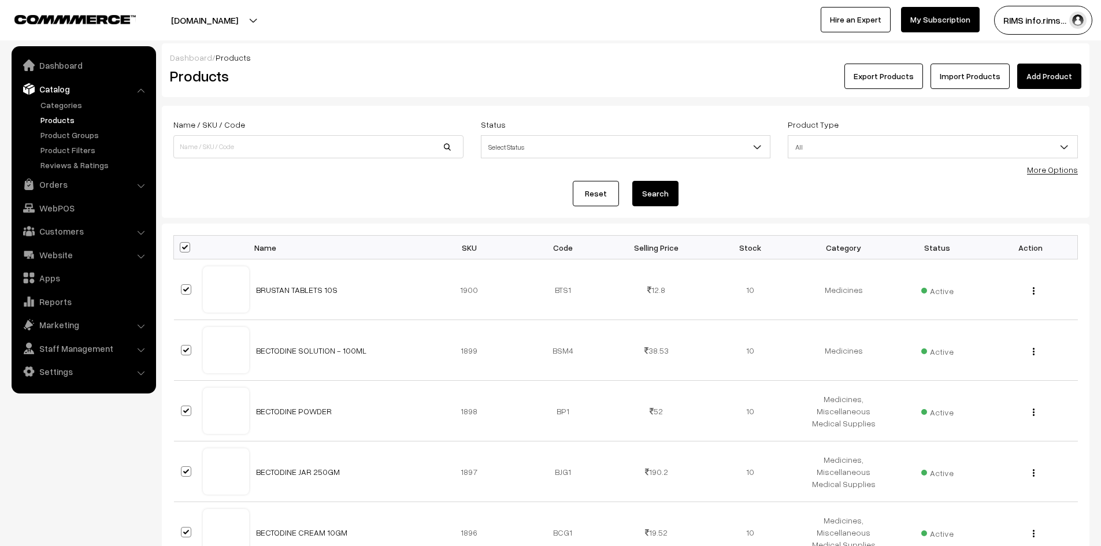
checkbox input "true"
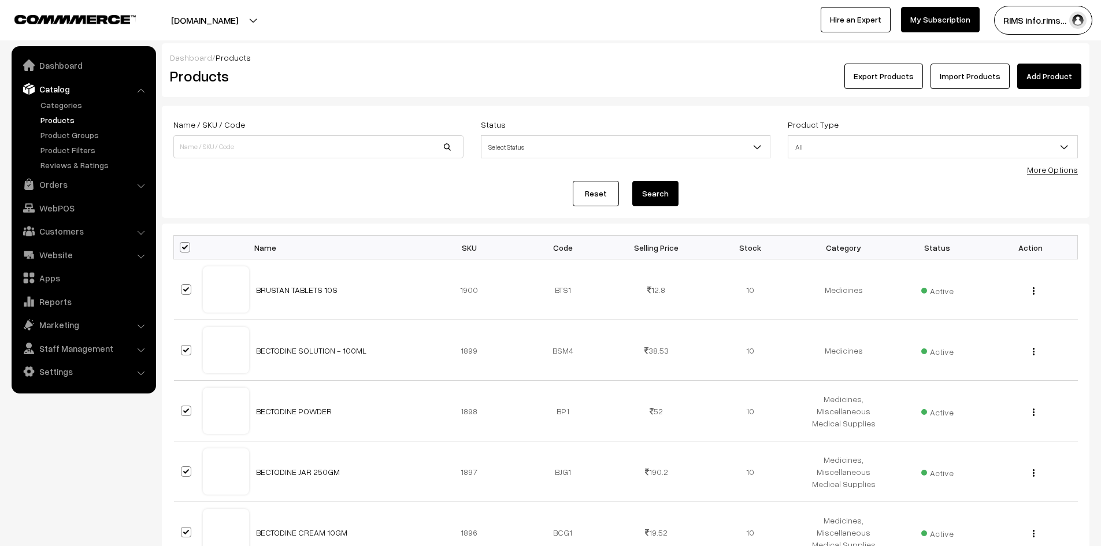
checkbox input "true"
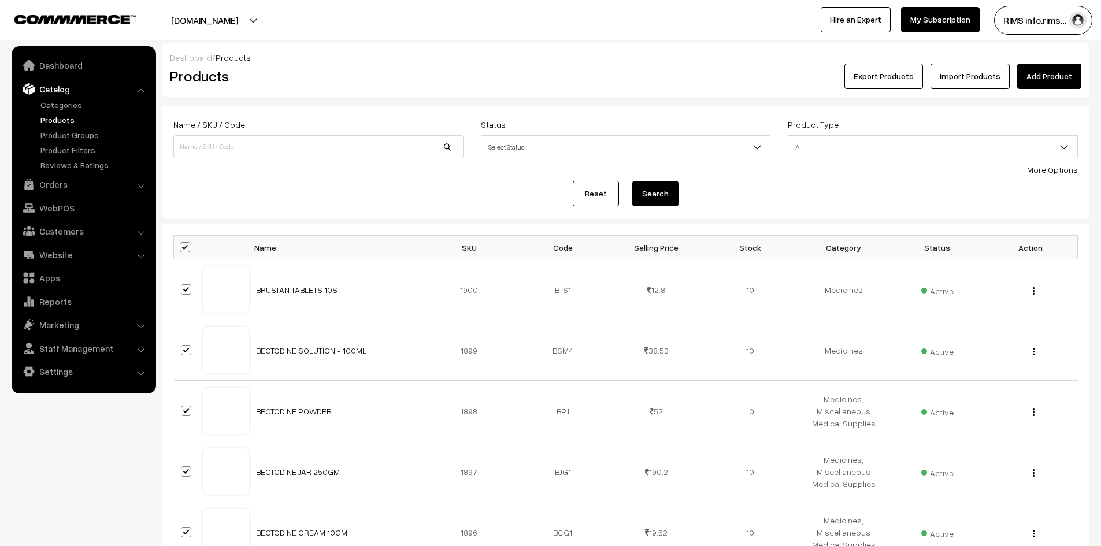
checkbox input "true"
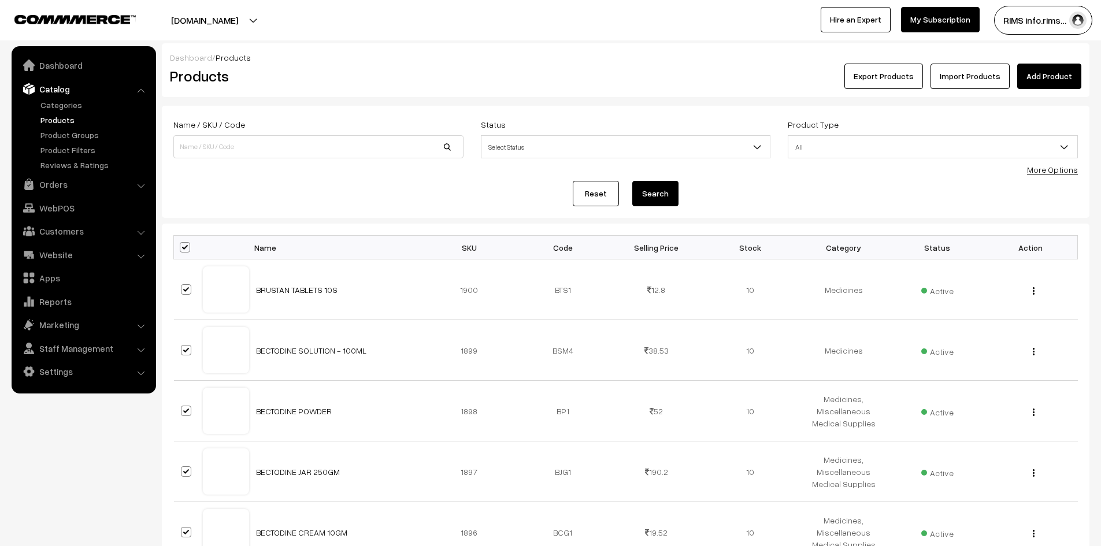
checkbox input "true"
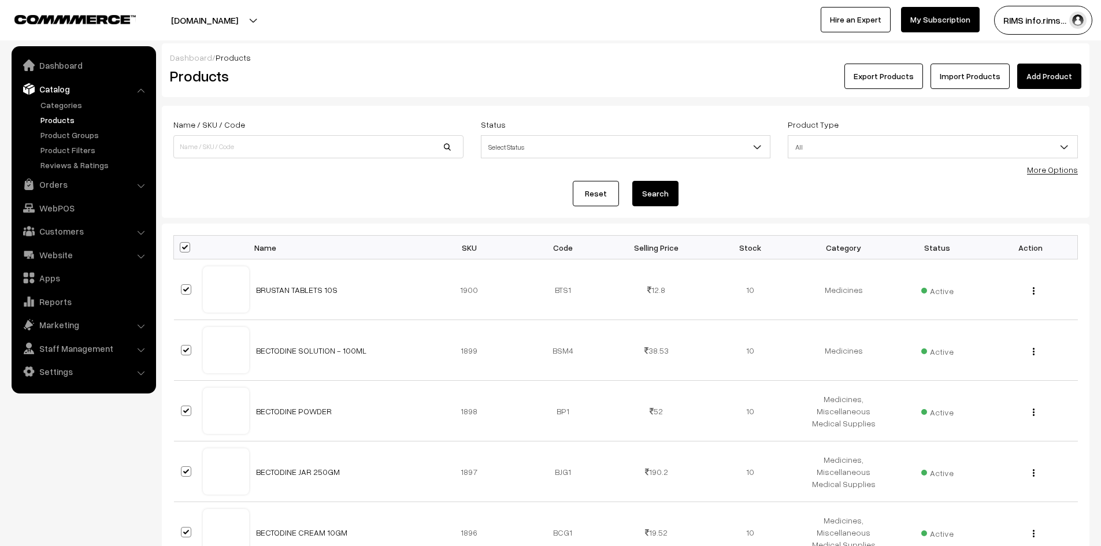
checkbox input "true"
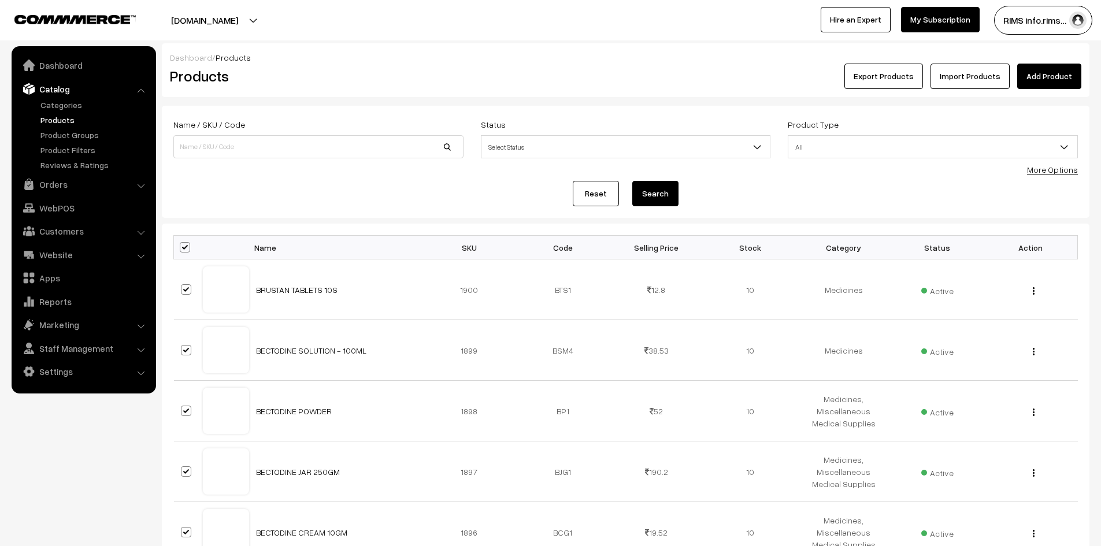
checkbox input "true"
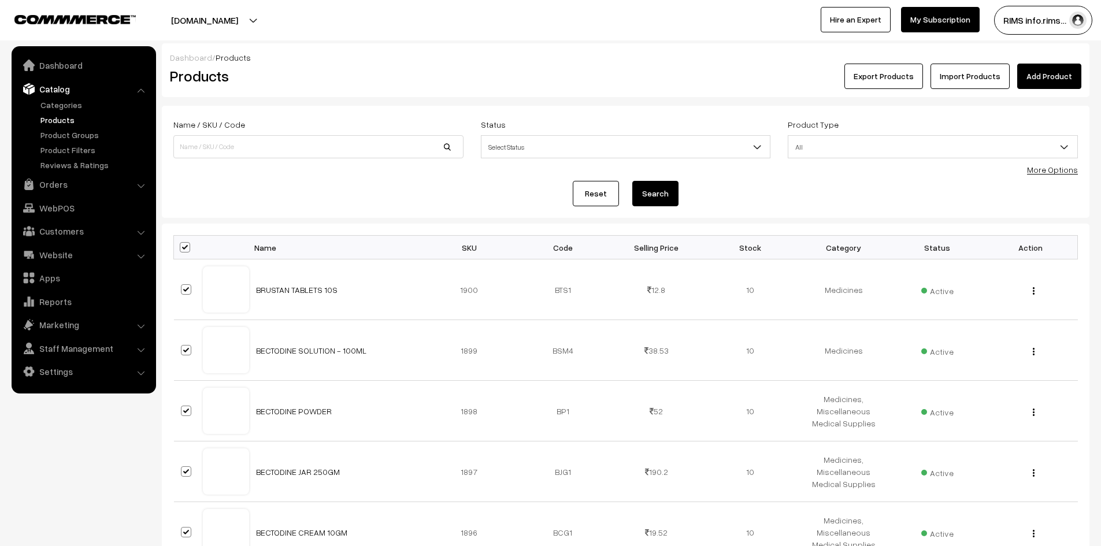
checkbox input "true"
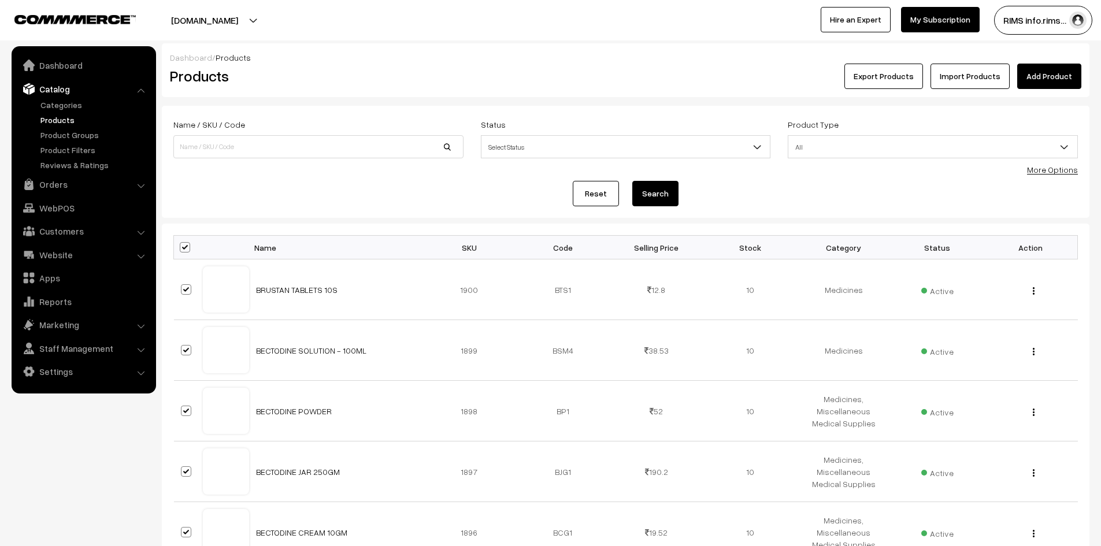
checkbox input "true"
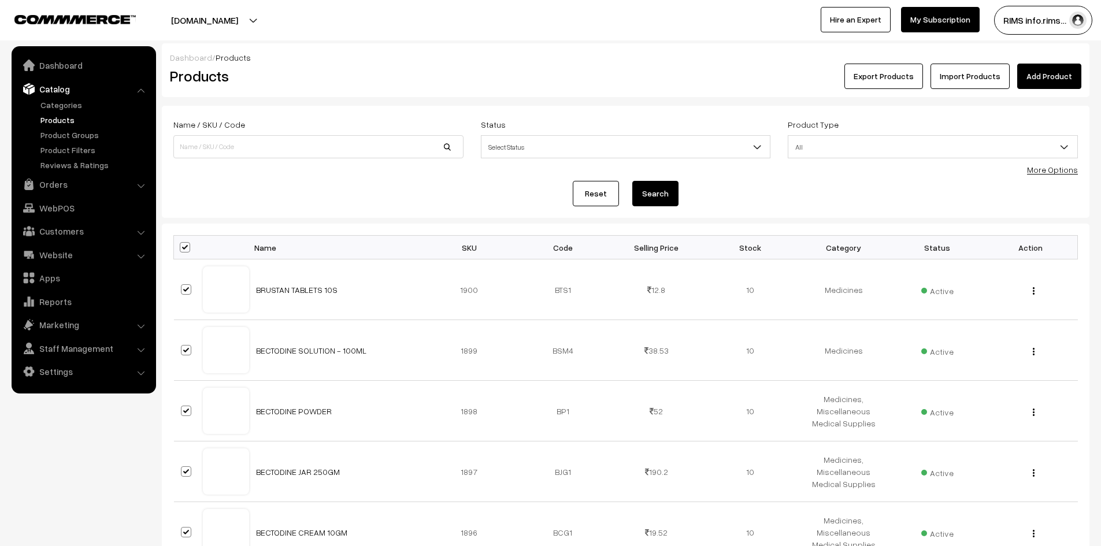
checkbox input "true"
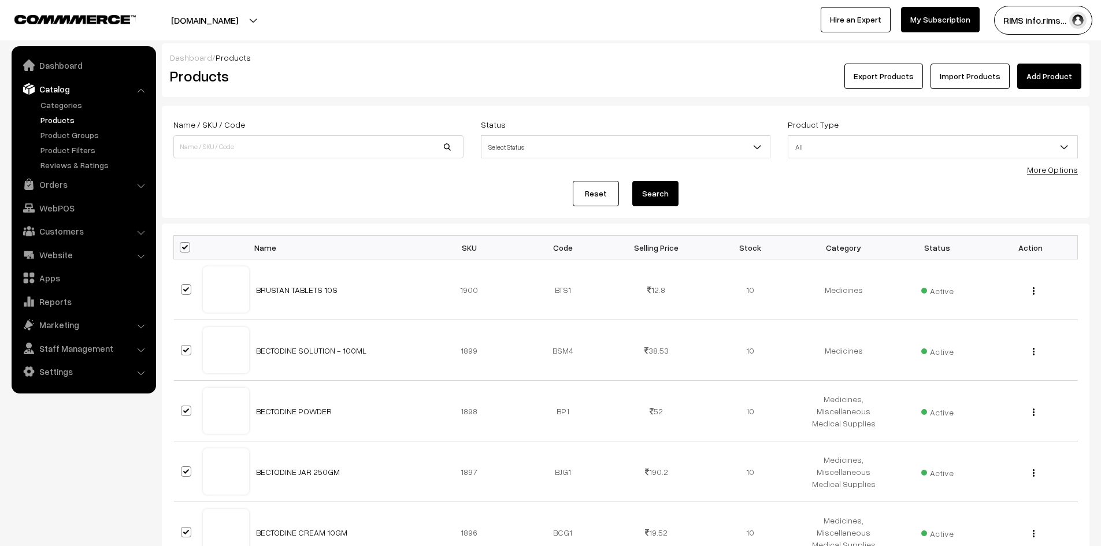
checkbox input "true"
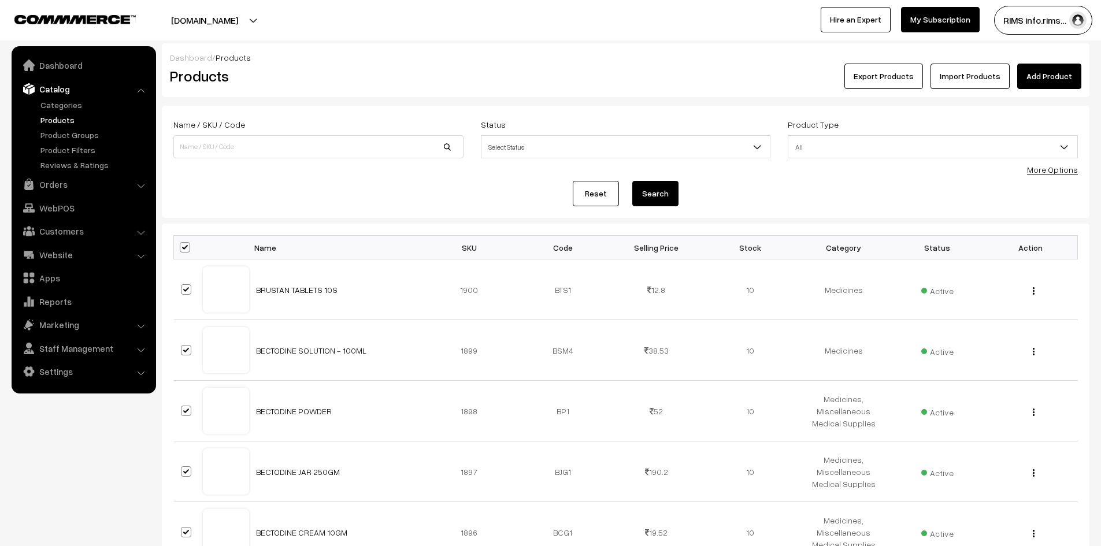
checkbox input "true"
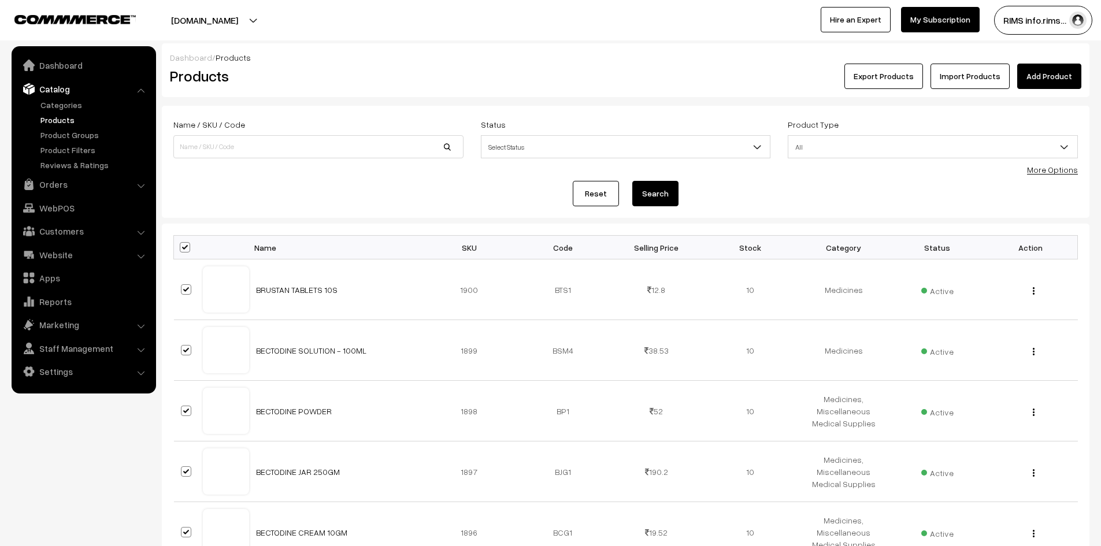
checkbox input "true"
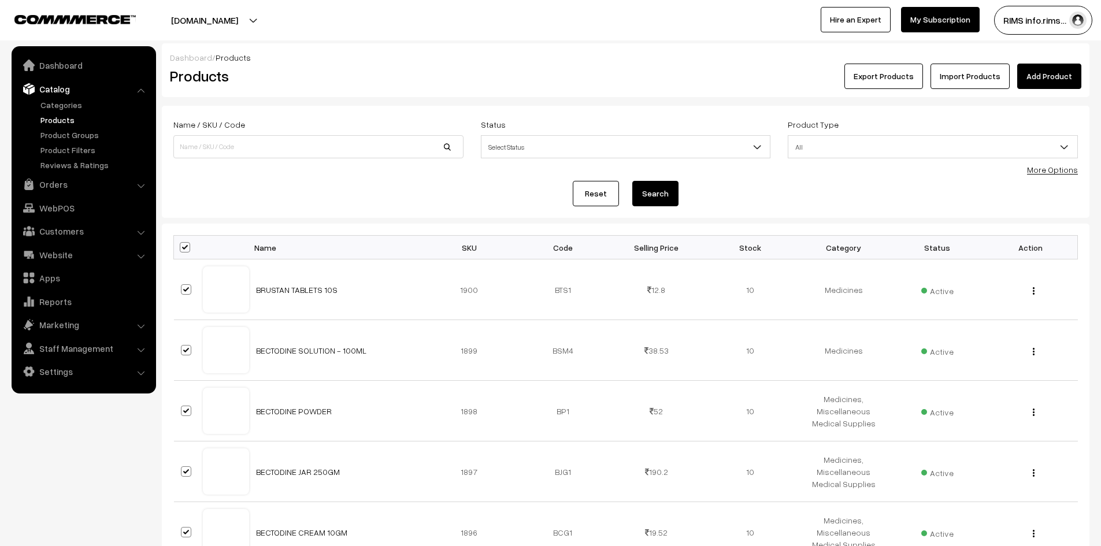
checkbox input "true"
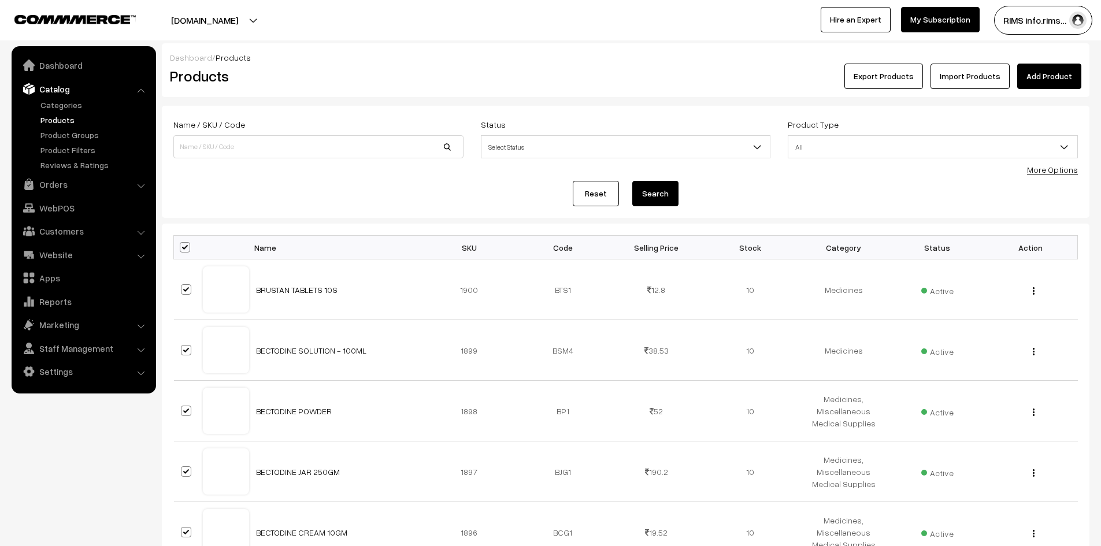
checkbox input "true"
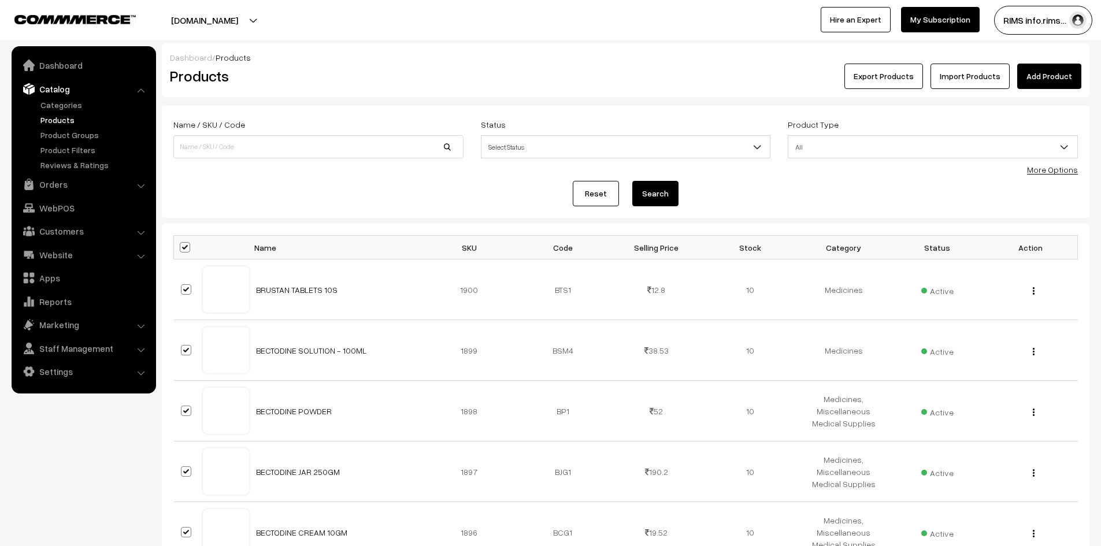
checkbox input "true"
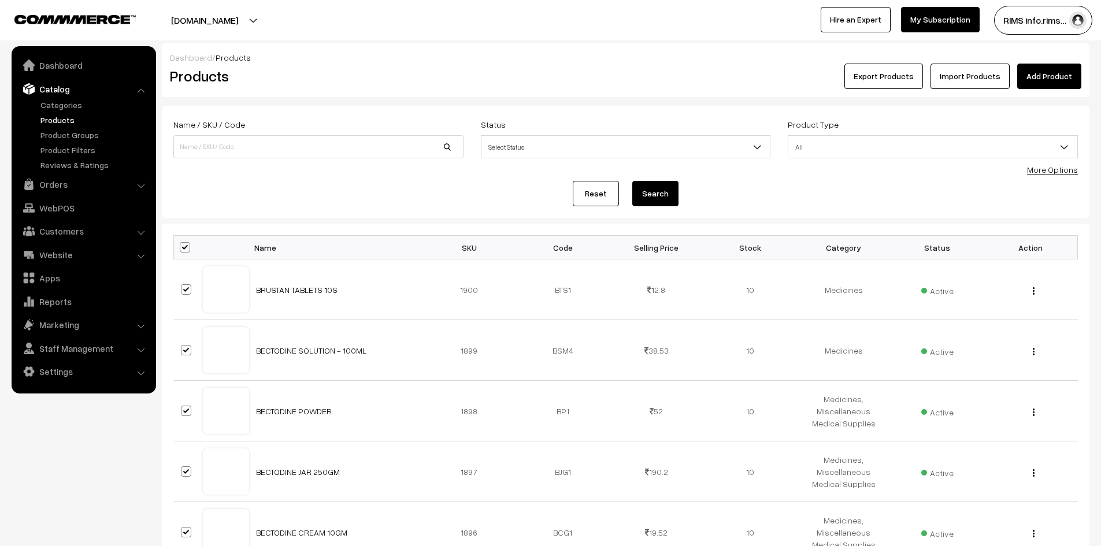
checkbox input "true"
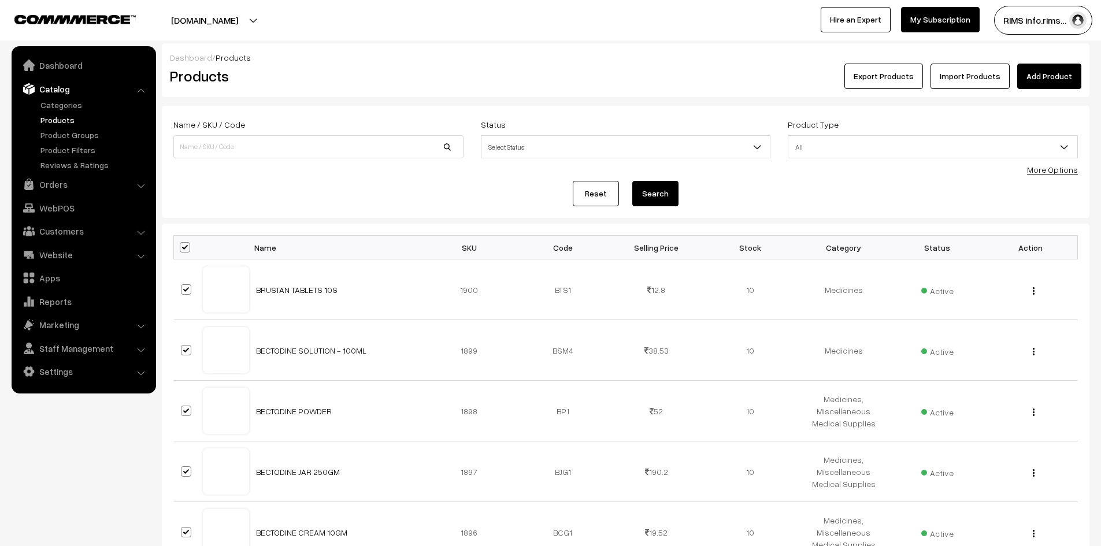
checkbox input "true"
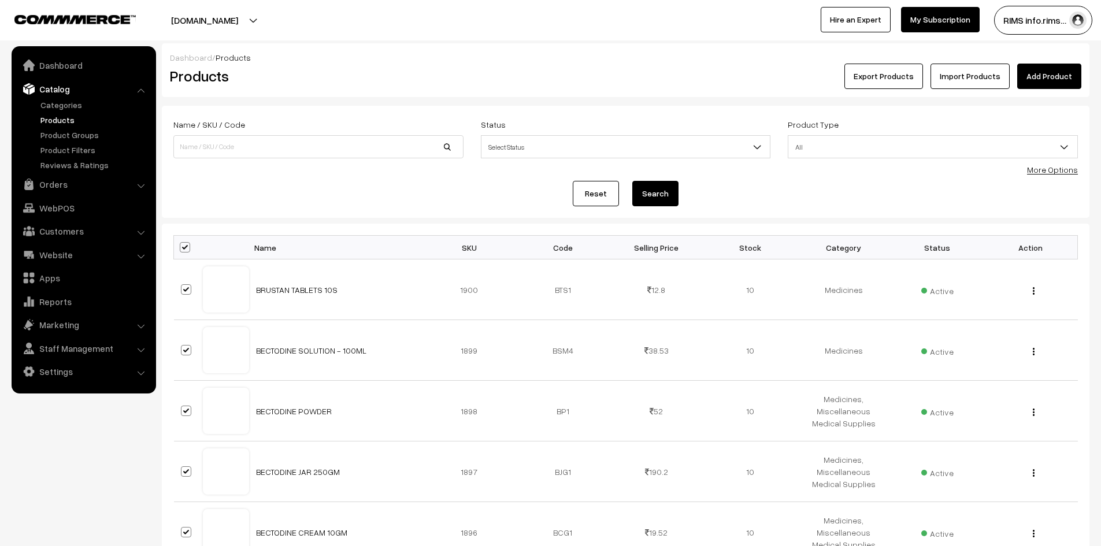
checkbox input "true"
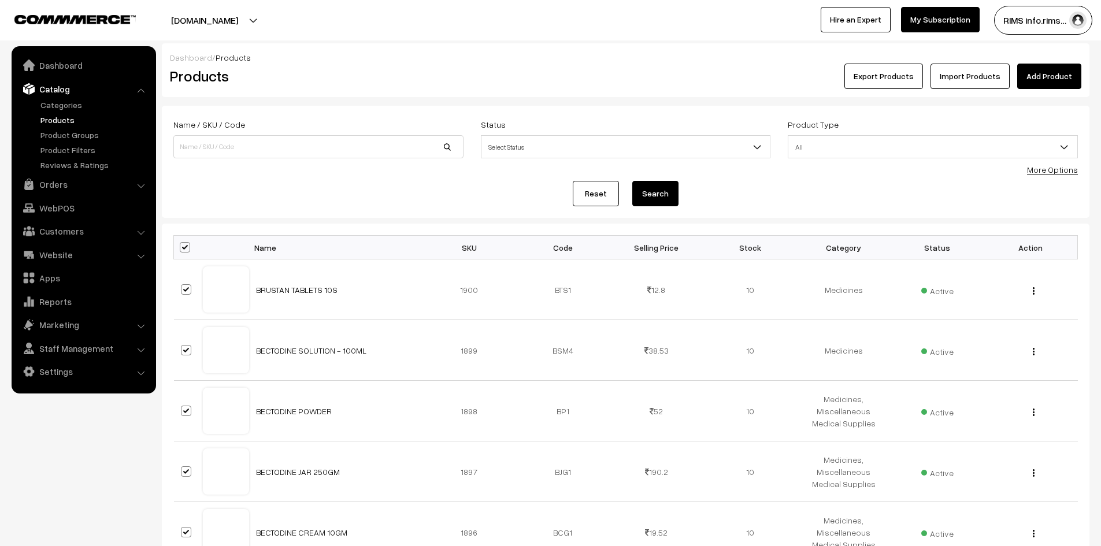
checkbox input "true"
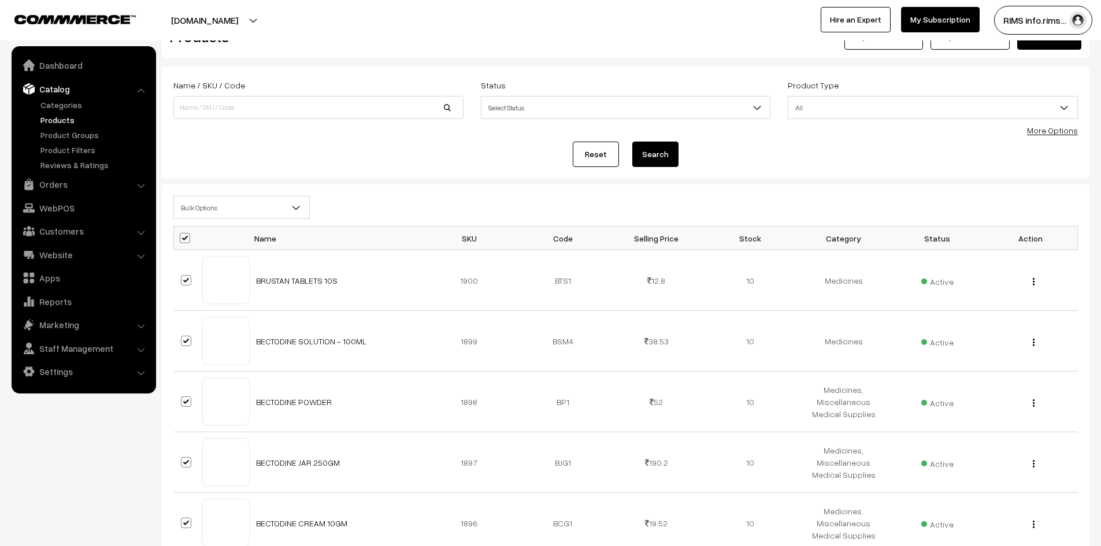
scroll to position [58, 0]
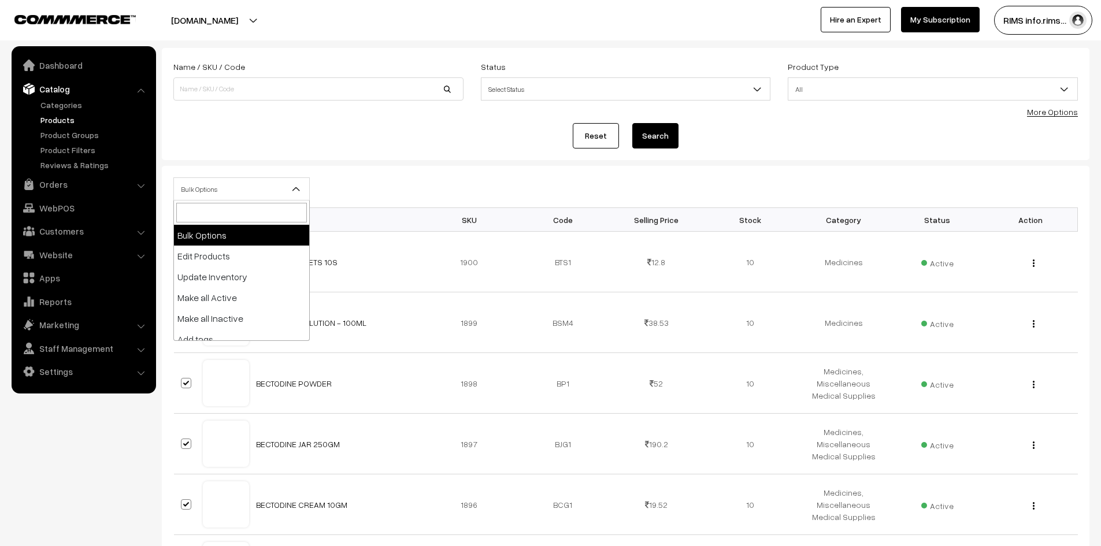
click at [238, 192] on span "Bulk Options" at bounding box center [241, 189] width 135 height 20
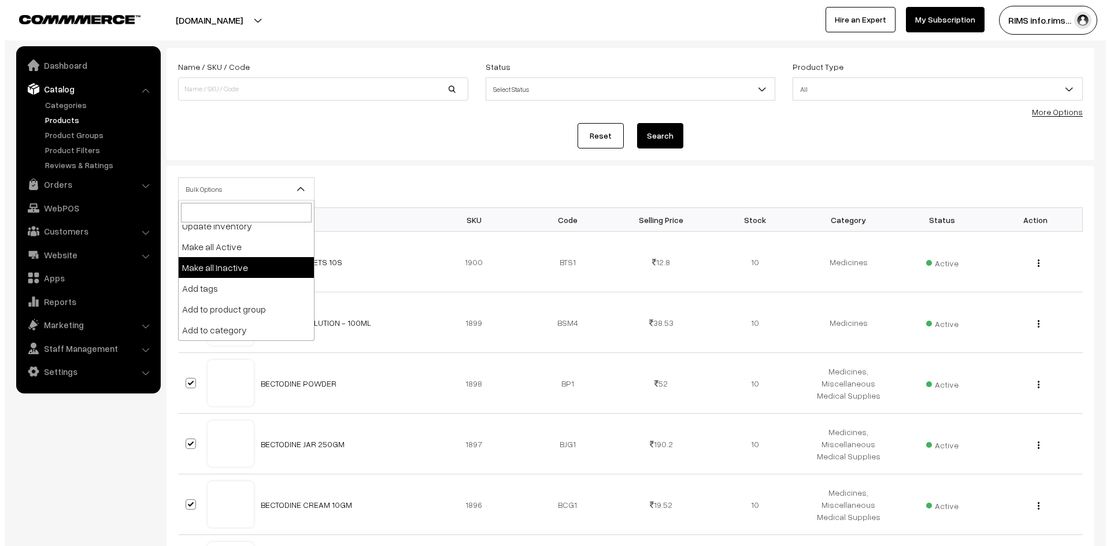
scroll to position [72, 0]
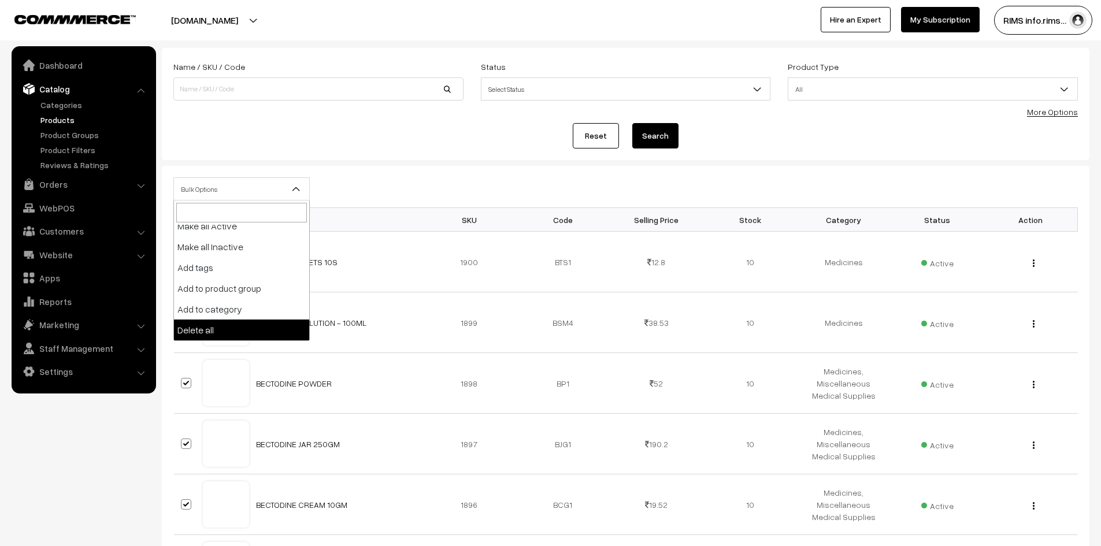
select select "delete"
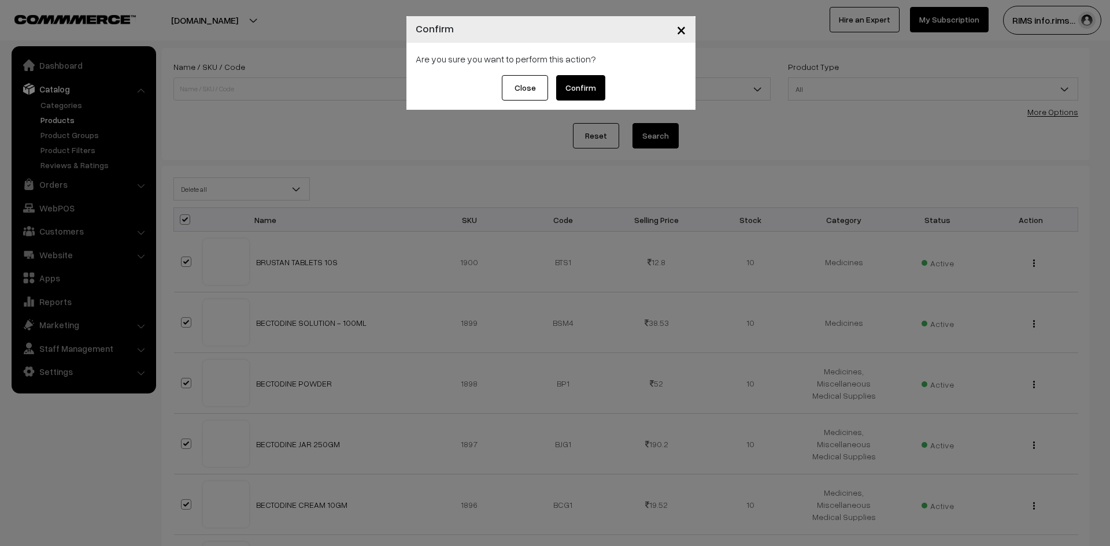
click at [580, 92] on button "Confirm" at bounding box center [580, 87] width 49 height 25
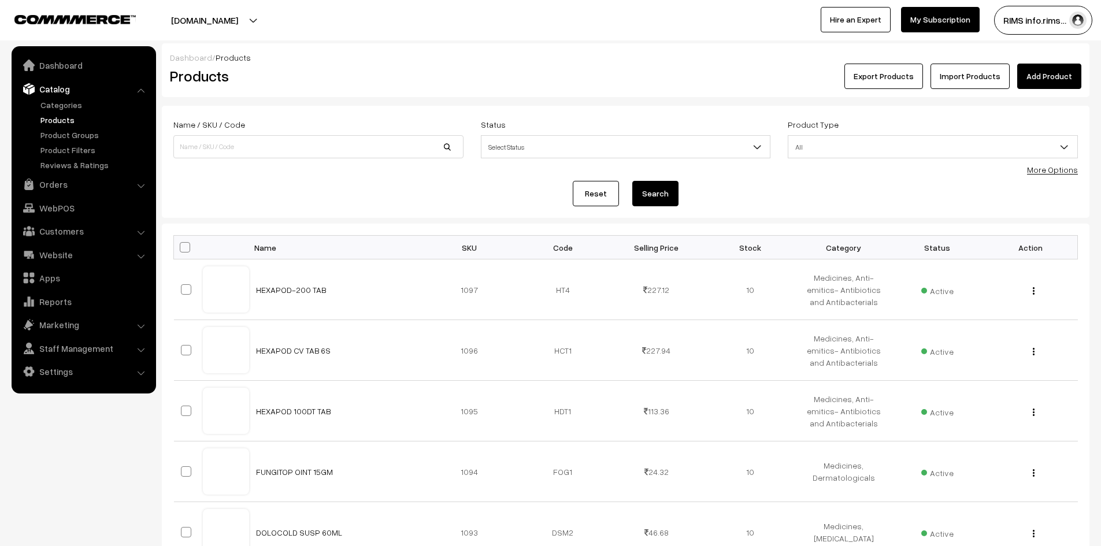
click at [184, 253] on span at bounding box center [185, 247] width 10 height 10
click at [181, 251] on input "checkbox" at bounding box center [178, 247] width 8 height 8
checkbox input "true"
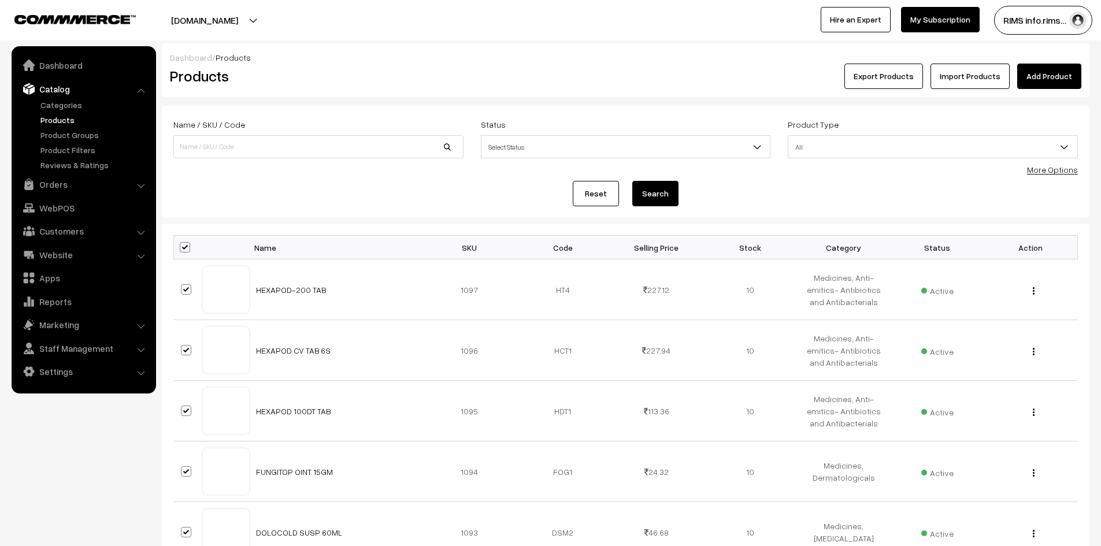
checkbox input "true"
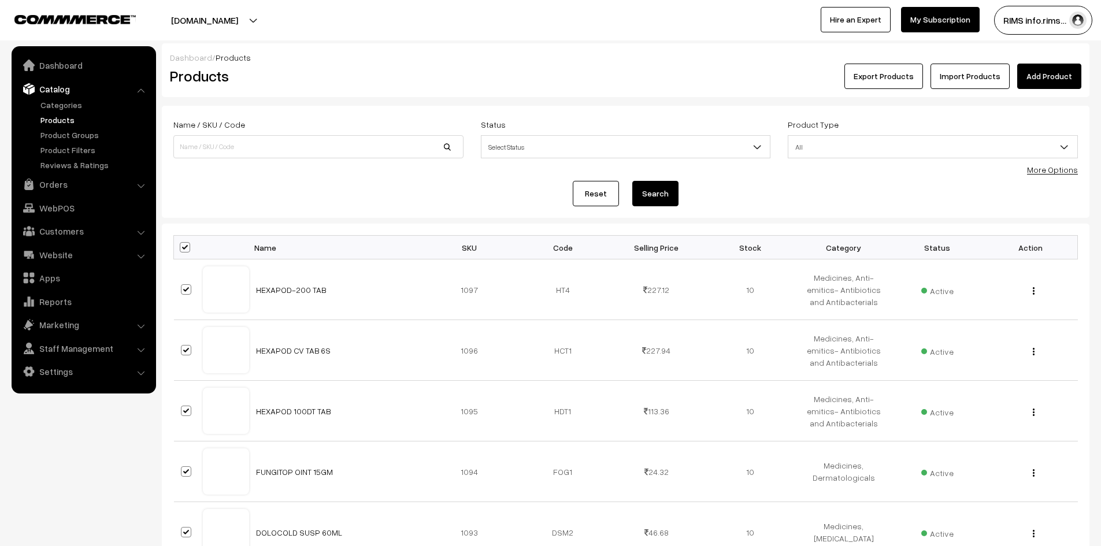
checkbox input "true"
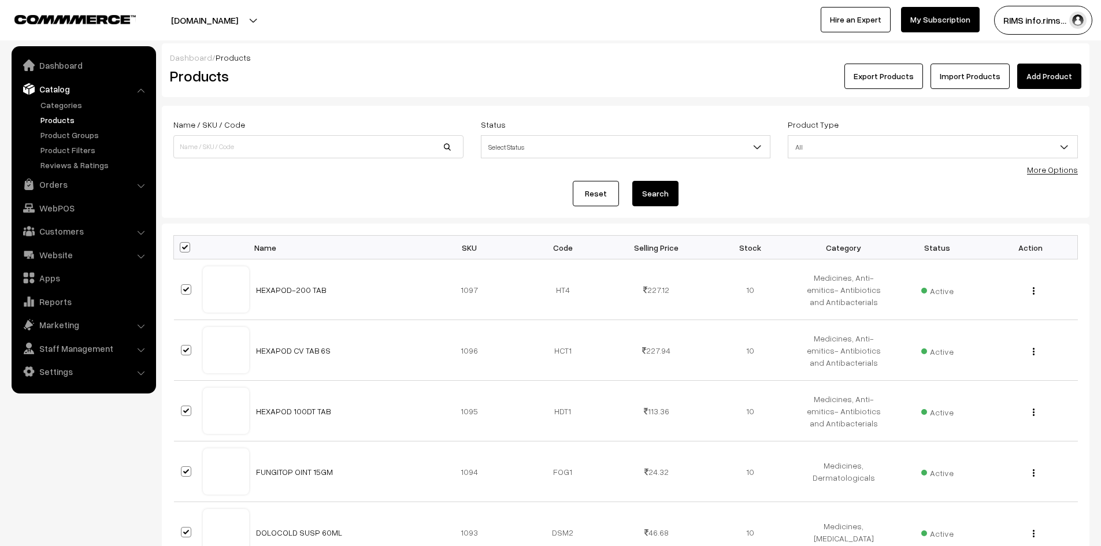
checkbox input "true"
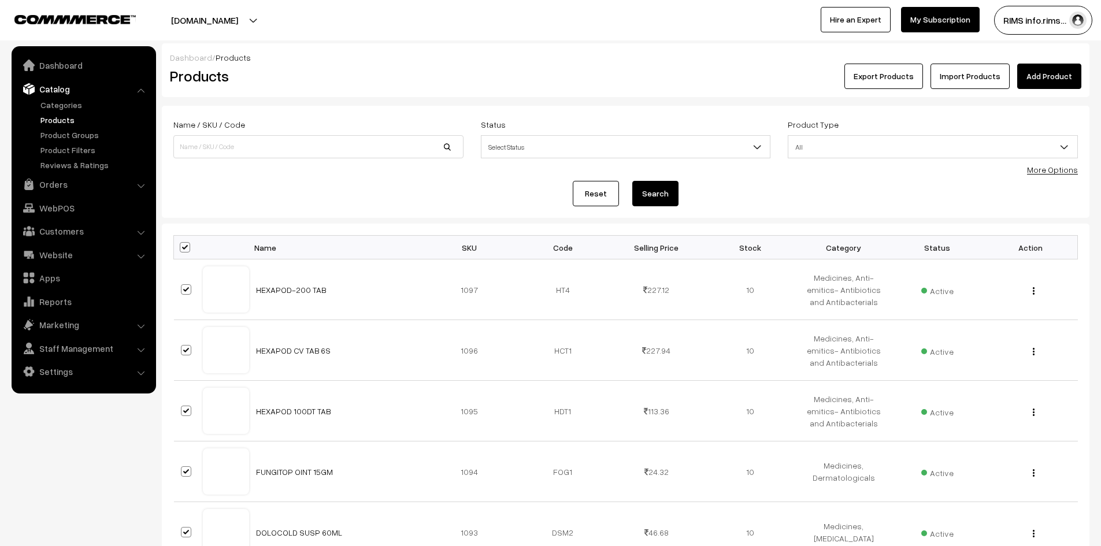
checkbox input "true"
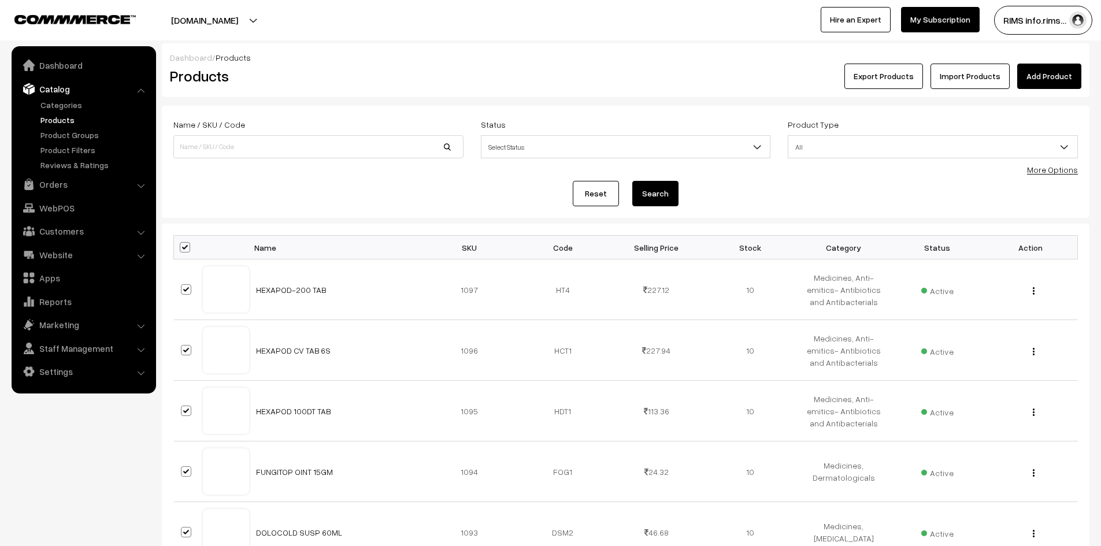
checkbox input "true"
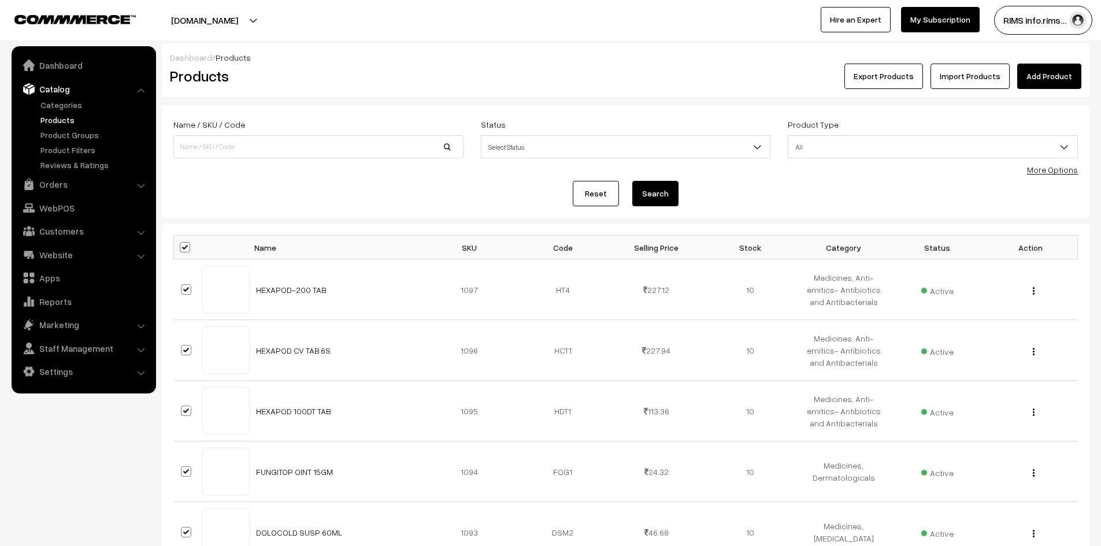
checkbox input "true"
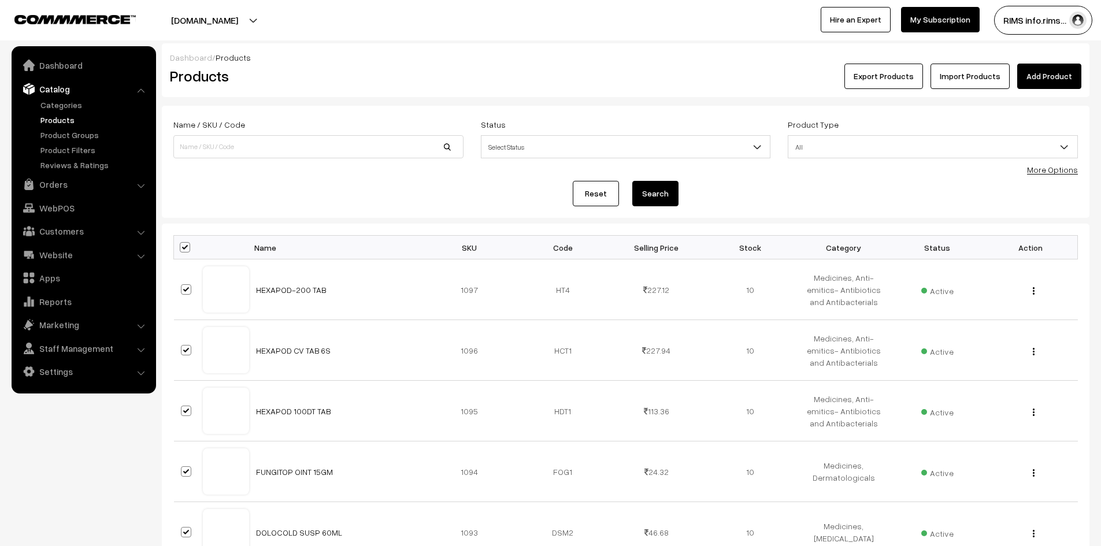
checkbox input "true"
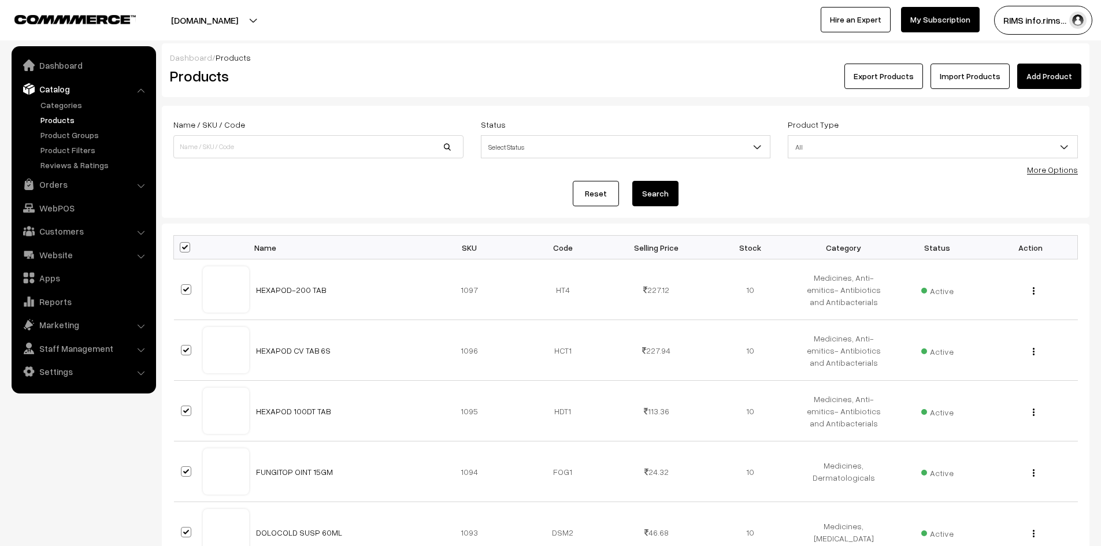
checkbox input "true"
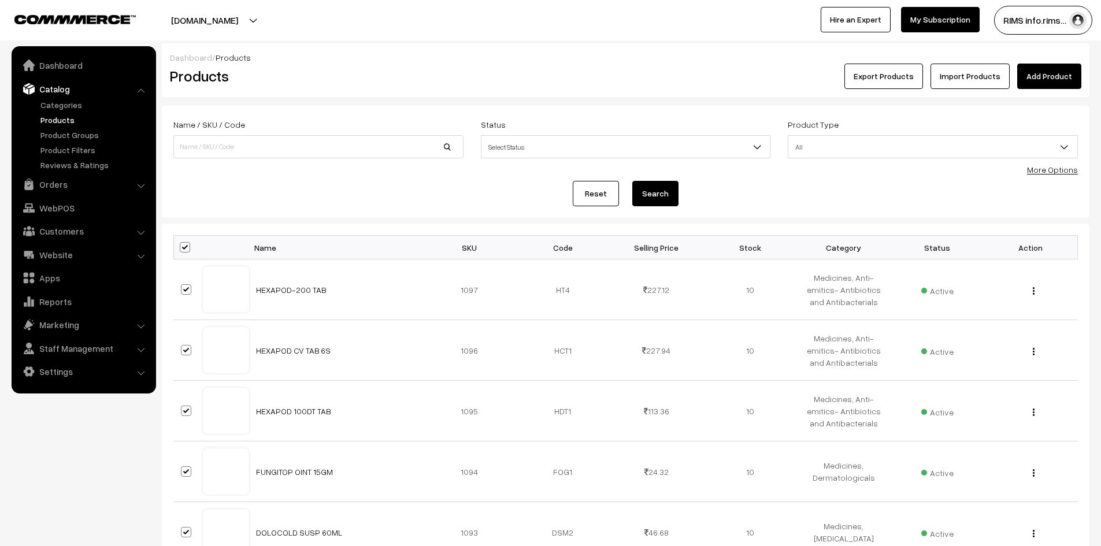
checkbox input "true"
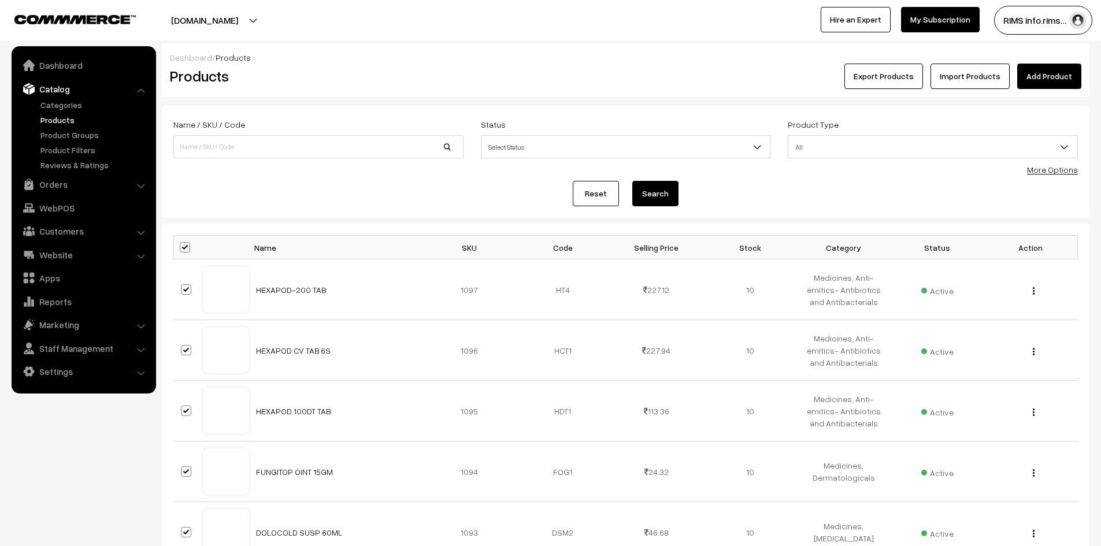
checkbox input "true"
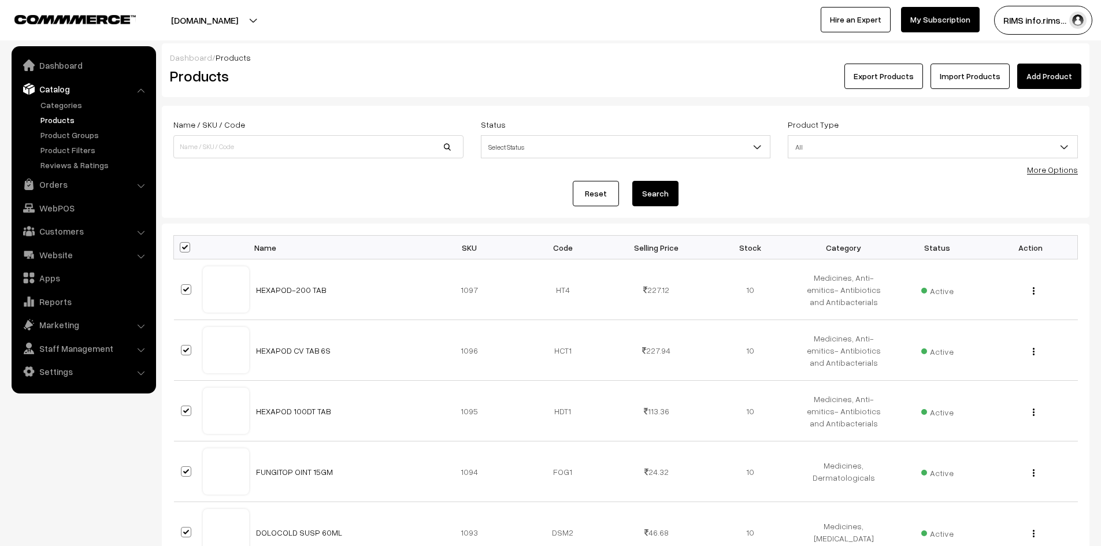
checkbox input "true"
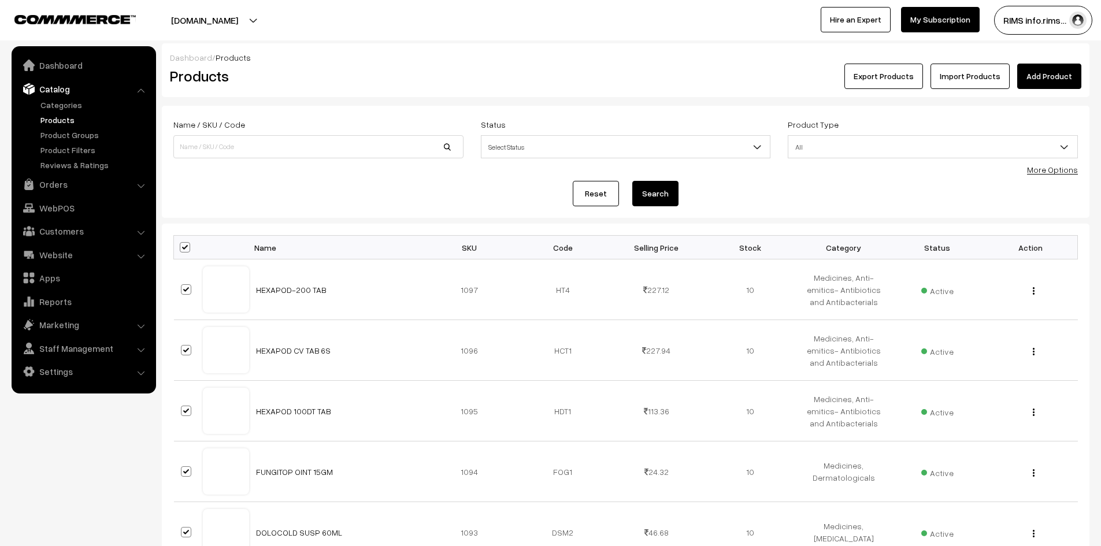
checkbox input "true"
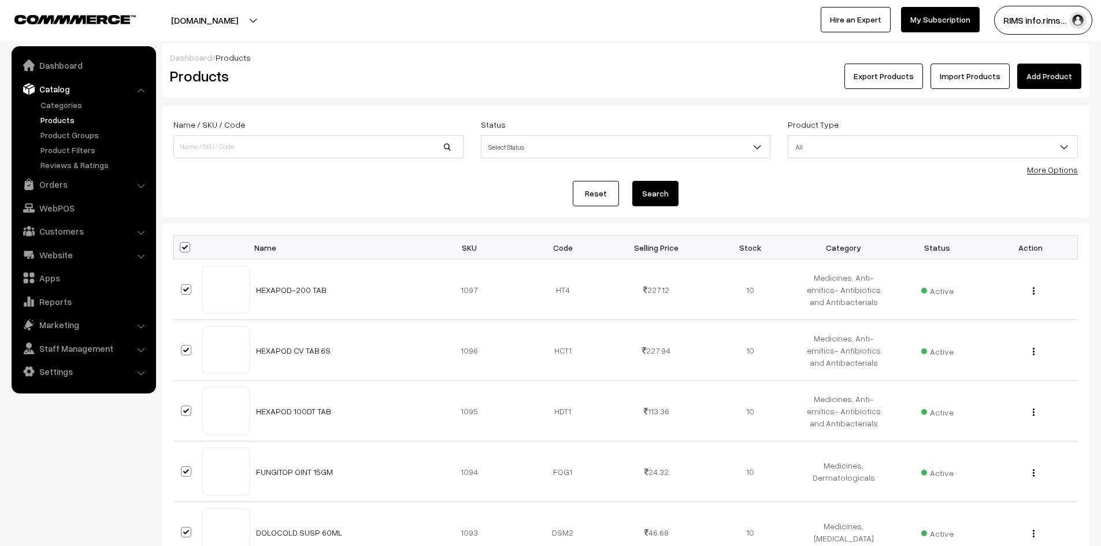
checkbox input "true"
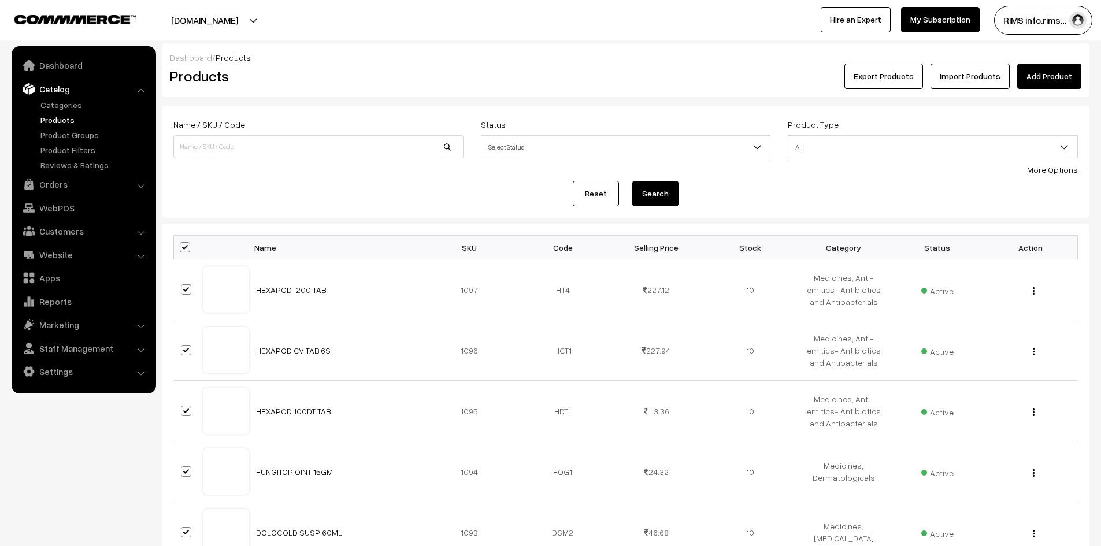
checkbox input "true"
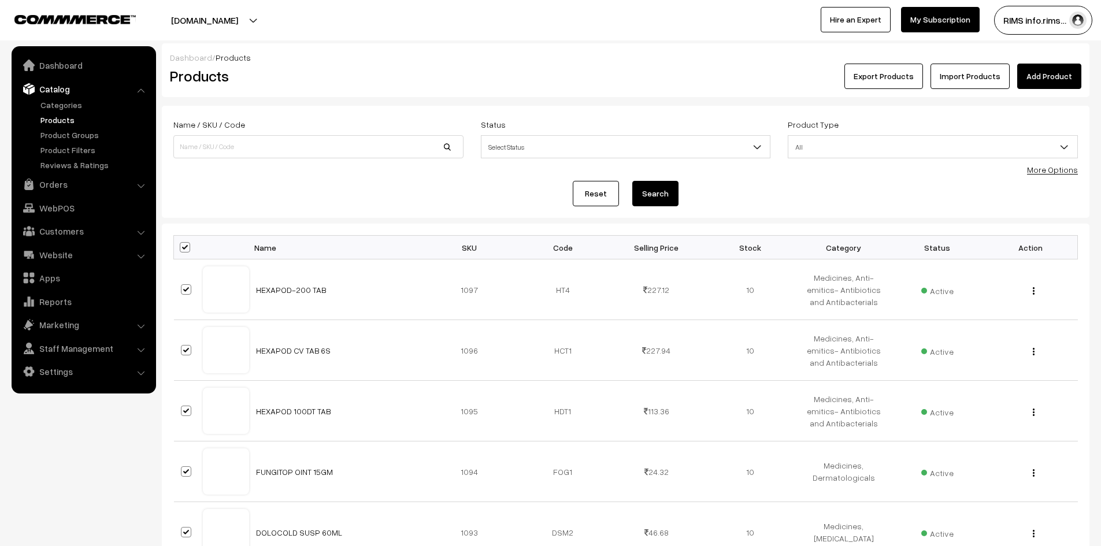
checkbox input "true"
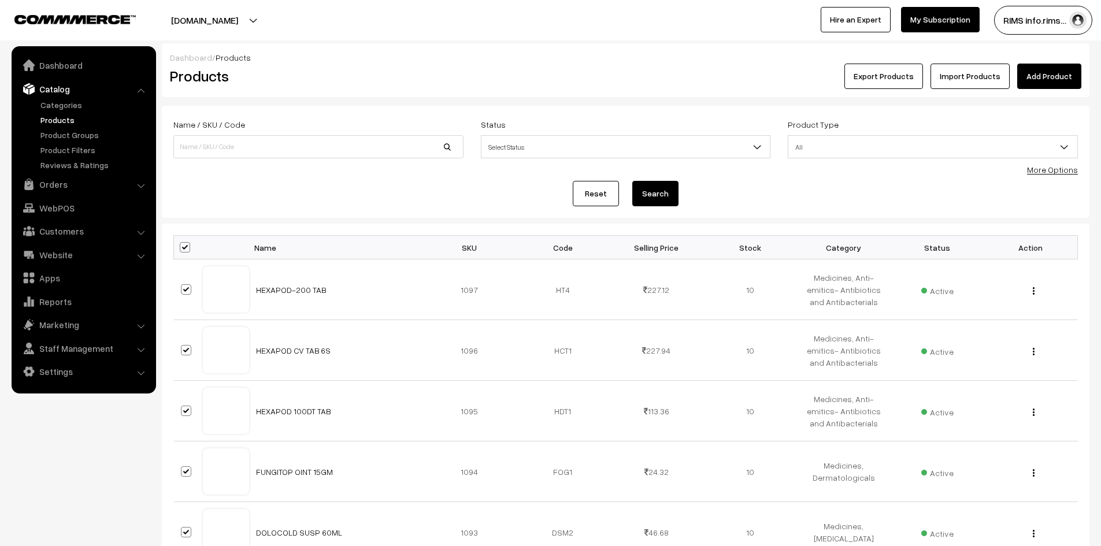
checkbox input "true"
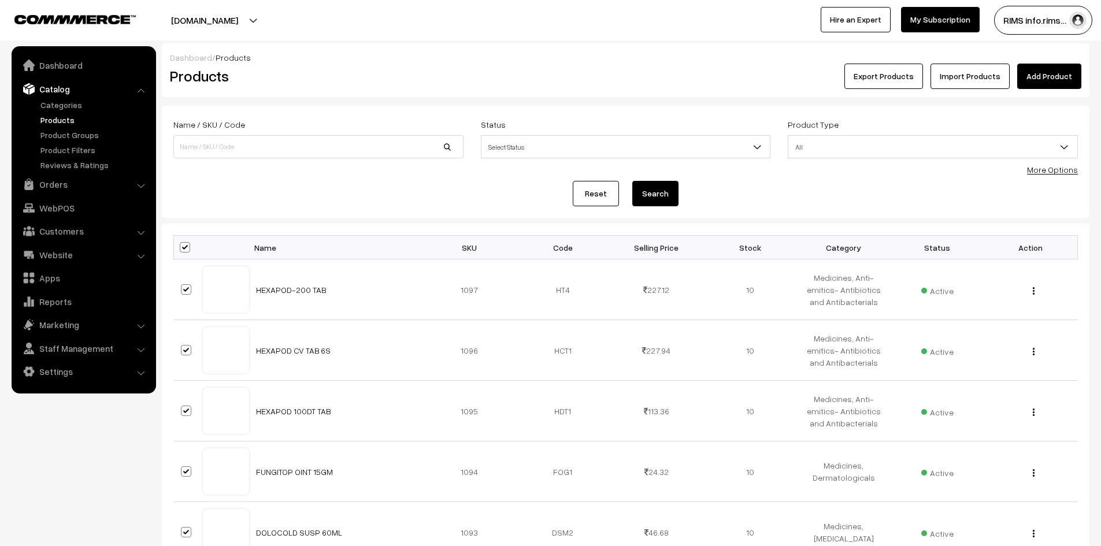
checkbox input "true"
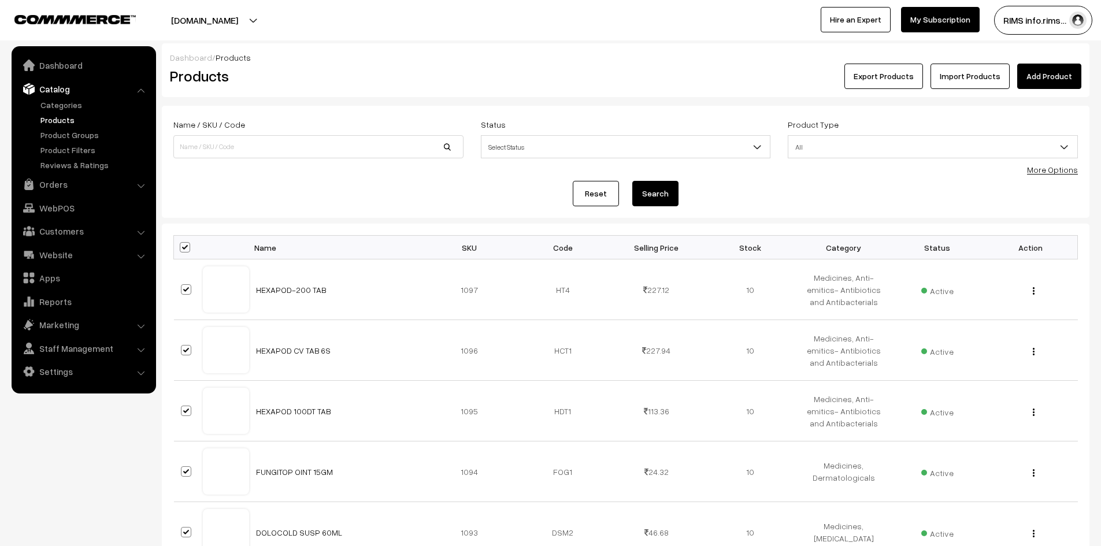
checkbox input "true"
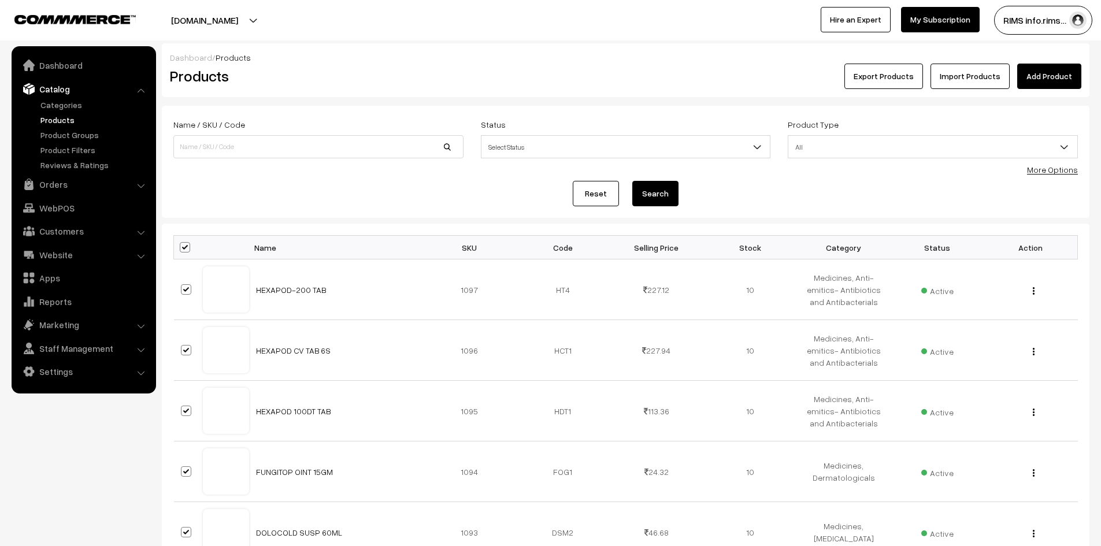
checkbox input "true"
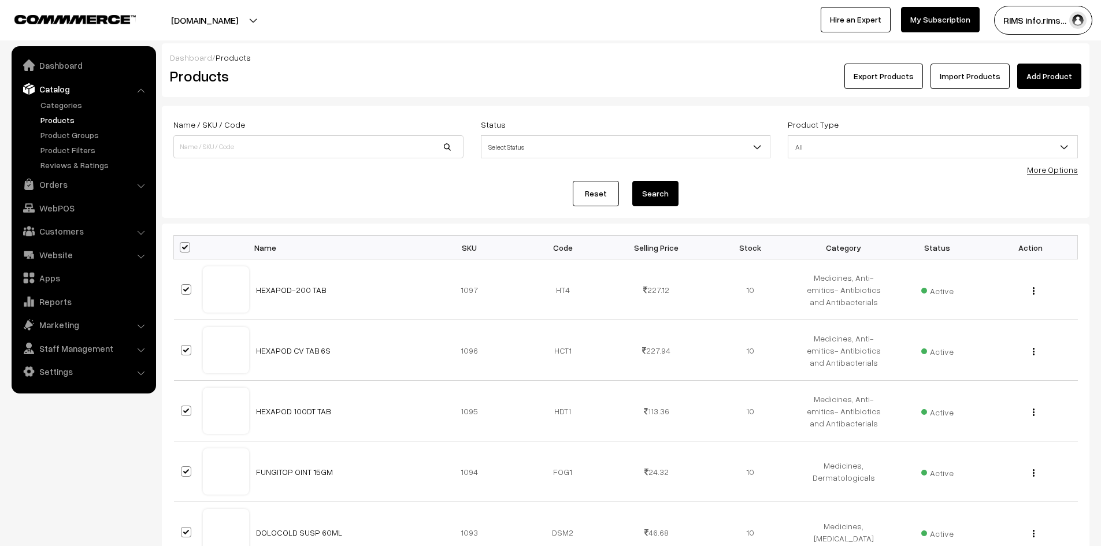
checkbox input "true"
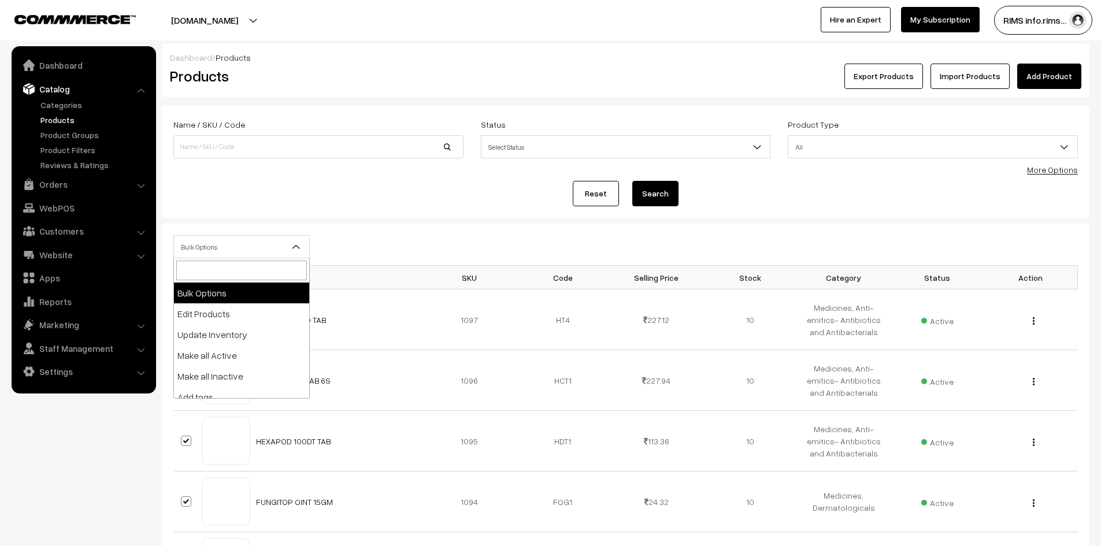
click at [198, 242] on span "Bulk Options" at bounding box center [241, 247] width 135 height 20
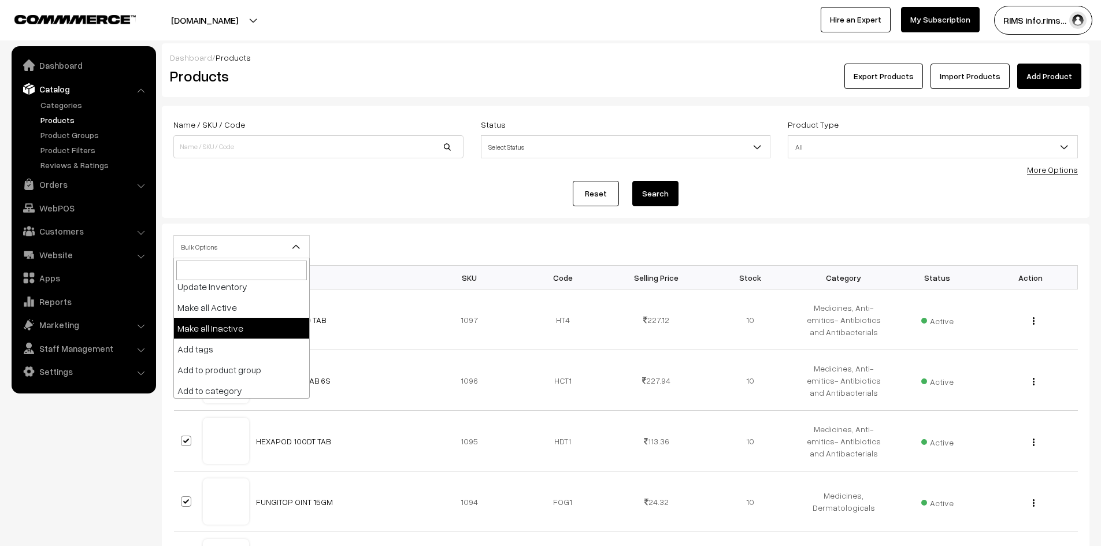
scroll to position [72, 0]
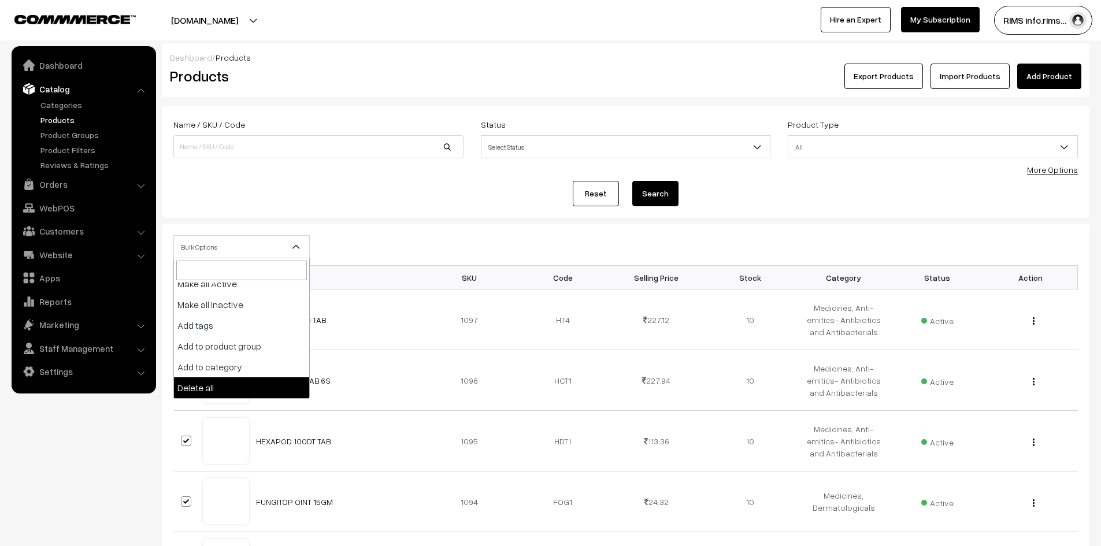
select select "delete"
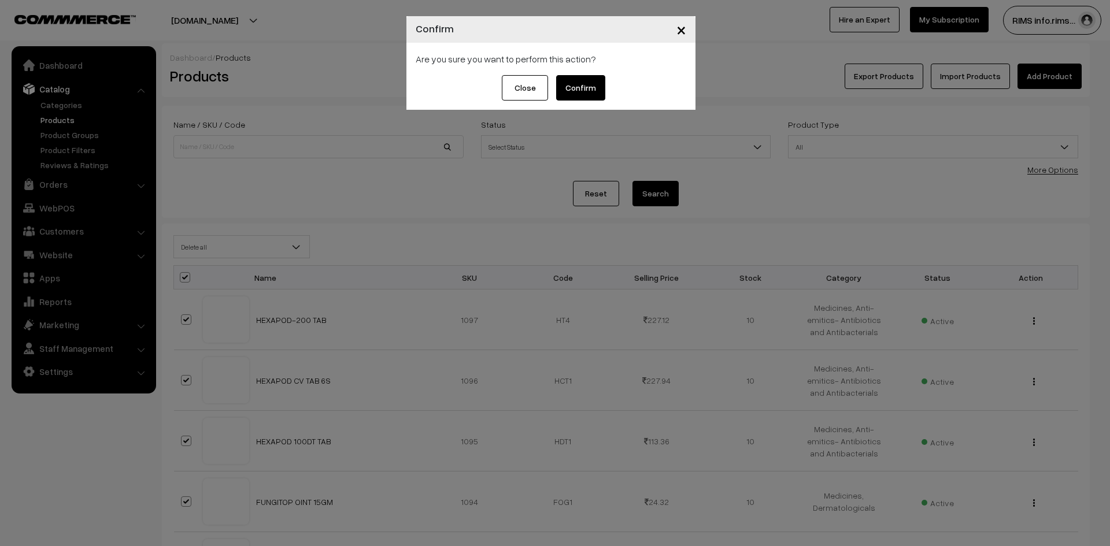
click at [577, 91] on button "Confirm" at bounding box center [580, 87] width 49 height 25
click at [678, 36] on span "×" at bounding box center [681, 28] width 10 height 21
